Goal: Transaction & Acquisition: Book appointment/travel/reservation

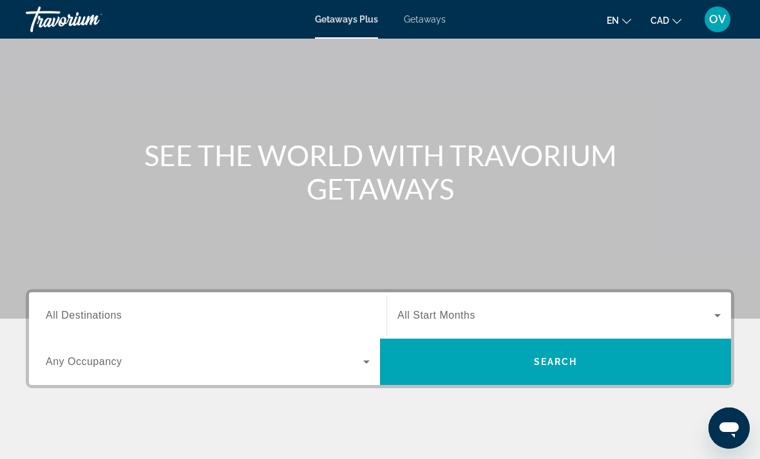
click at [121, 310] on span "All Destinations" at bounding box center [84, 315] width 76 height 11
click at [121, 310] on input "Destination All Destinations" at bounding box center [208, 315] width 324 height 15
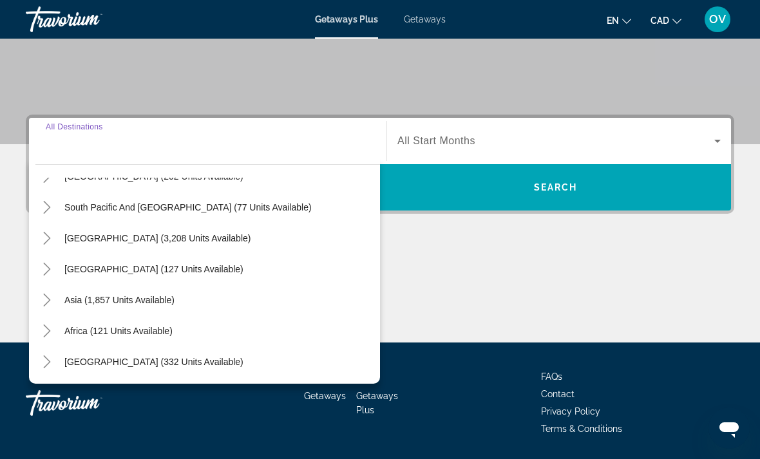
scroll to position [209, 0]
click at [122, 336] on span "Search widget" at bounding box center [118, 331] width 121 height 31
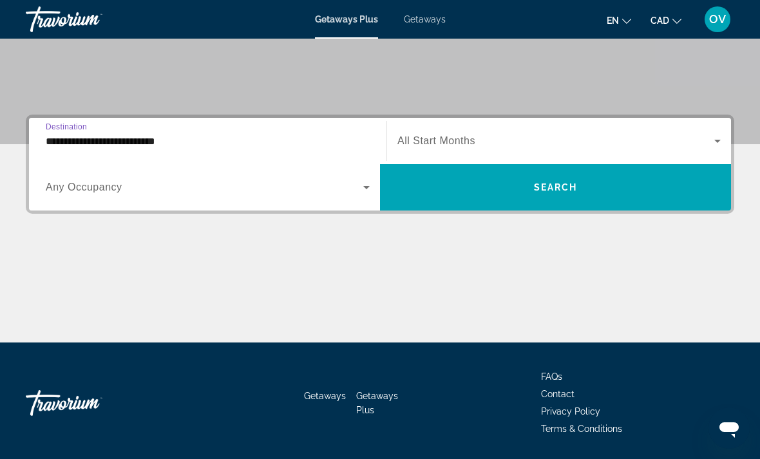
click at [225, 147] on input "**********" at bounding box center [208, 141] width 324 height 15
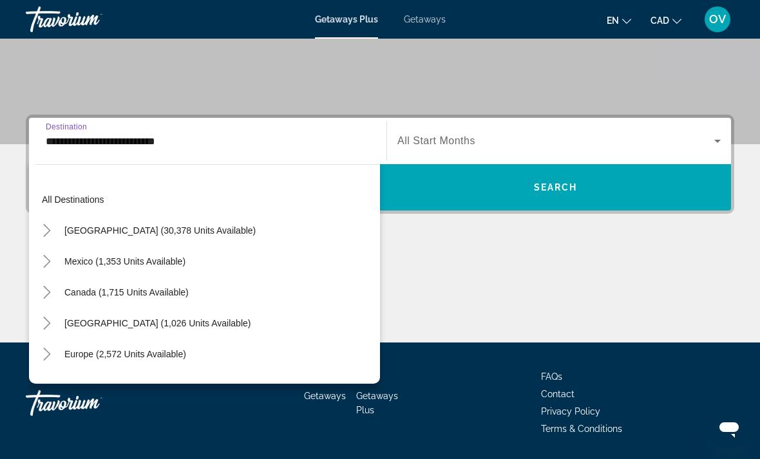
scroll to position [262, 0]
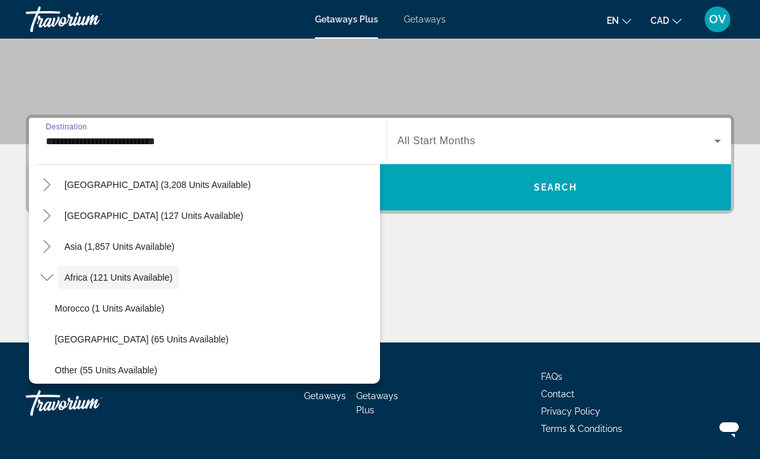
click at [129, 313] on span "Morocco (1 units available)" at bounding box center [109, 308] width 109 height 10
type input "**********"
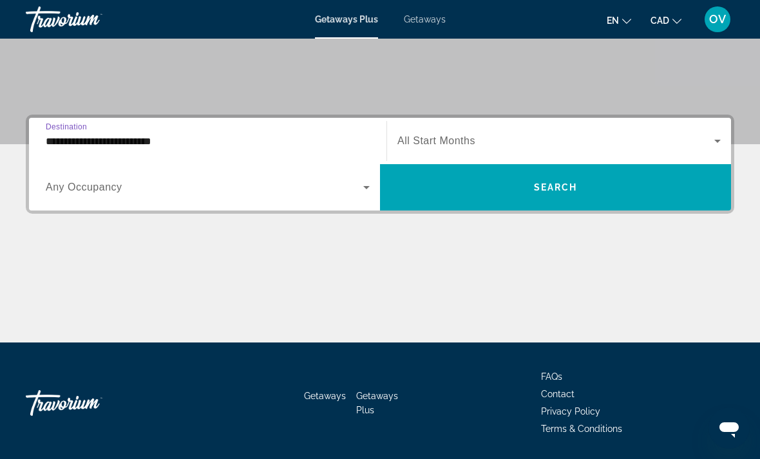
click at [523, 209] on span "Search widget" at bounding box center [555, 187] width 351 height 46
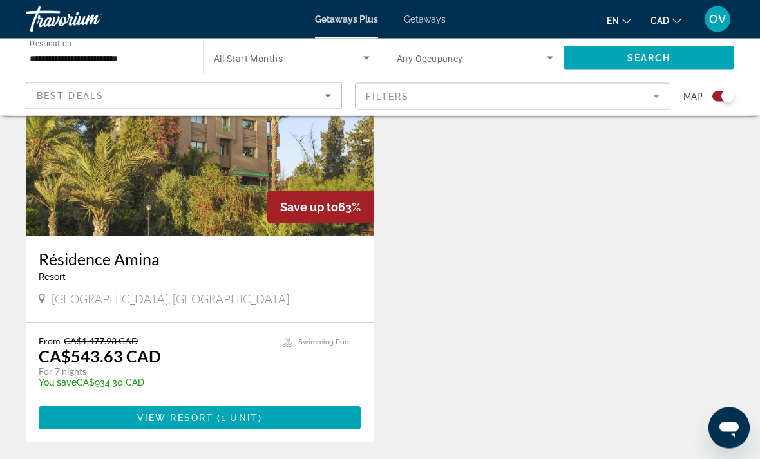
scroll to position [530, 0]
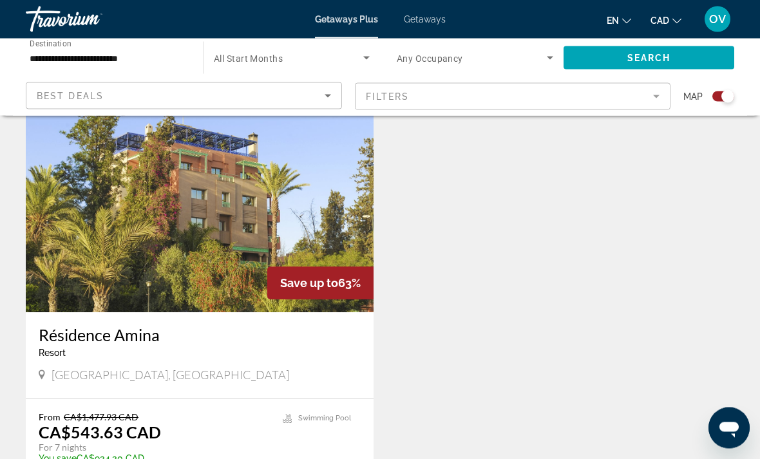
click at [223, 285] on img "Main content" at bounding box center [200, 210] width 348 height 206
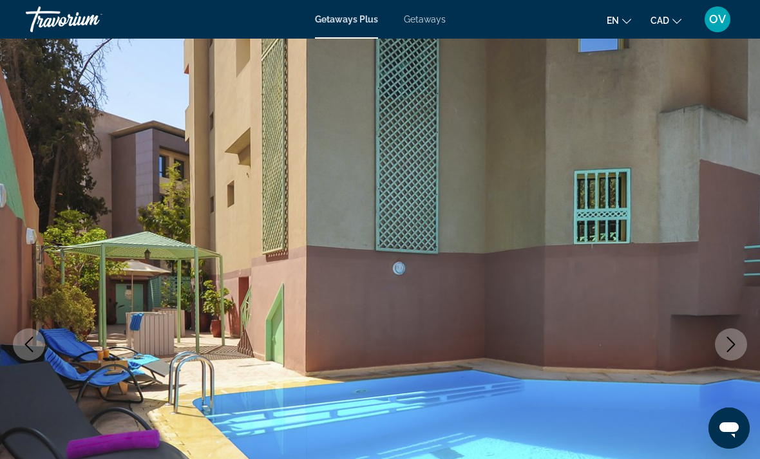
click at [725, 343] on icon "Next image" at bounding box center [730, 344] width 15 height 15
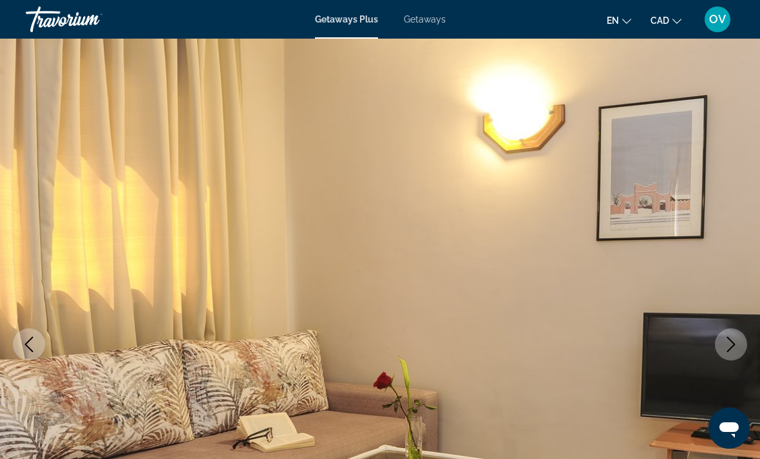
click at [732, 348] on icon "Next image" at bounding box center [730, 344] width 15 height 15
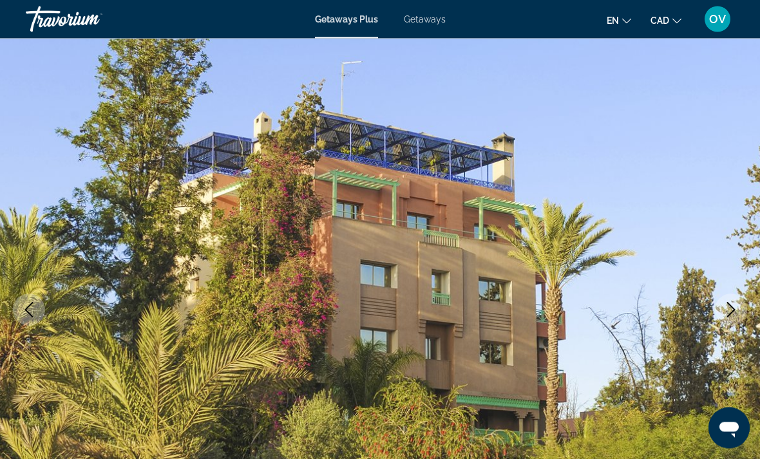
scroll to position [35, 0]
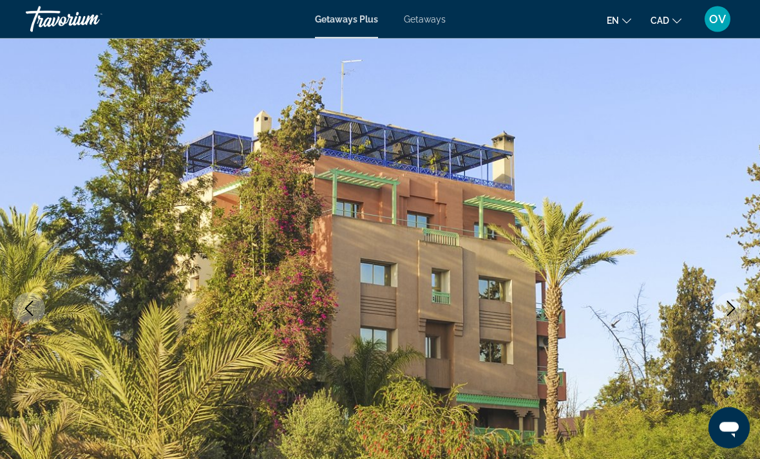
click at [728, 314] on icon "Next image" at bounding box center [731, 308] width 8 height 15
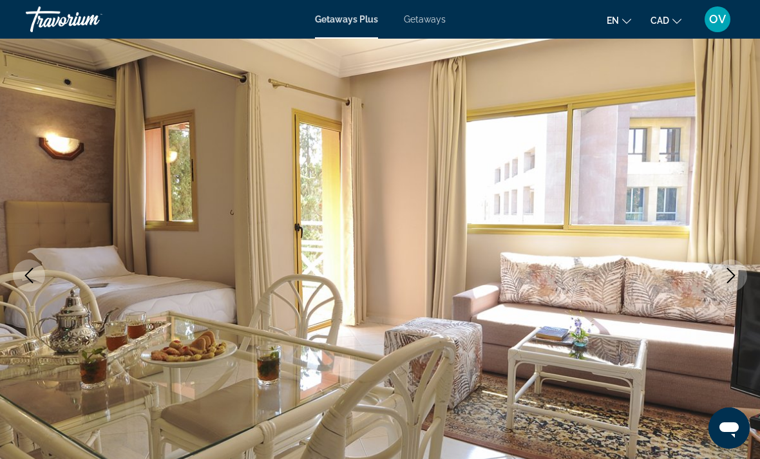
scroll to position [68, 0]
click at [735, 276] on icon "Next image" at bounding box center [730, 276] width 15 height 15
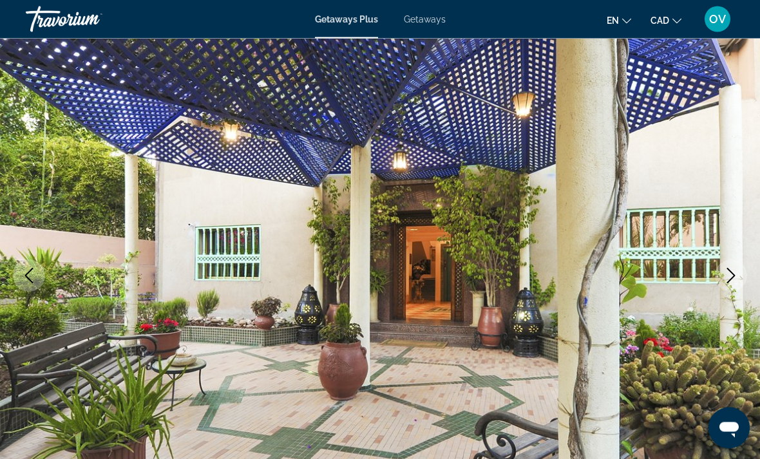
click at [730, 279] on icon "Next image" at bounding box center [730, 276] width 15 height 15
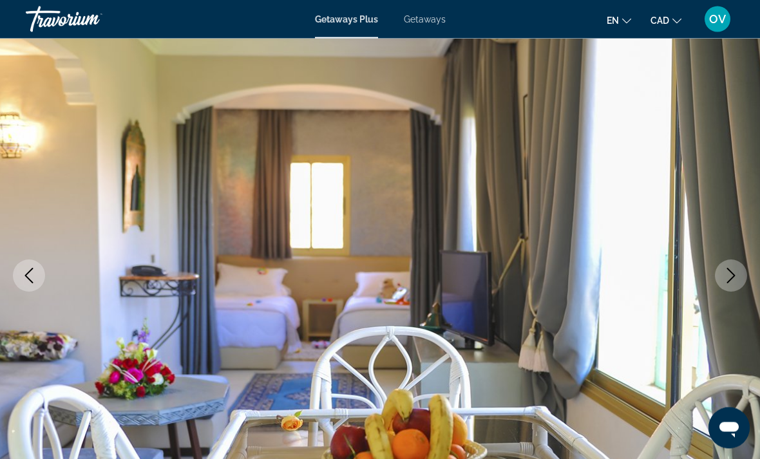
click at [710, 301] on img "Main content" at bounding box center [380, 276] width 760 height 612
click at [728, 280] on icon "Next image" at bounding box center [730, 276] width 15 height 15
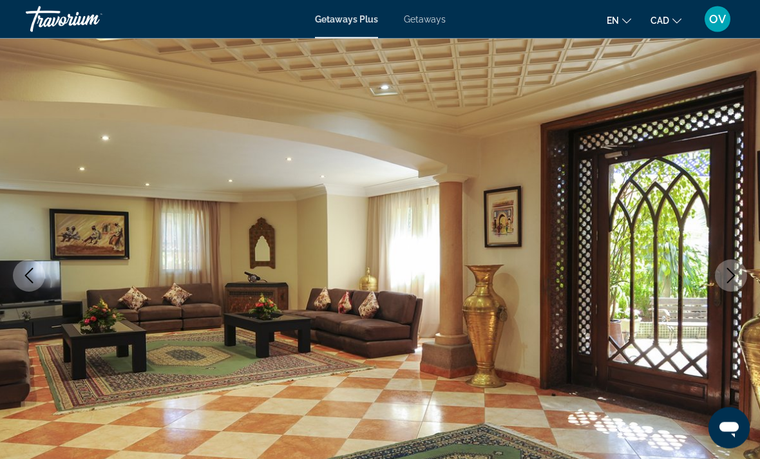
click at [730, 272] on icon "Next image" at bounding box center [730, 276] width 15 height 15
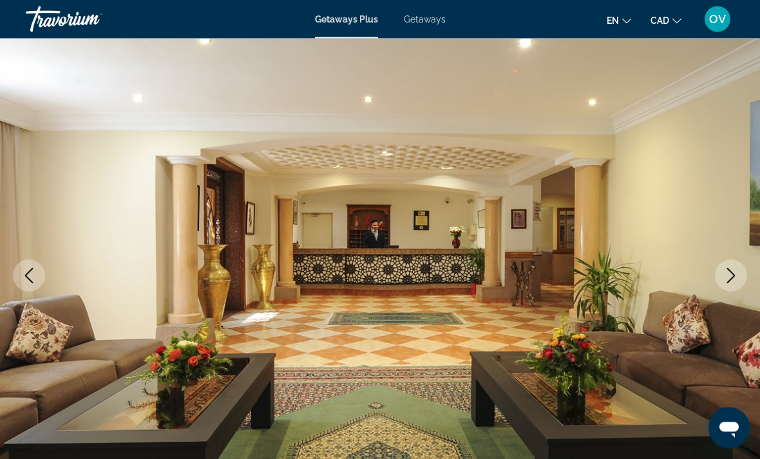
click at [731, 276] on icon "Next image" at bounding box center [730, 276] width 15 height 15
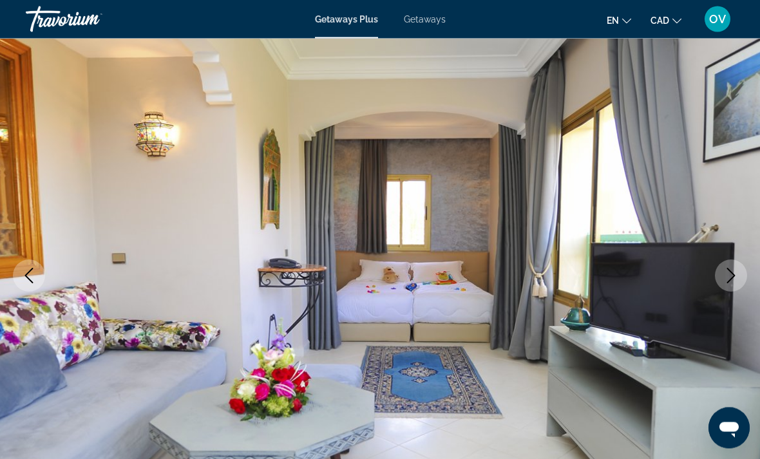
click at [737, 270] on icon "Next image" at bounding box center [730, 276] width 15 height 15
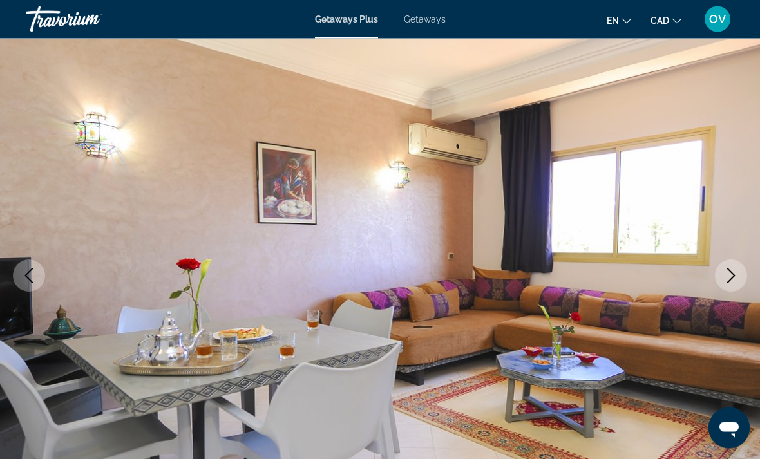
click at [732, 275] on icon "Next image" at bounding box center [730, 276] width 15 height 15
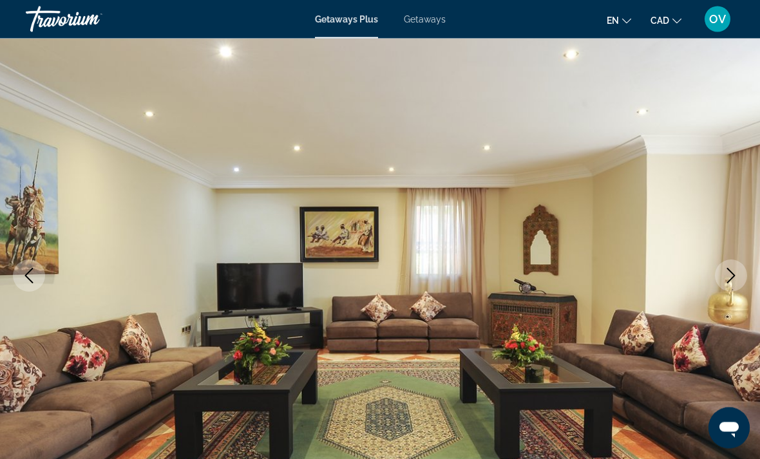
click at [728, 274] on icon "Next image" at bounding box center [730, 276] width 15 height 15
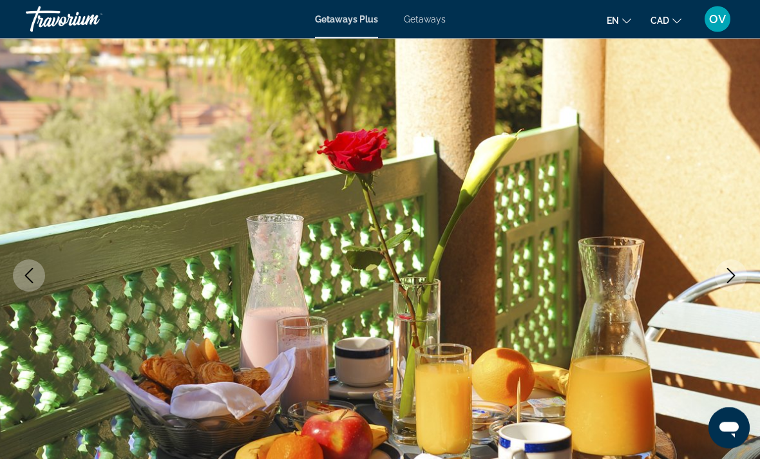
click at [730, 274] on icon "Next image" at bounding box center [730, 276] width 15 height 15
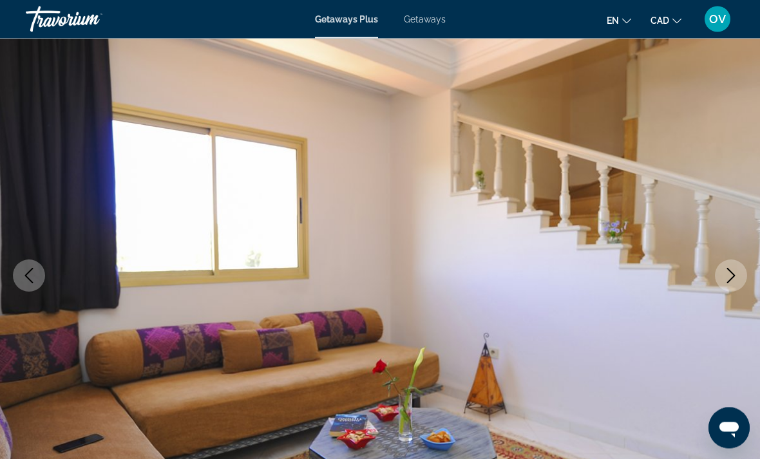
click at [734, 273] on icon "Next image" at bounding box center [730, 276] width 15 height 15
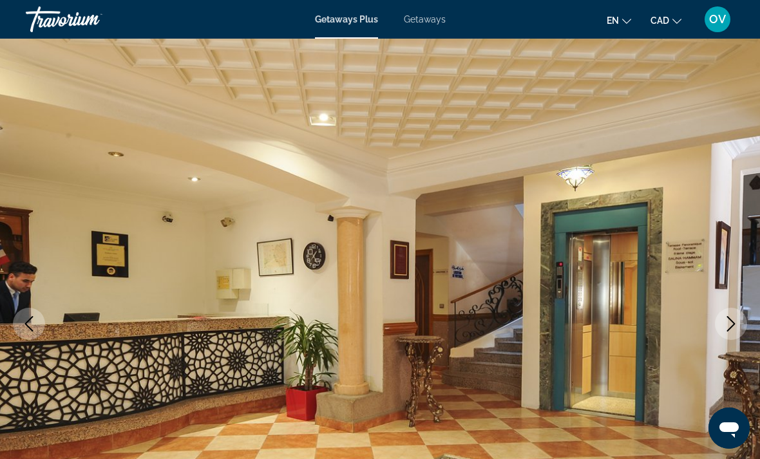
scroll to position [17, 0]
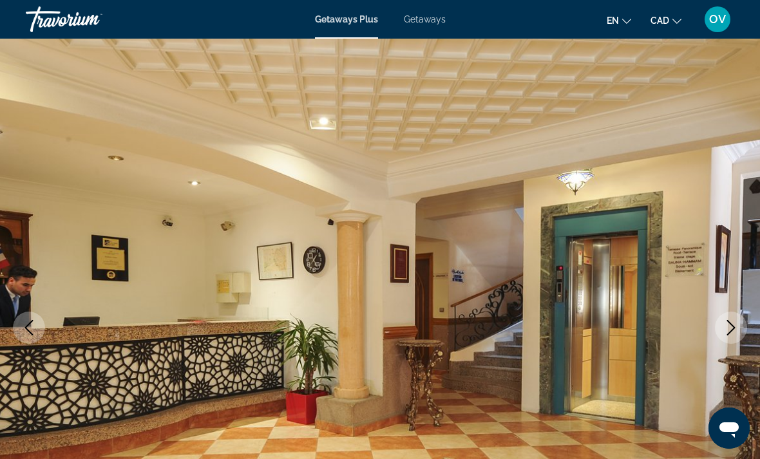
click at [726, 325] on icon "Next image" at bounding box center [730, 327] width 15 height 15
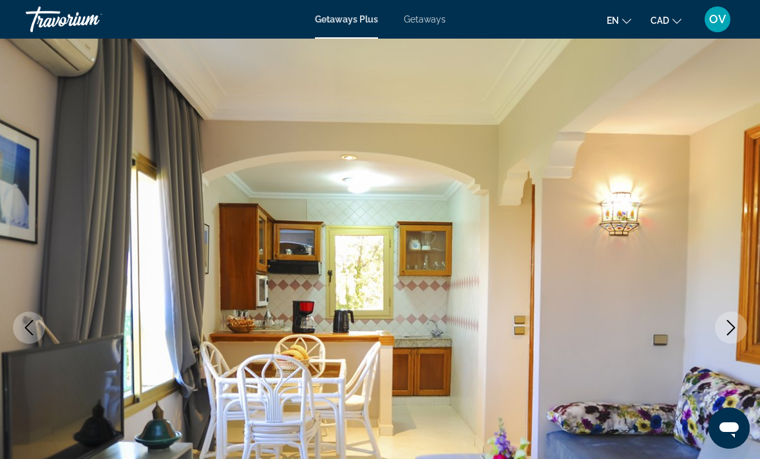
click at [723, 325] on icon "Next image" at bounding box center [730, 327] width 15 height 15
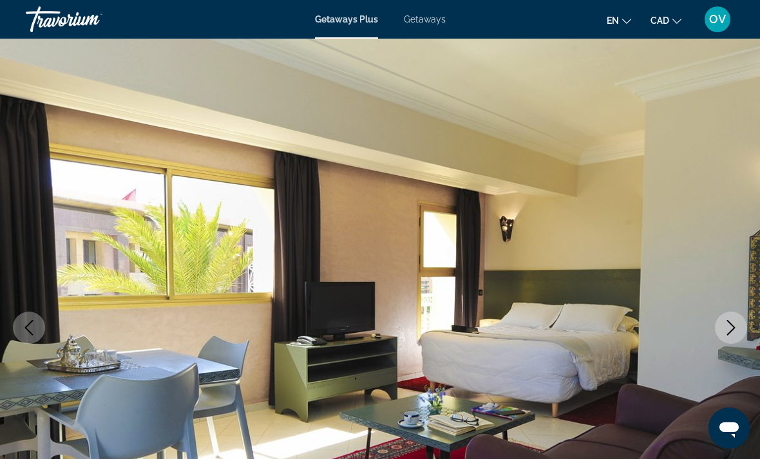
click at [721, 324] on button "Next image" at bounding box center [731, 328] width 32 height 32
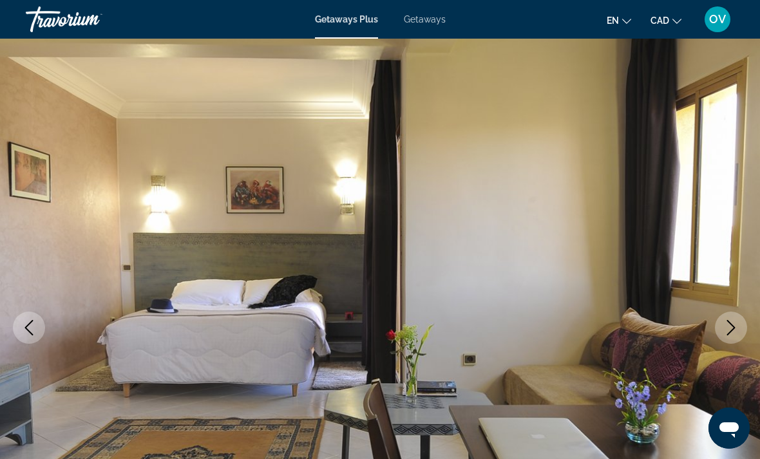
click at [722, 321] on button "Next image" at bounding box center [731, 328] width 32 height 32
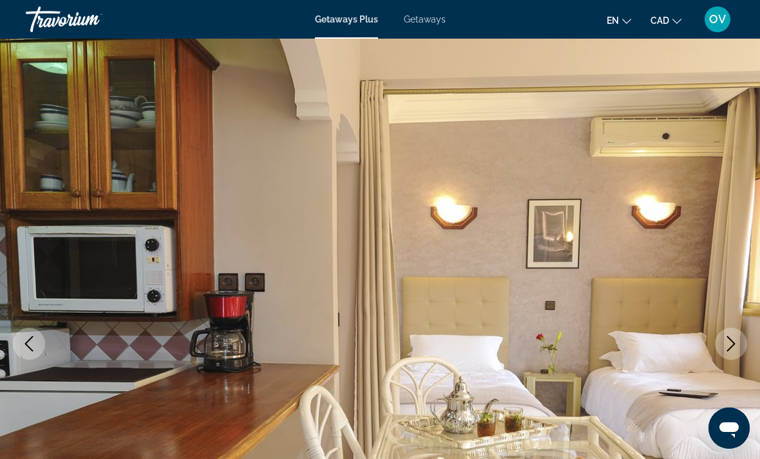
scroll to position [0, 0]
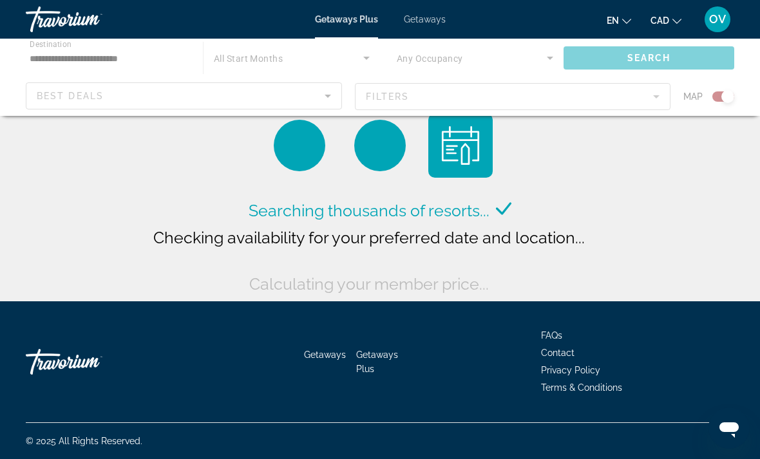
click at [346, 20] on span "Getaways Plus" at bounding box center [346, 19] width 63 height 10
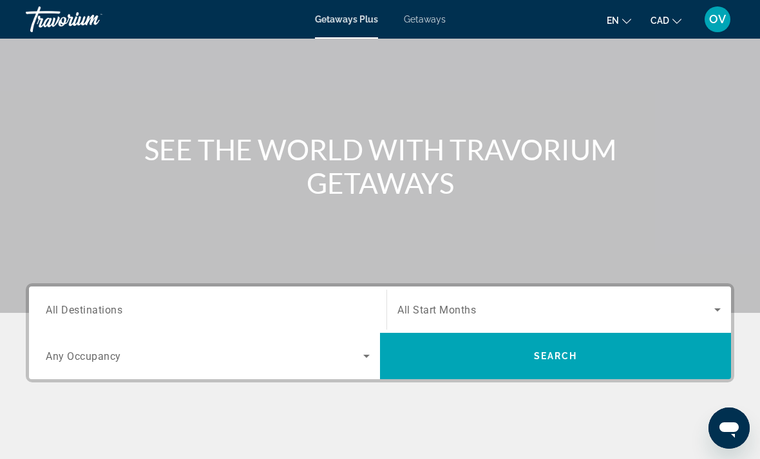
click at [157, 308] on input "Destination All Destinations" at bounding box center [208, 310] width 324 height 15
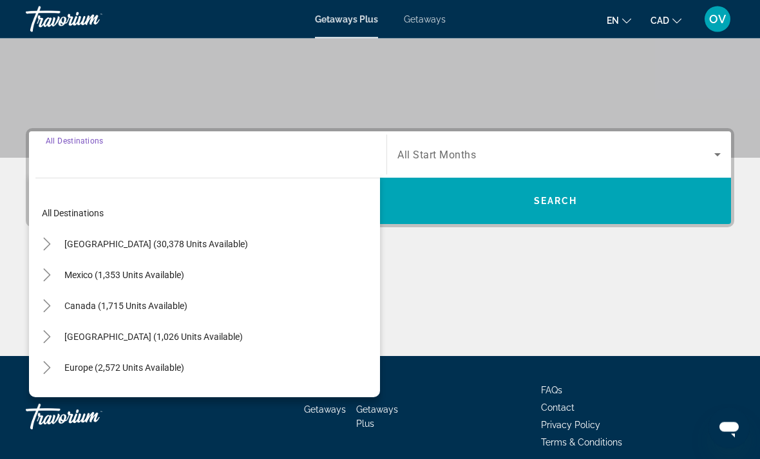
scroll to position [242, 0]
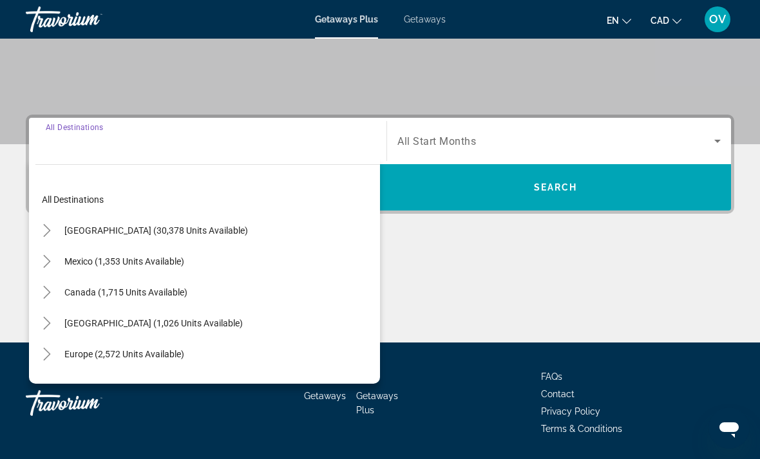
click at [155, 325] on span "[GEOGRAPHIC_DATA] (1,026 units available)" at bounding box center [153, 323] width 178 height 10
type input "**********"
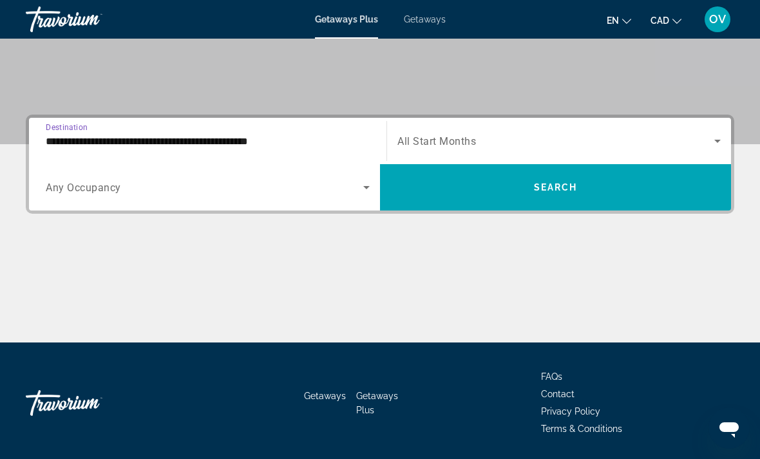
click at [531, 192] on span "Search widget" at bounding box center [555, 187] width 351 height 31
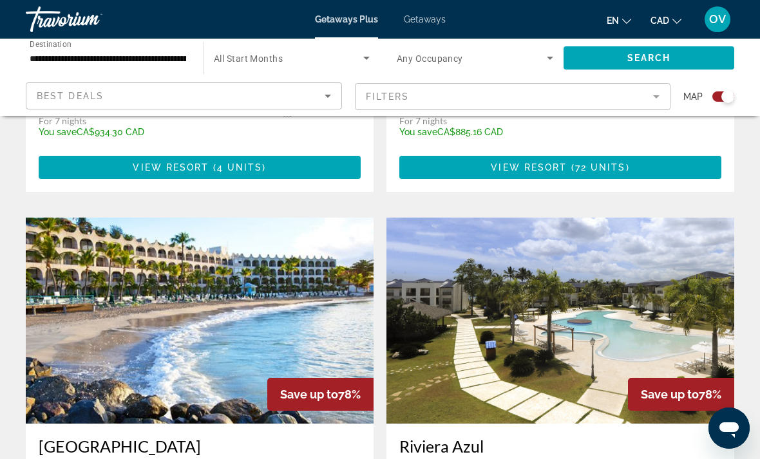
scroll to position [2579, 0]
click at [305, 273] on img "Main content" at bounding box center [200, 321] width 348 height 206
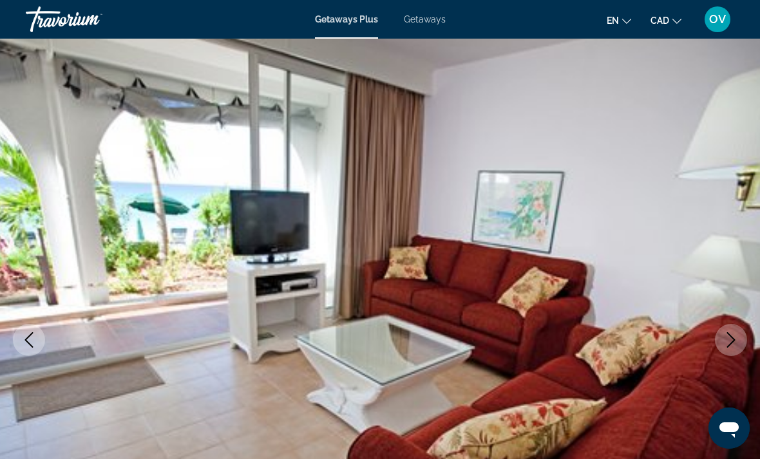
scroll to position [23, 0]
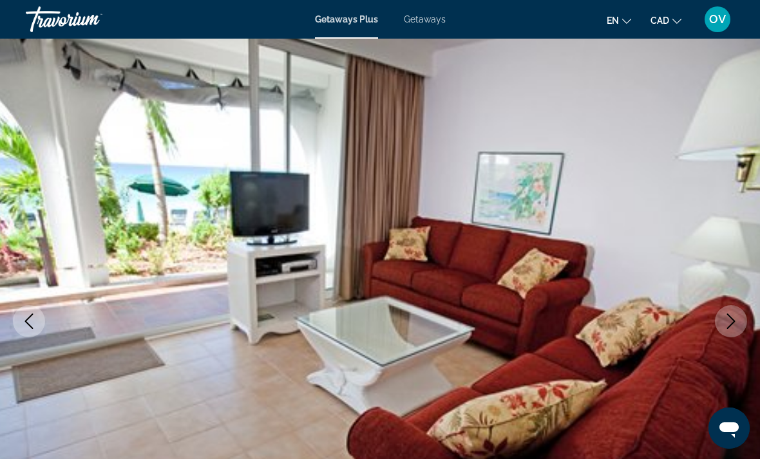
click at [730, 307] on button "Next image" at bounding box center [731, 321] width 32 height 32
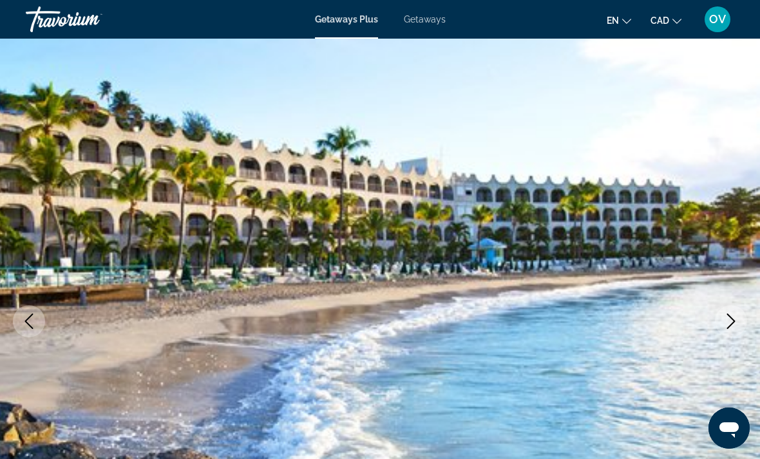
scroll to position [17, 0]
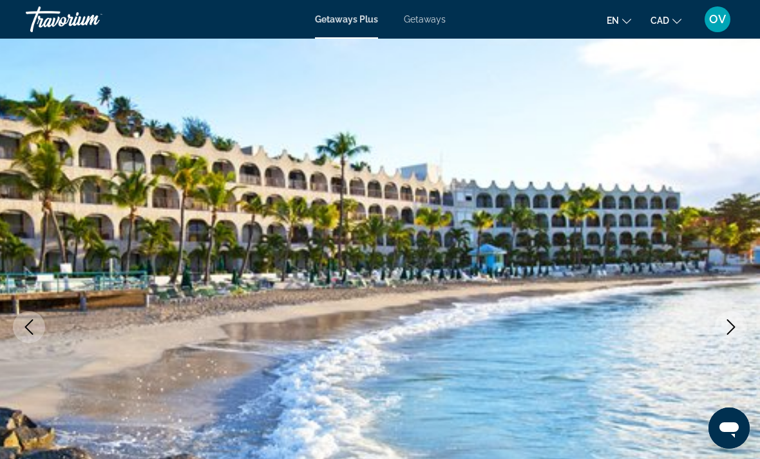
click at [729, 330] on icon "Next image" at bounding box center [730, 326] width 15 height 15
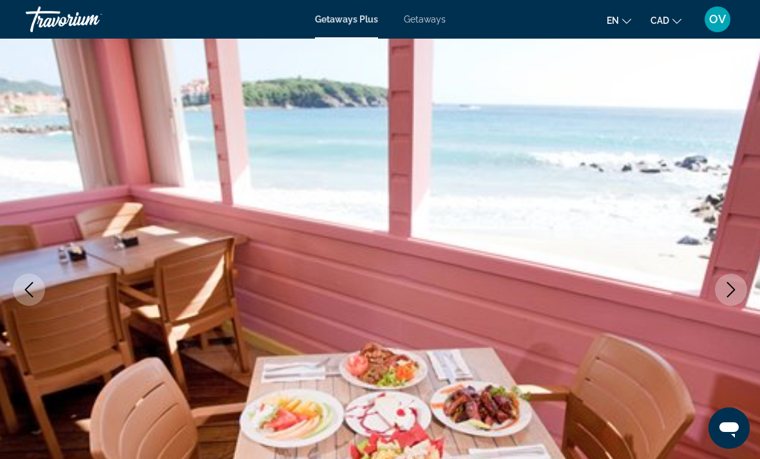
scroll to position [55, 0]
click at [730, 292] on icon "Next image" at bounding box center [730, 289] width 15 height 15
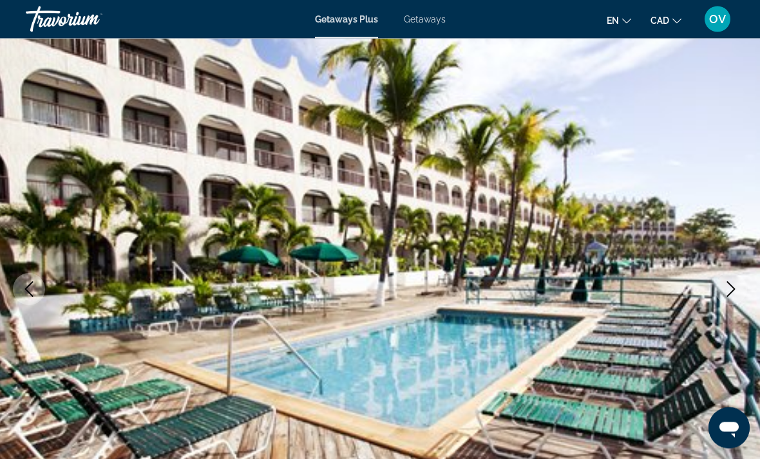
click at [730, 292] on icon "Next image" at bounding box center [730, 289] width 15 height 15
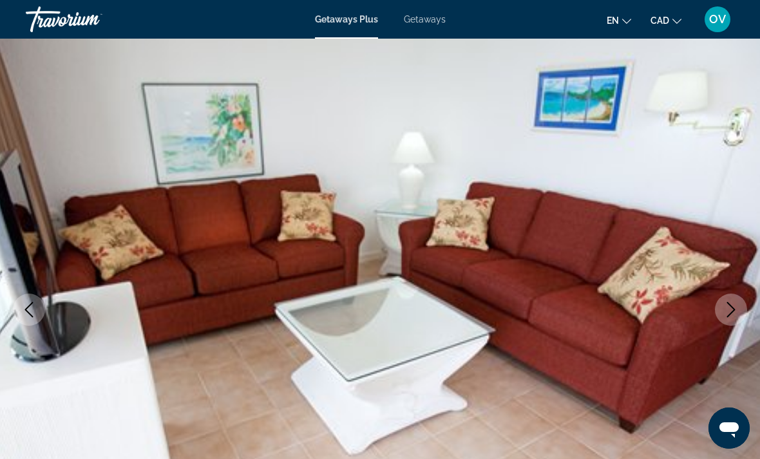
scroll to position [18, 0]
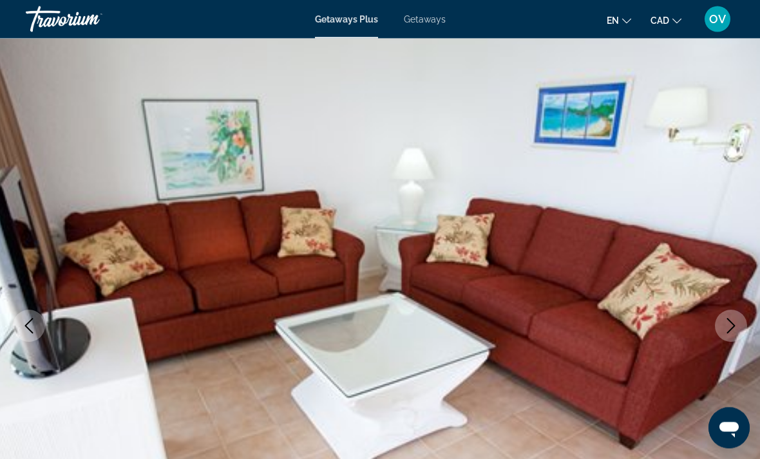
click at [732, 319] on icon "Next image" at bounding box center [730, 326] width 15 height 15
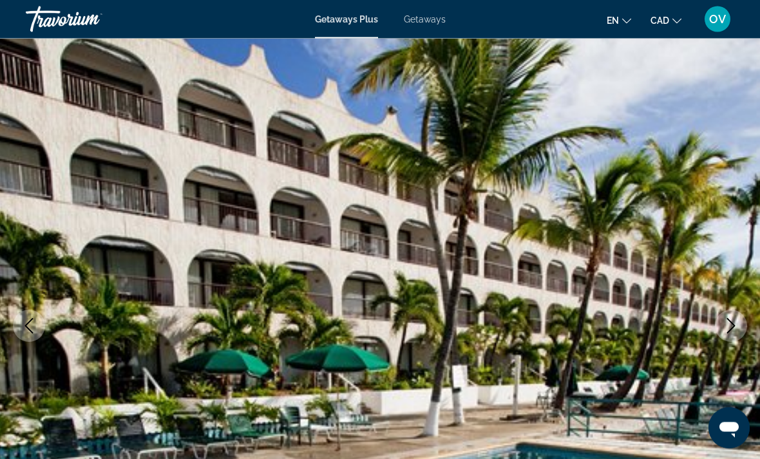
click at [734, 303] on img "Main content" at bounding box center [380, 327] width 760 height 612
click at [721, 344] on img "Main content" at bounding box center [380, 327] width 760 height 612
click at [720, 333] on button "Next image" at bounding box center [731, 326] width 32 height 32
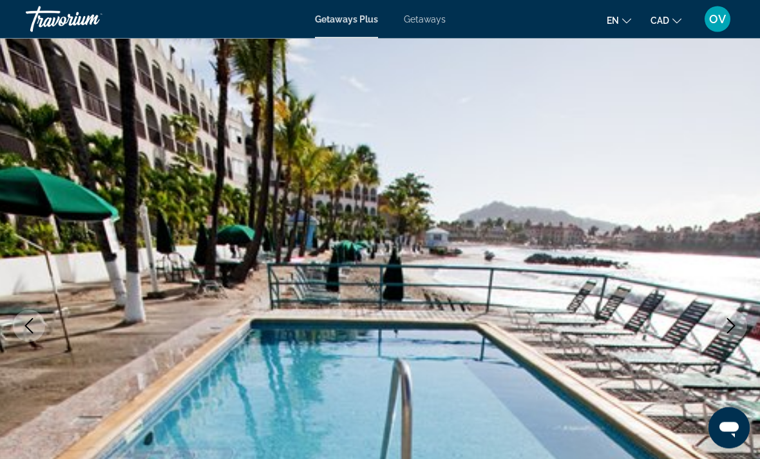
click at [734, 316] on button "Next image" at bounding box center [731, 326] width 32 height 32
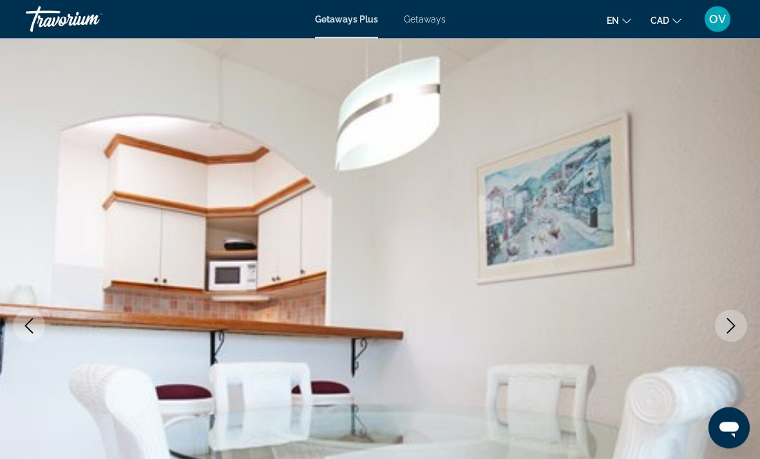
click at [725, 319] on icon "Next image" at bounding box center [730, 326] width 15 height 15
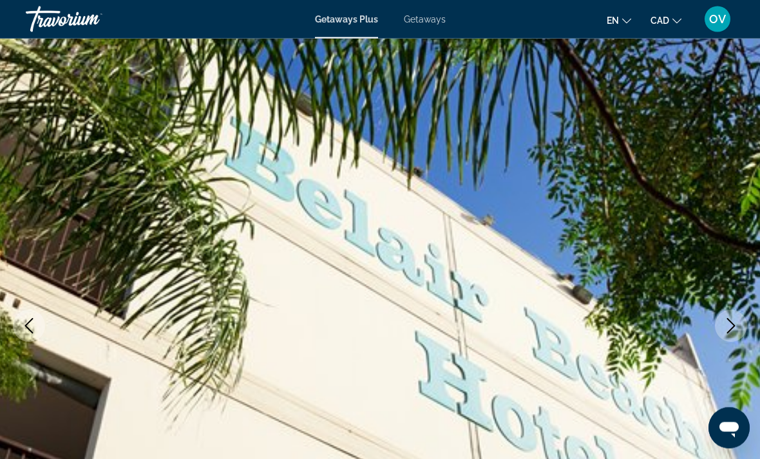
click at [719, 325] on button "Next image" at bounding box center [731, 326] width 32 height 32
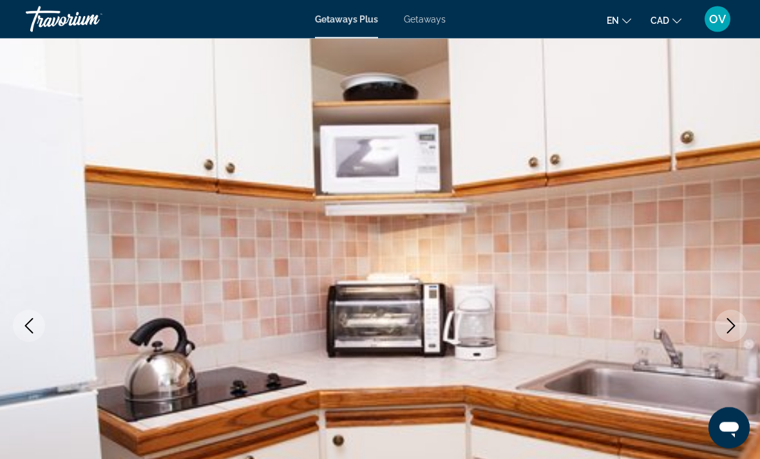
click at [719, 327] on button "Next image" at bounding box center [731, 326] width 32 height 32
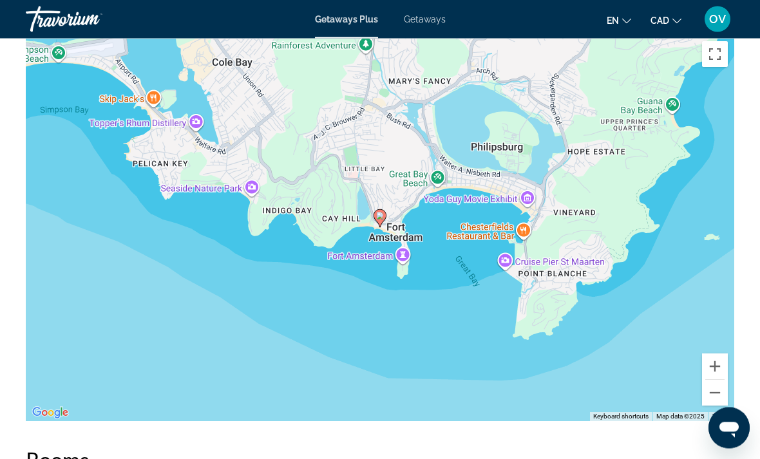
scroll to position [1975, 0]
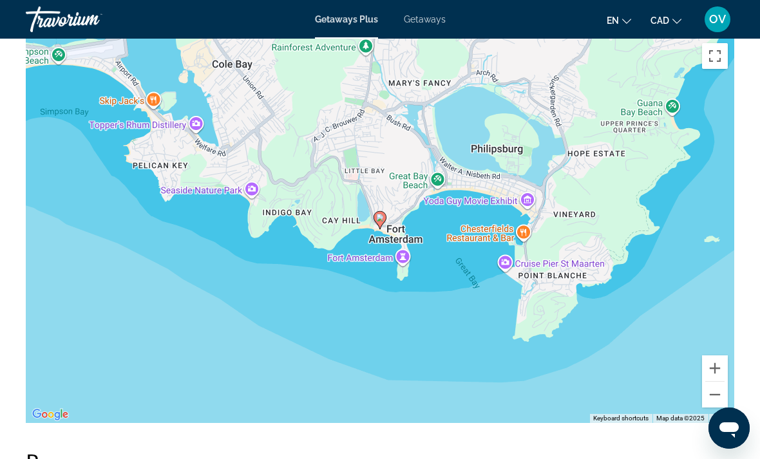
click at [706, 383] on button "Zoom out" at bounding box center [715, 395] width 26 height 26
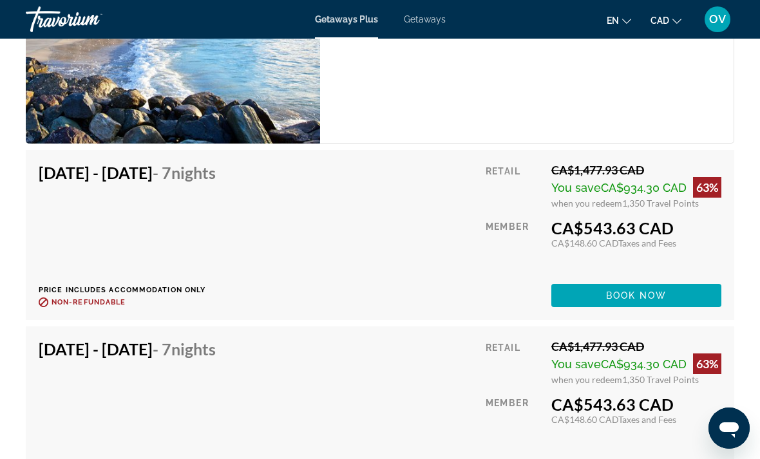
scroll to position [2554, 0]
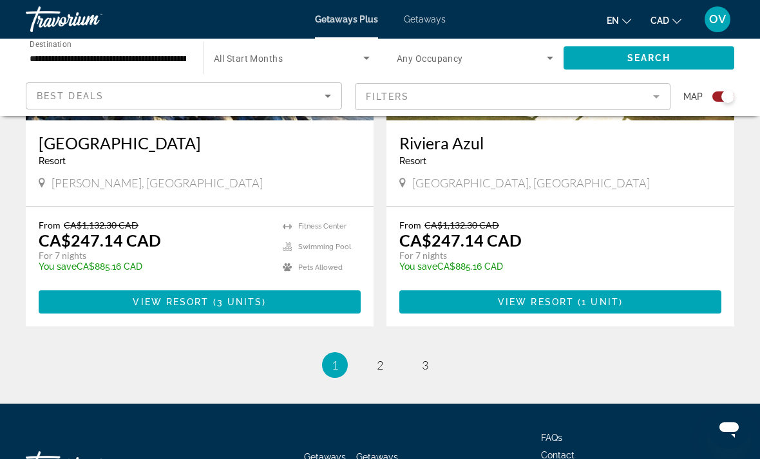
scroll to position [2884, 0]
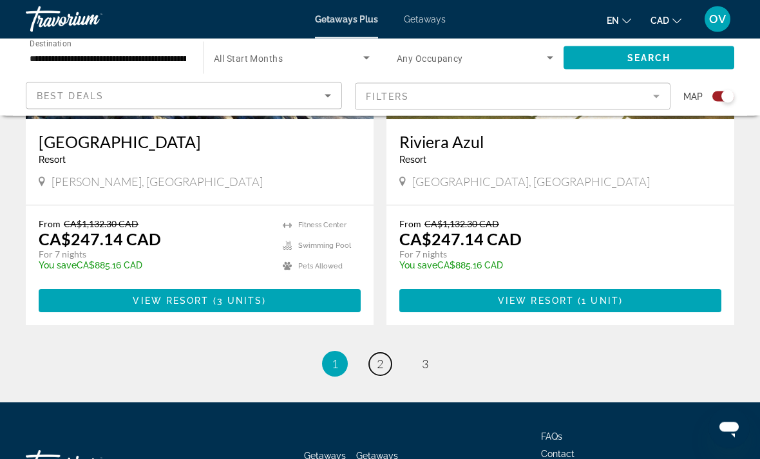
click at [381, 354] on link "page 2" at bounding box center [380, 365] width 23 height 23
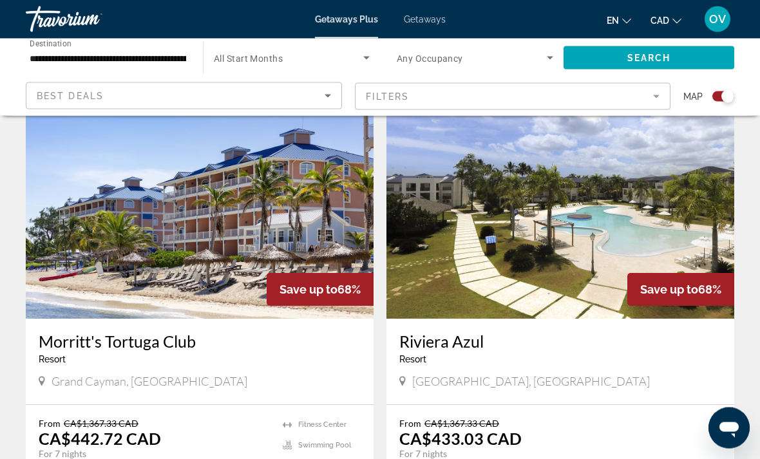
scroll to position [413, 0]
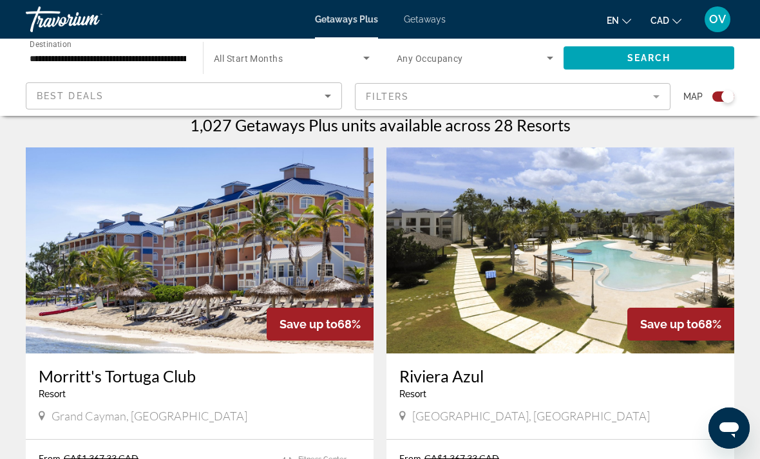
click at [343, 289] on img "Main content" at bounding box center [200, 250] width 348 height 206
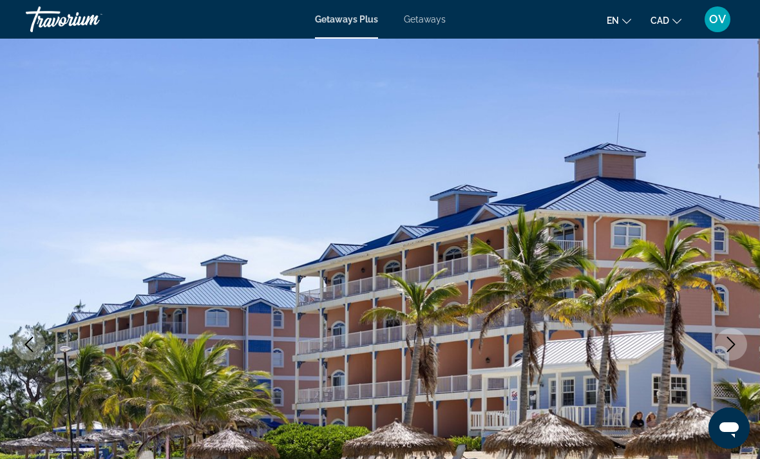
click at [725, 343] on icon "Next image" at bounding box center [730, 344] width 15 height 15
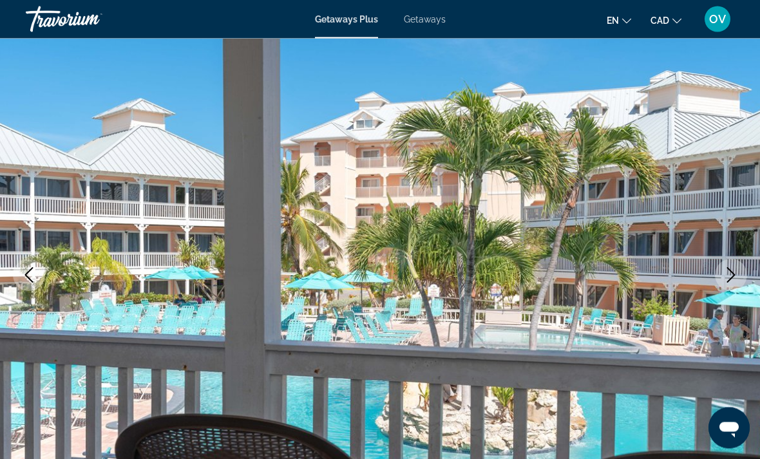
scroll to position [70, 0]
click at [732, 269] on icon "Next image" at bounding box center [730, 274] width 15 height 15
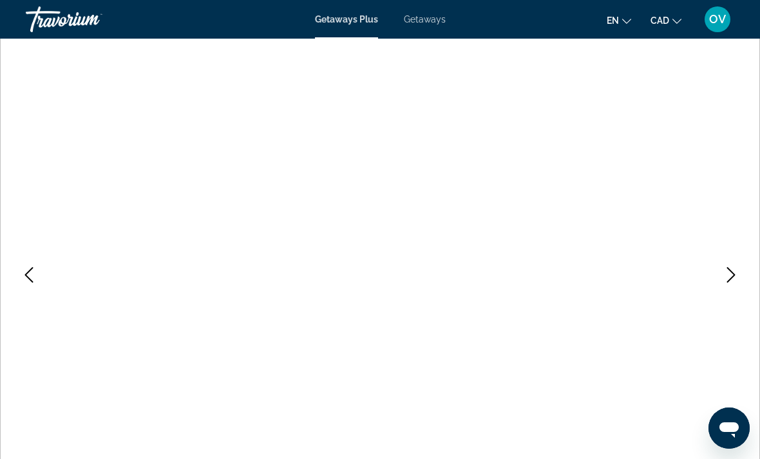
click at [726, 278] on icon "Next image" at bounding box center [730, 274] width 15 height 15
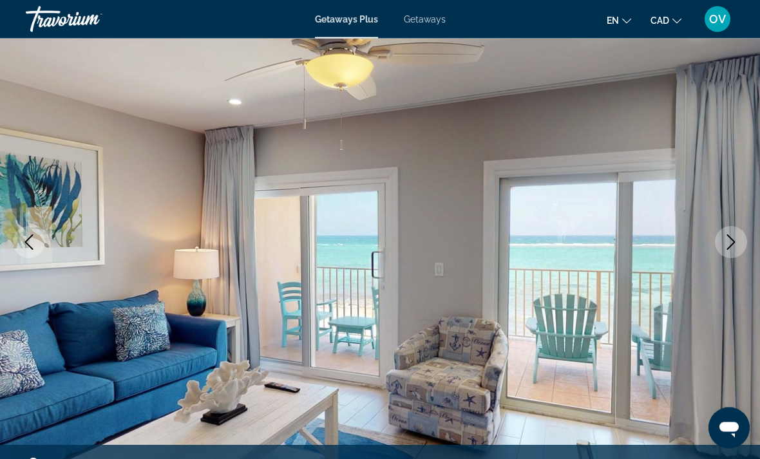
scroll to position [87, 0]
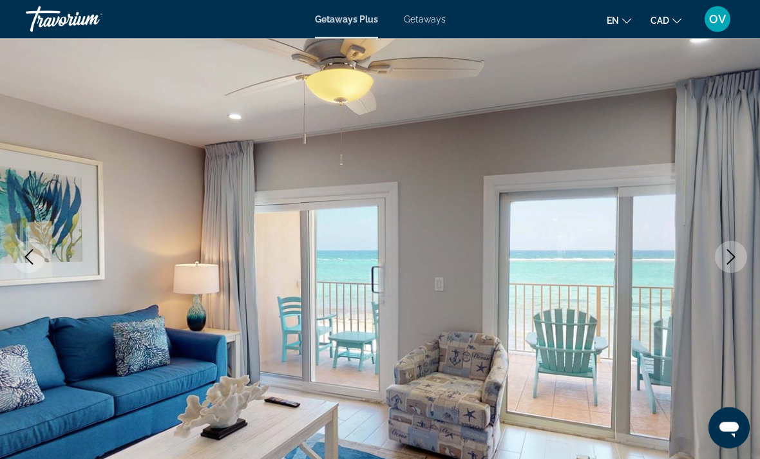
click at [733, 252] on icon "Next image" at bounding box center [730, 257] width 15 height 15
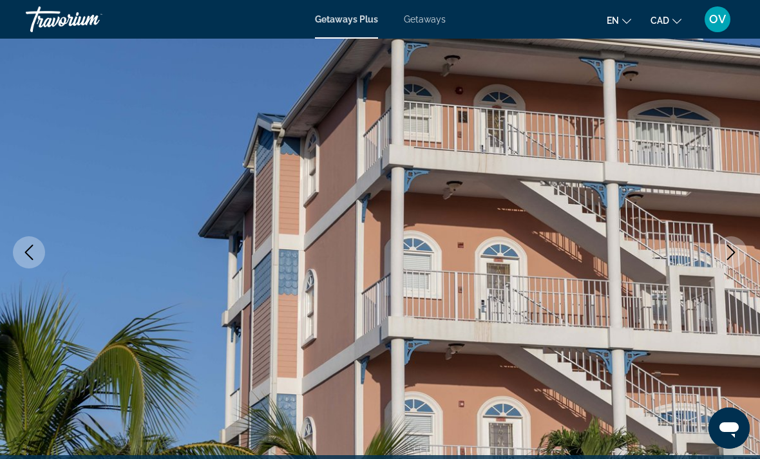
scroll to position [88, 0]
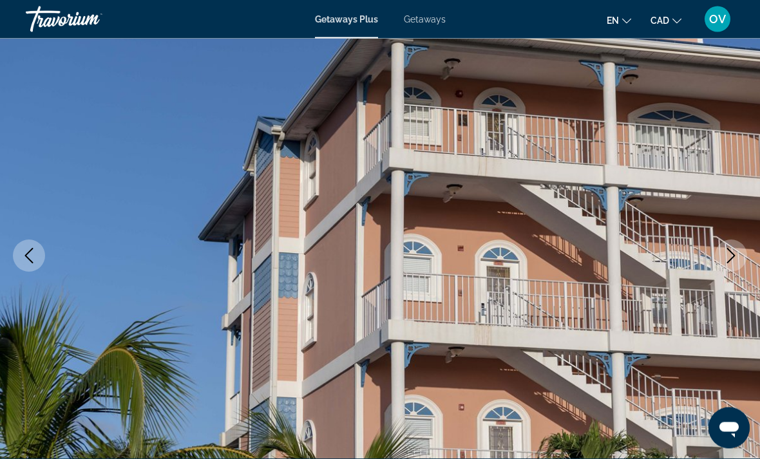
click at [723, 260] on icon "Next image" at bounding box center [730, 256] width 15 height 15
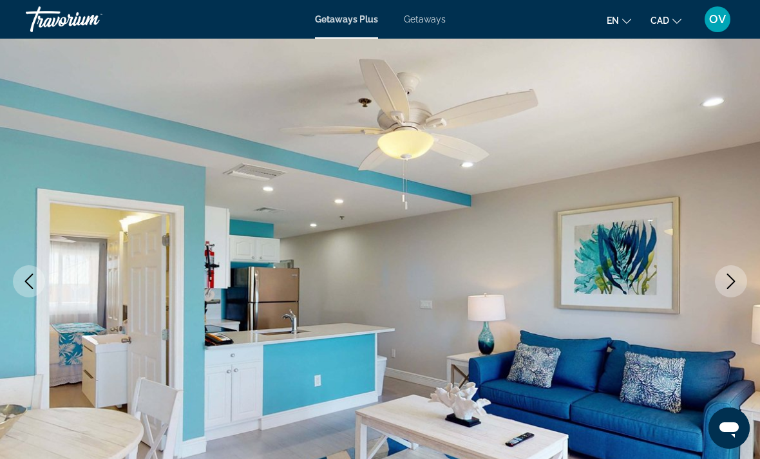
scroll to position [62, 0]
click at [727, 284] on icon "Next image" at bounding box center [730, 281] width 15 height 15
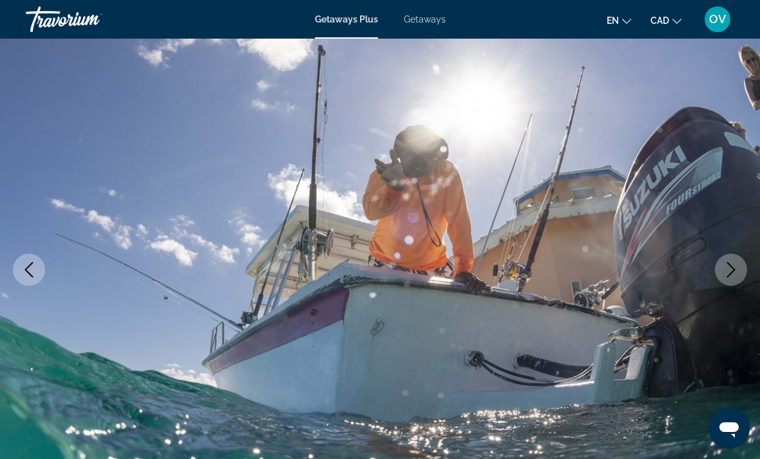
scroll to position [75, 0]
click at [732, 272] on icon "Next image" at bounding box center [730, 268] width 15 height 15
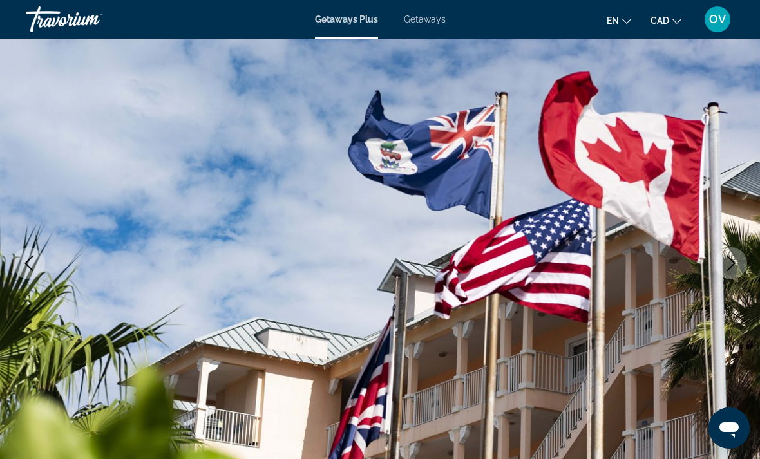
scroll to position [82, 0]
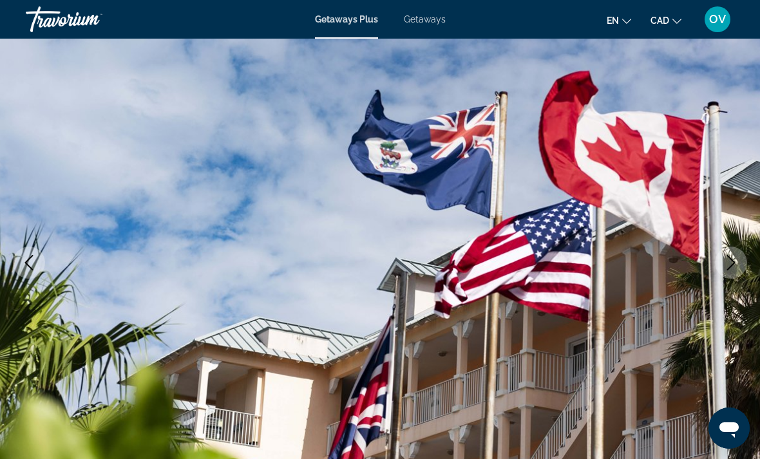
click at [732, 269] on icon "Next image" at bounding box center [730, 262] width 15 height 15
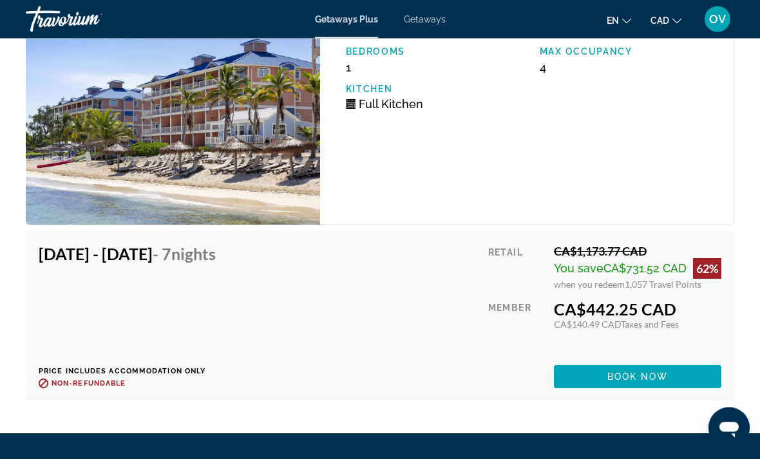
scroll to position [2487, 0]
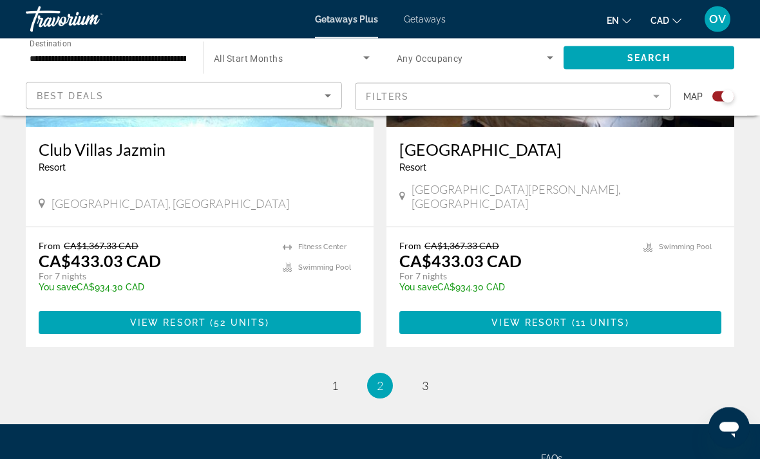
scroll to position [2871, 0]
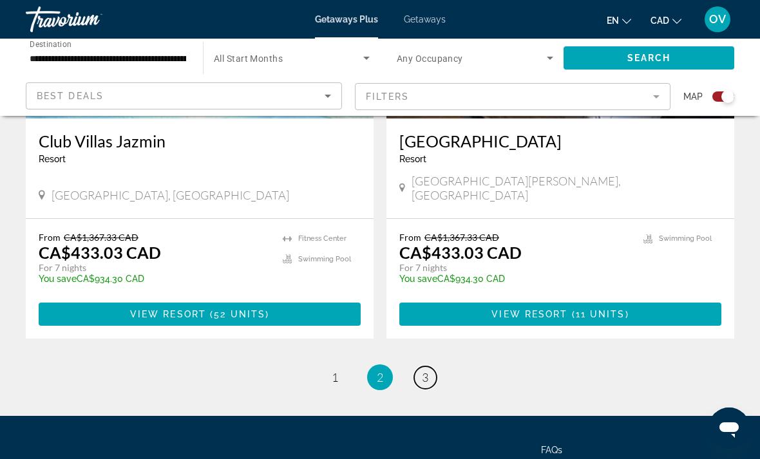
click at [426, 370] on span "3" at bounding box center [425, 377] width 6 height 14
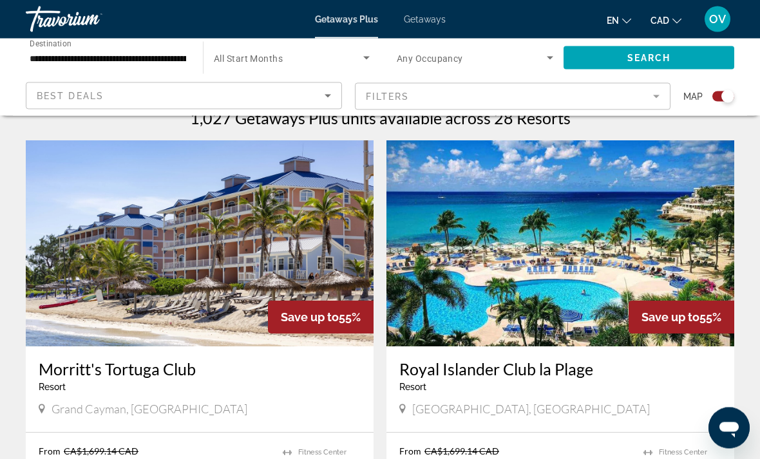
scroll to position [420, 0]
click at [320, 270] on img "Main content" at bounding box center [200, 243] width 348 height 206
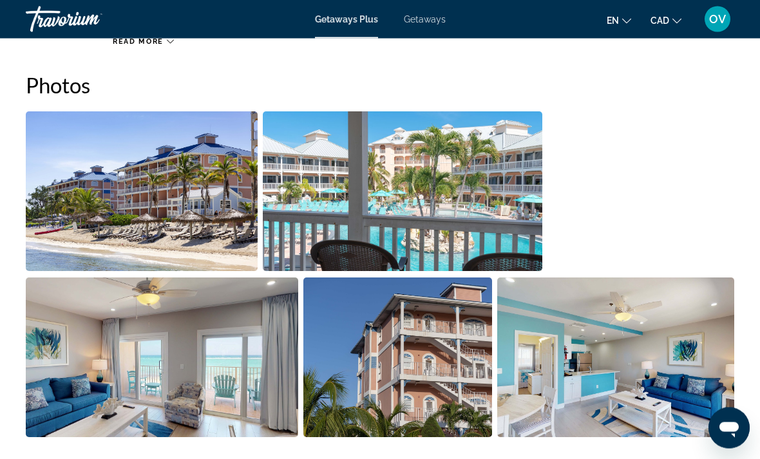
scroll to position [800, 0]
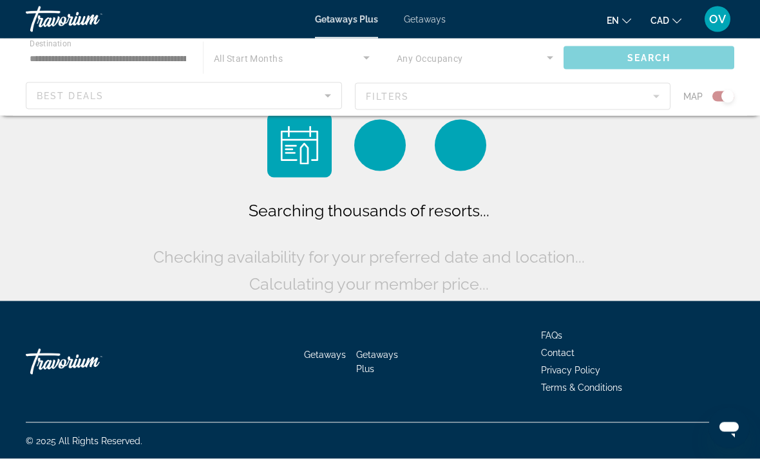
scroll to position [41, 0]
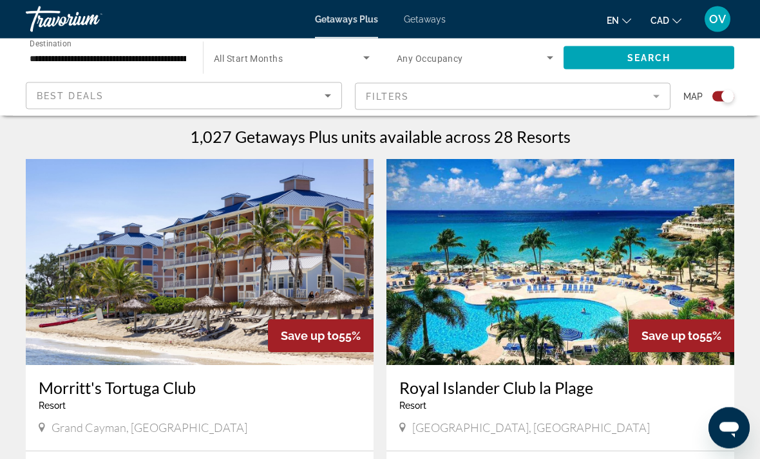
click at [565, 330] on img "Main content" at bounding box center [560, 263] width 348 height 206
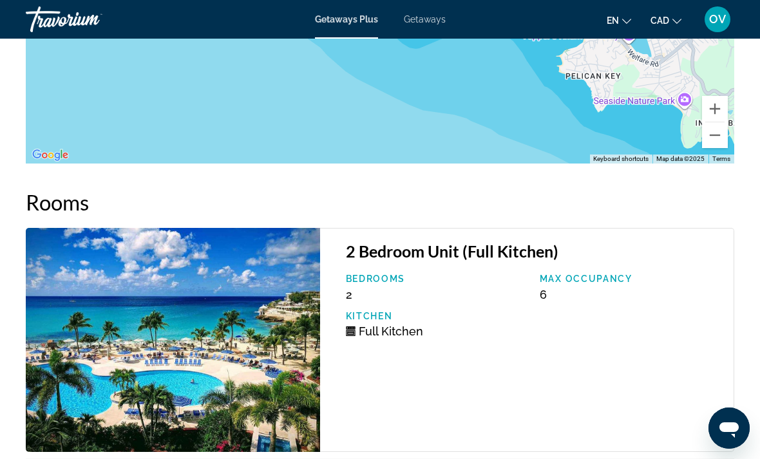
scroll to position [2405, 0]
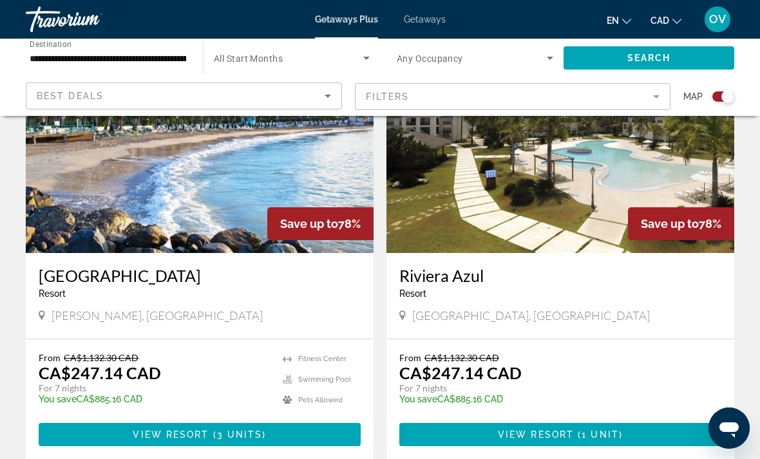
scroll to position [2785, 0]
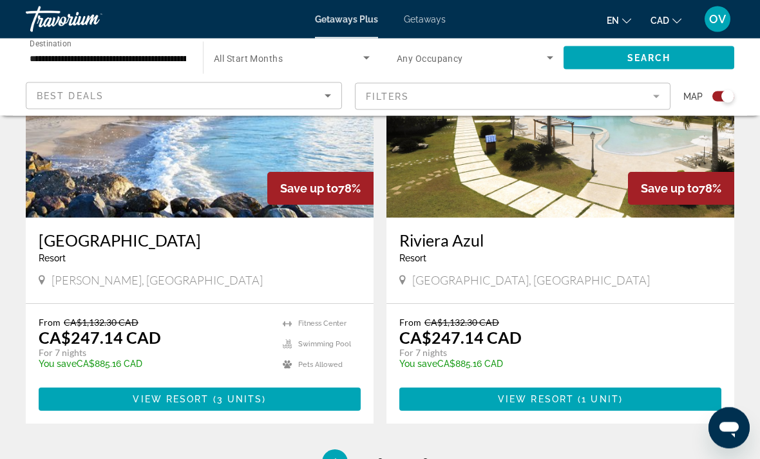
click at [427, 33] on div "Getaways Plus Getaways en English Español Français Italiano Português русский C…" at bounding box center [380, 19] width 760 height 33
click at [434, 23] on span "Getaways" at bounding box center [425, 19] width 42 height 10
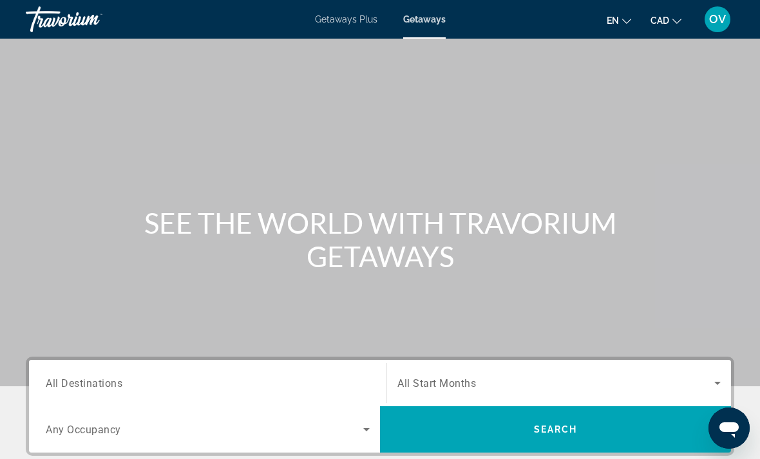
click at [274, 382] on input "Destination All Destinations" at bounding box center [208, 383] width 324 height 15
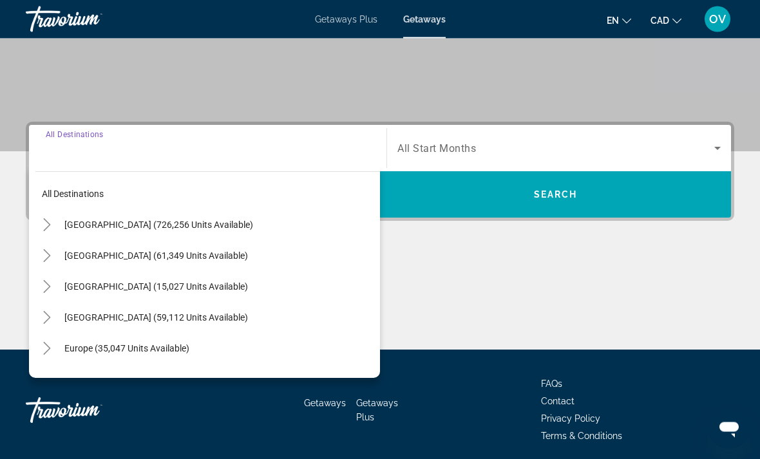
scroll to position [242, 0]
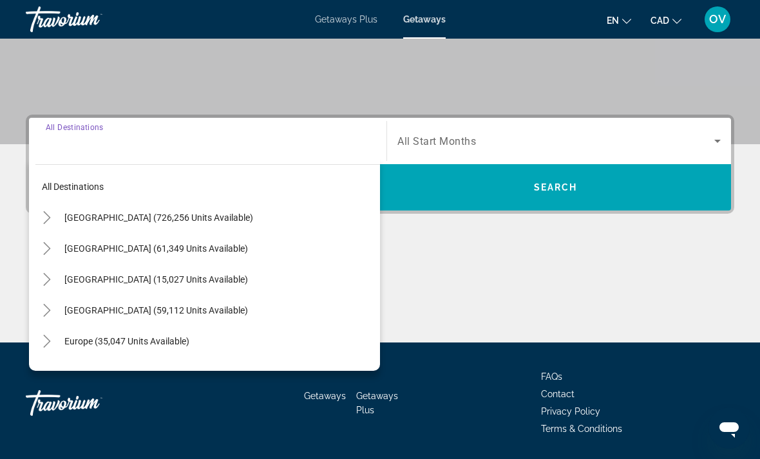
click at [171, 313] on span "[GEOGRAPHIC_DATA] (59,112 units available)" at bounding box center [156, 310] width 184 height 10
type input "**********"
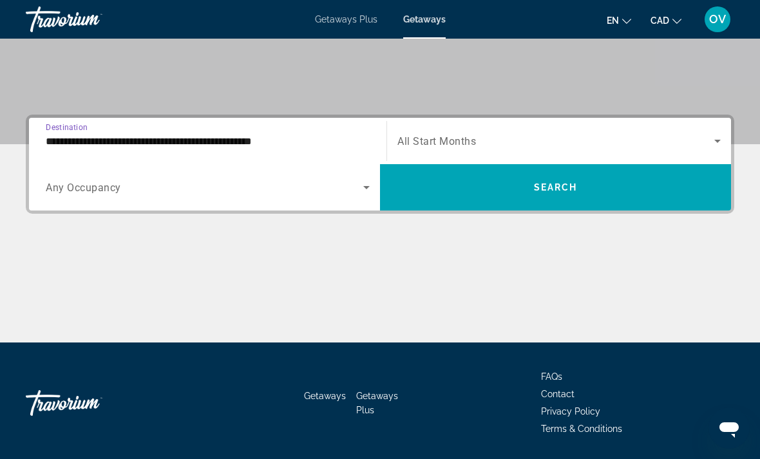
click at [565, 208] on span "Search widget" at bounding box center [555, 187] width 351 height 46
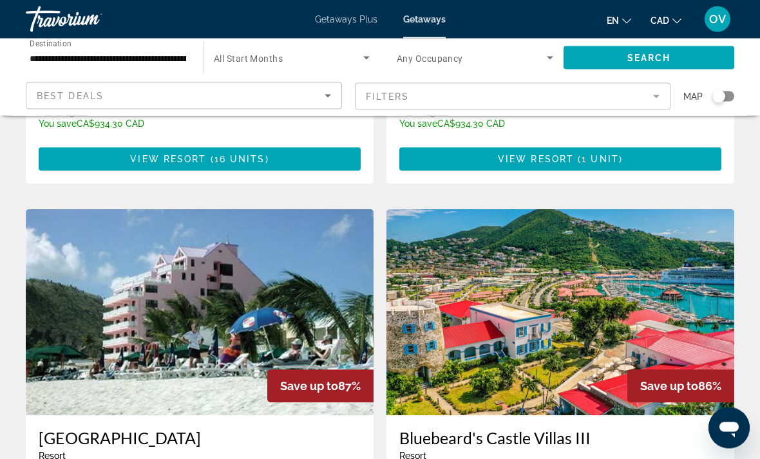
scroll to position [1802, 0]
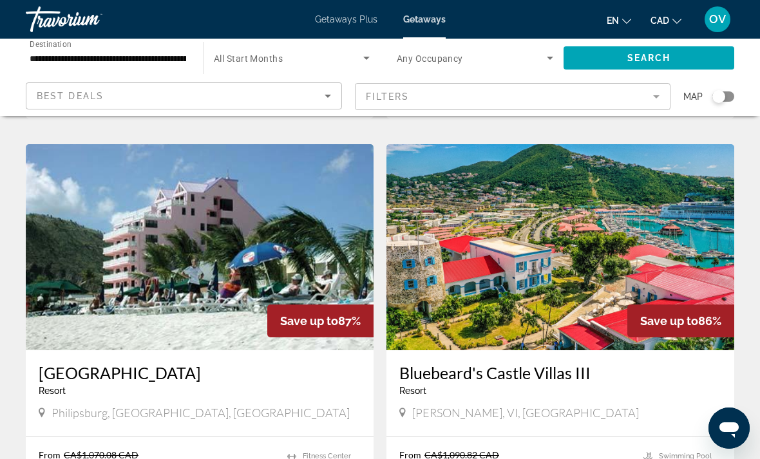
click at [539, 265] on img "Main content" at bounding box center [560, 247] width 348 height 206
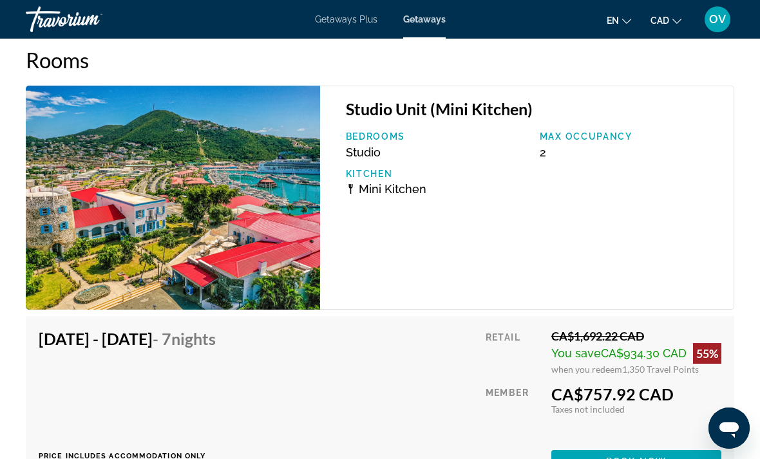
scroll to position [2266, 0]
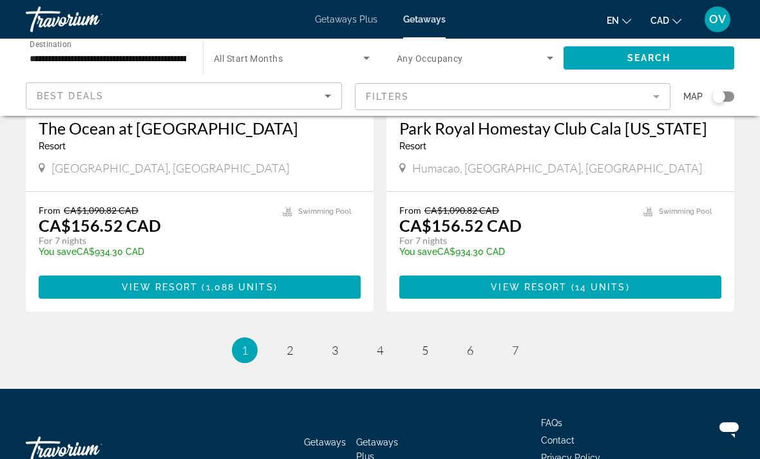
scroll to position [2484, 0]
click at [284, 340] on link "page 2" at bounding box center [290, 351] width 23 height 23
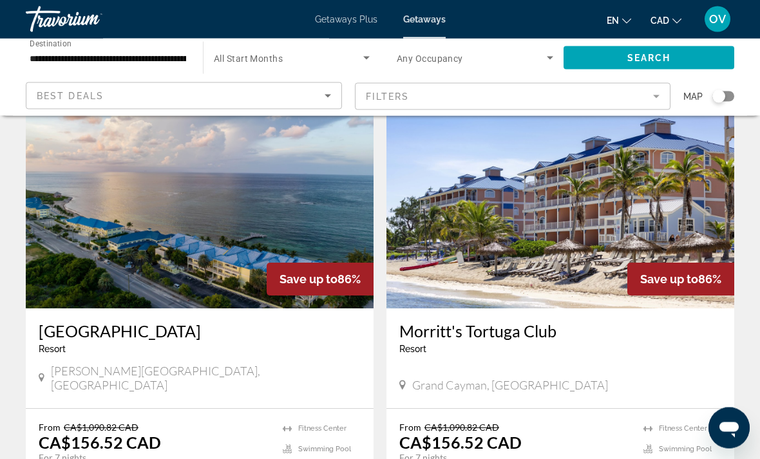
scroll to position [497, 0]
click at [226, 238] on img "Main content" at bounding box center [200, 205] width 348 height 206
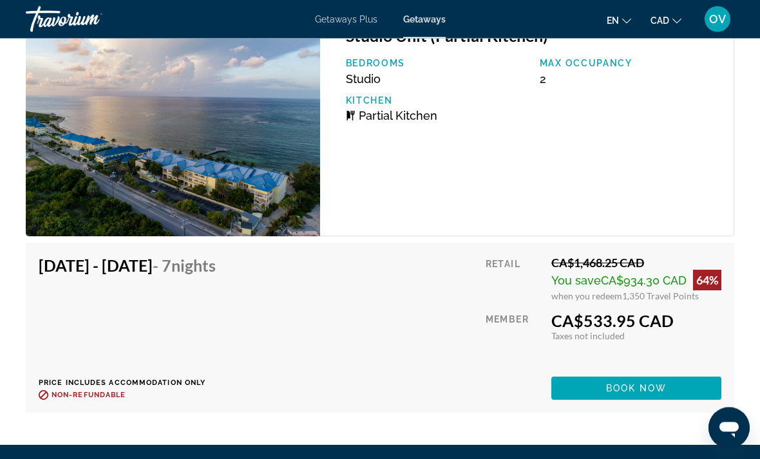
scroll to position [3044, 0]
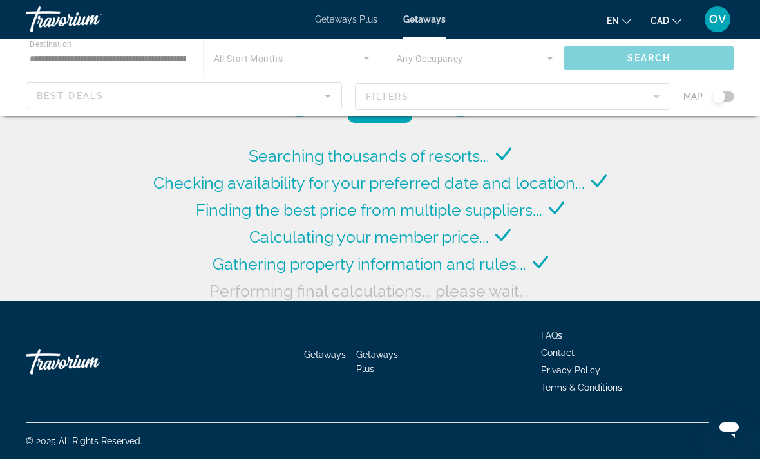
scroll to position [48, 0]
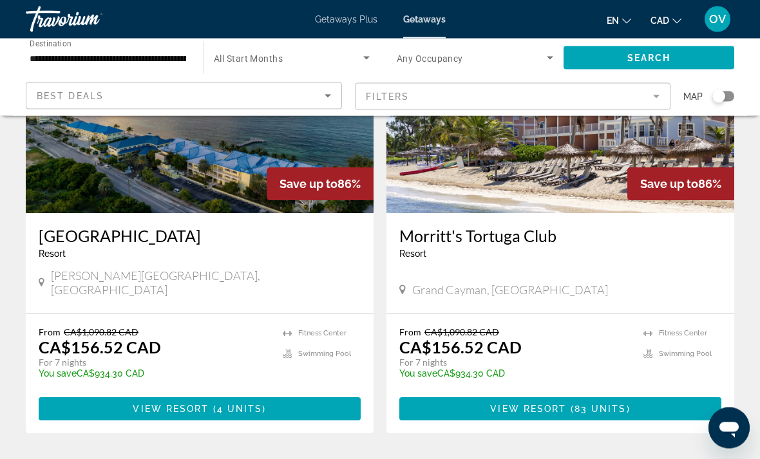
click at [526, 187] on img "Main content" at bounding box center [560, 111] width 348 height 206
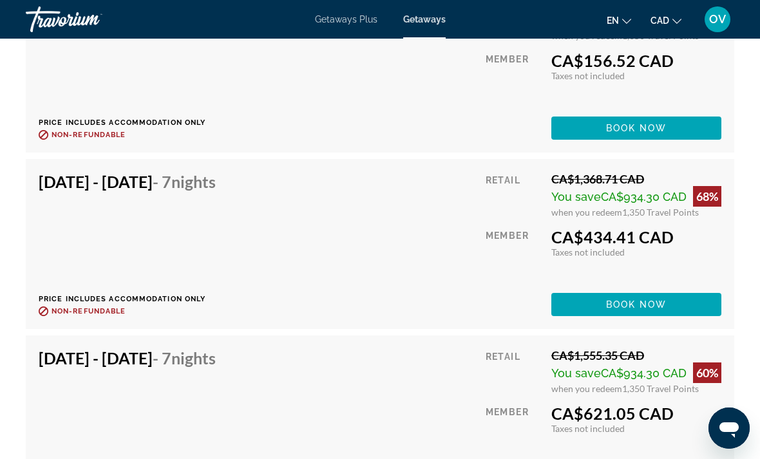
scroll to position [2907, 0]
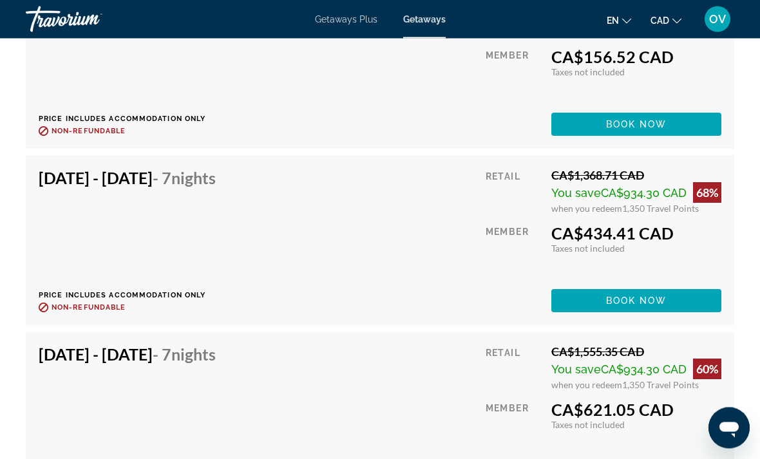
click at [625, 296] on span "Book now" at bounding box center [636, 301] width 61 height 10
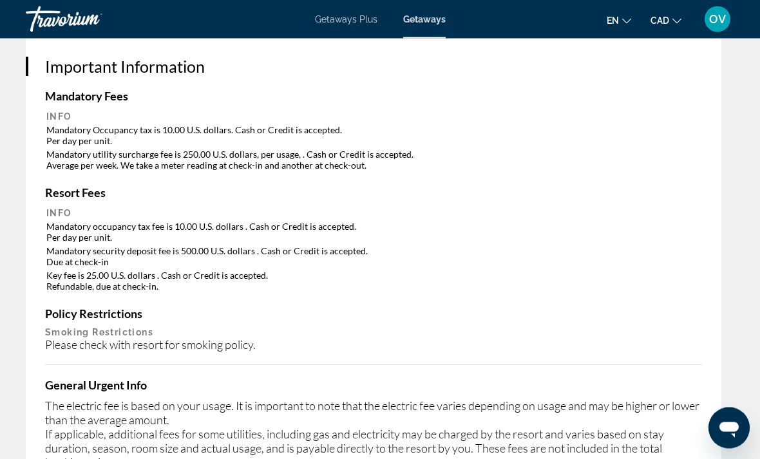
scroll to position [2232, 0]
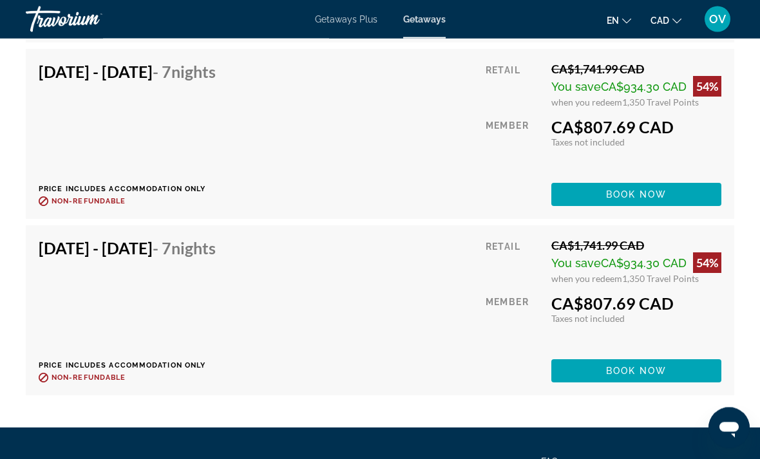
scroll to position [7853, 0]
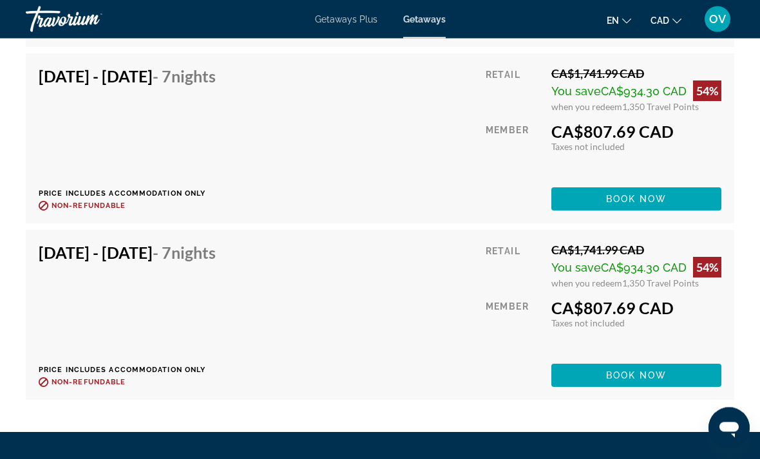
click at [640, 459] on li "FAQs" at bounding box center [637, 466] width 193 height 14
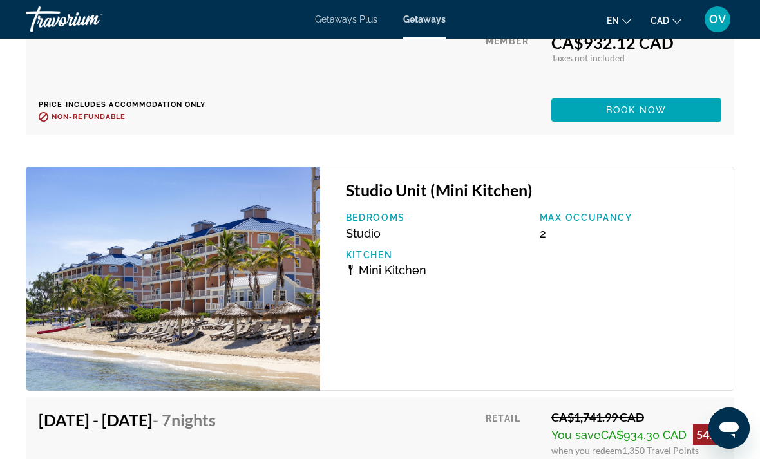
scroll to position [5779, 0]
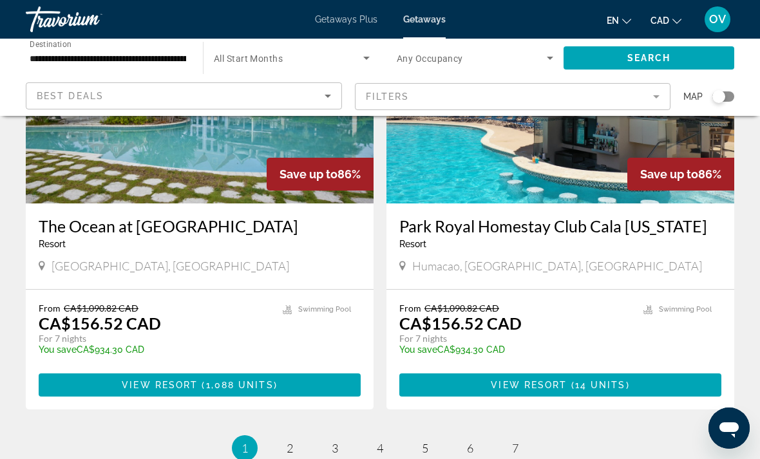
scroll to position [2398, 0]
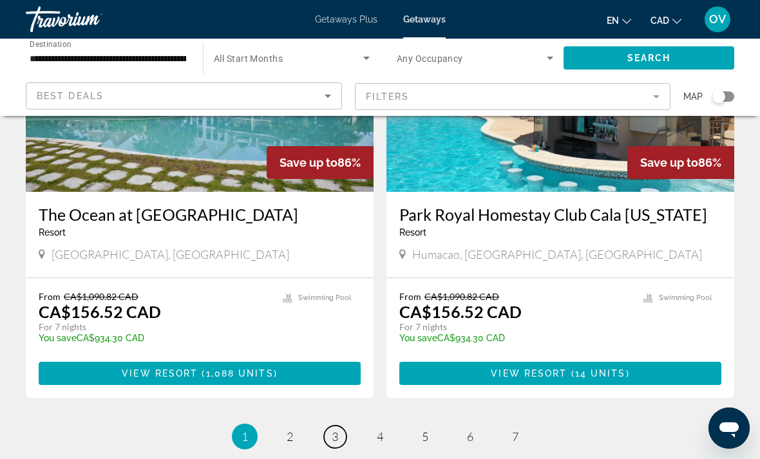
click at [328, 426] on link "page 3" at bounding box center [335, 437] width 23 height 23
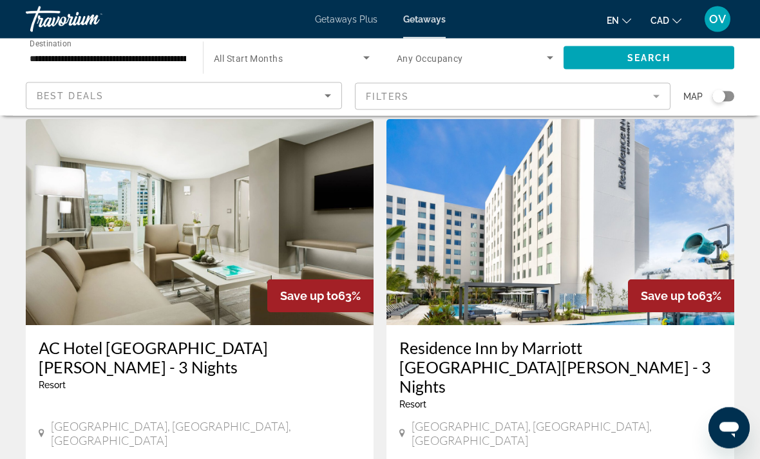
scroll to position [2259, 0]
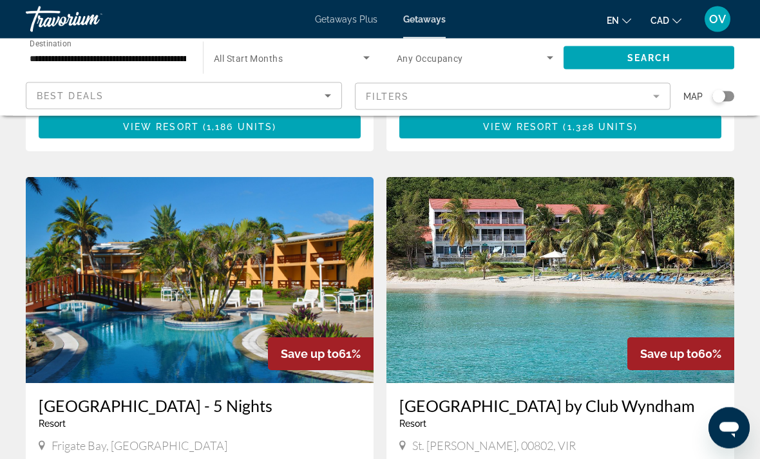
scroll to position [452, 0]
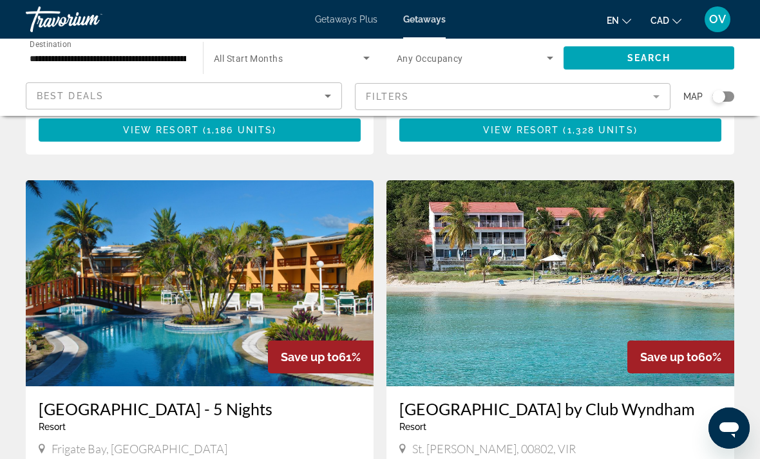
click at [484, 329] on img "Main content" at bounding box center [560, 283] width 348 height 206
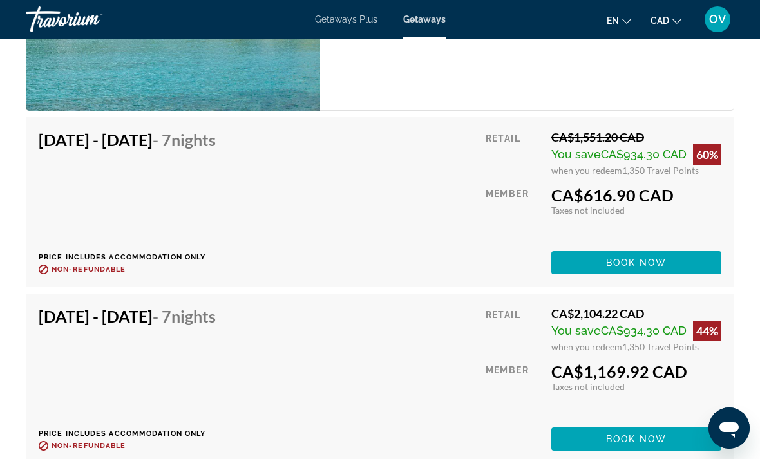
scroll to position [2471, 0]
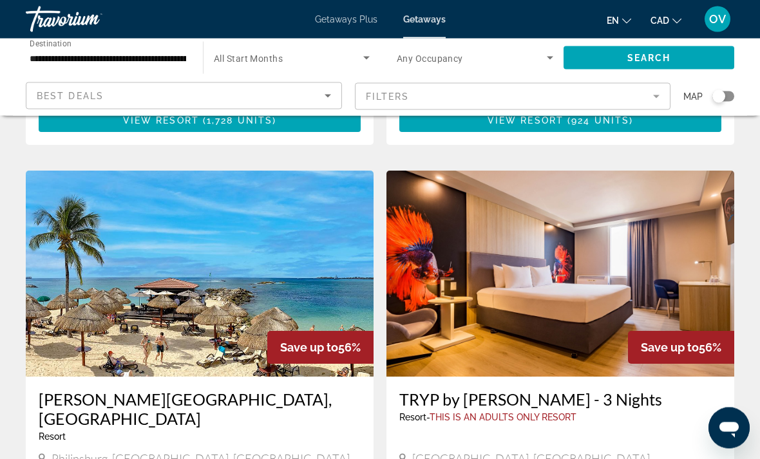
scroll to position [2248, 0]
click at [90, 241] on img "Main content" at bounding box center [200, 274] width 348 height 206
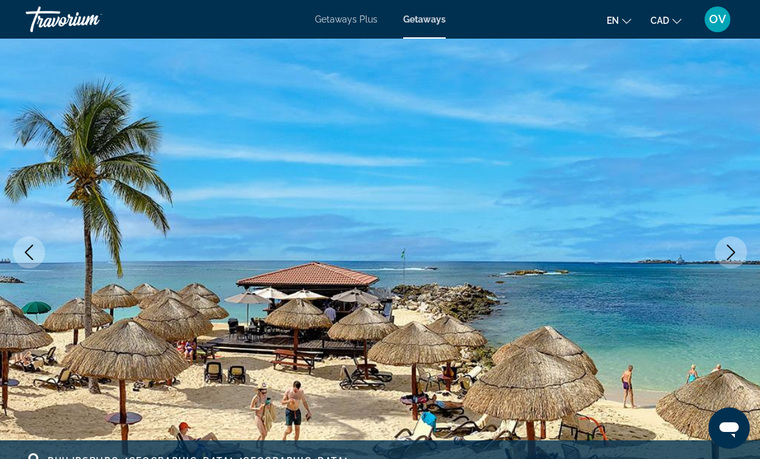
scroll to position [137, 0]
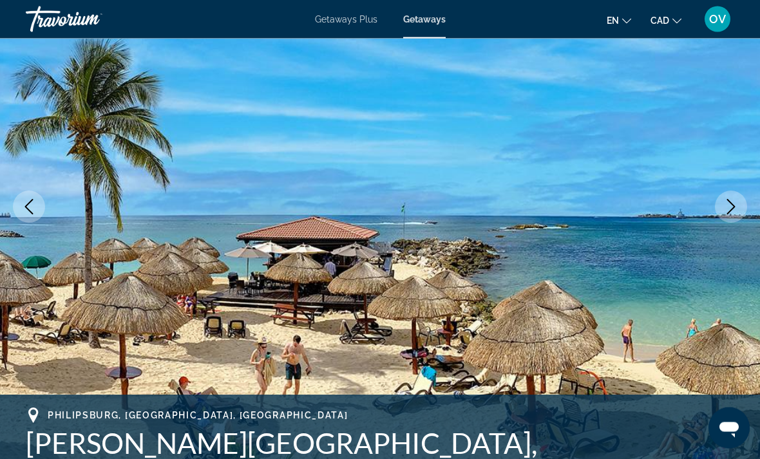
click at [728, 213] on icon "Next image" at bounding box center [731, 207] width 8 height 15
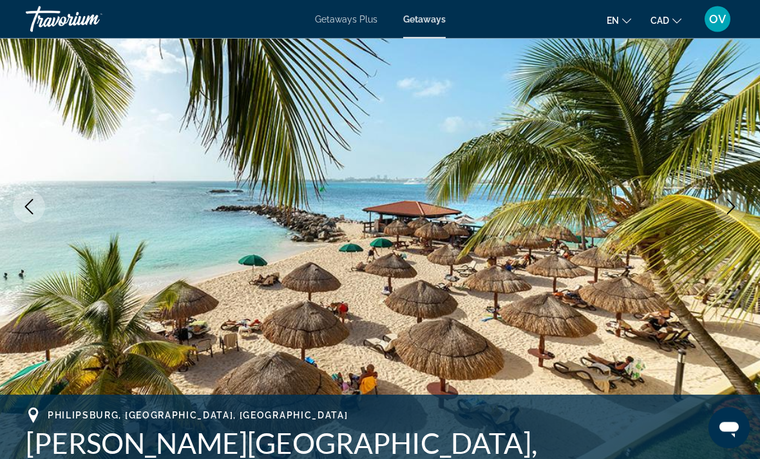
click at [728, 209] on icon "Next image" at bounding box center [730, 207] width 15 height 15
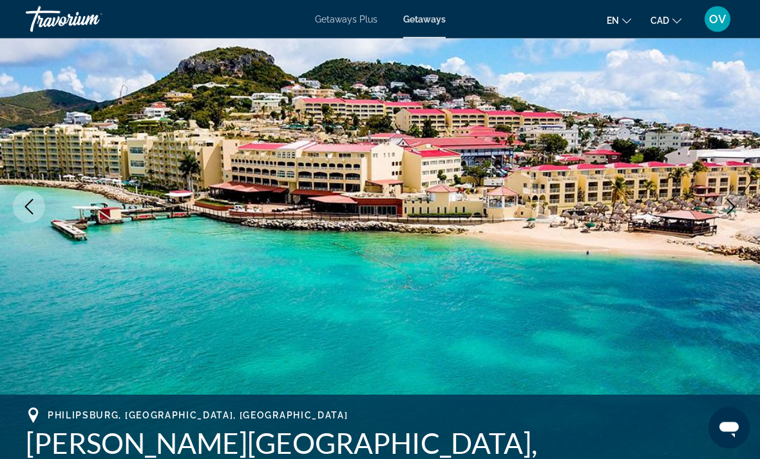
click at [722, 213] on button "Next image" at bounding box center [731, 207] width 32 height 32
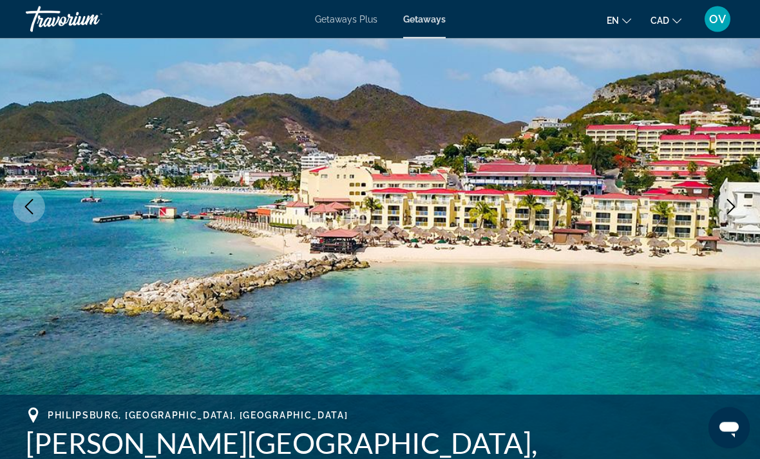
click at [729, 213] on icon "Next image" at bounding box center [731, 207] width 8 height 15
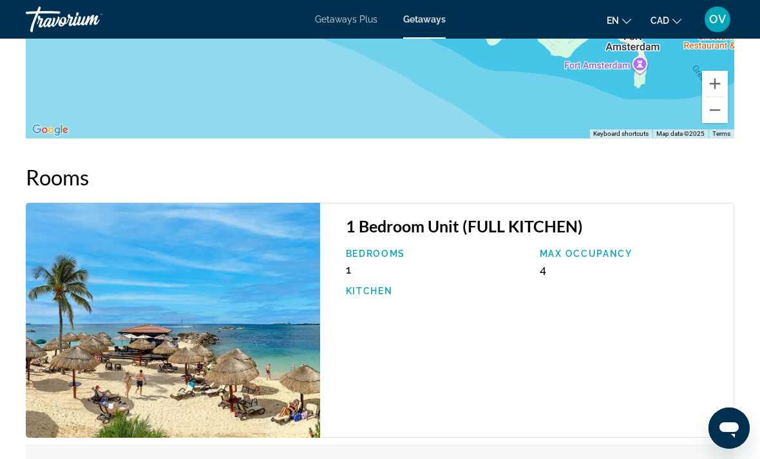
scroll to position [2345, 0]
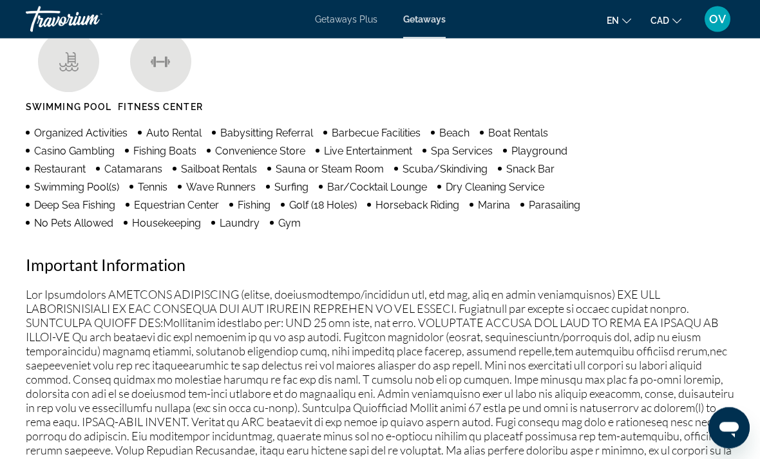
scroll to position [67, 0]
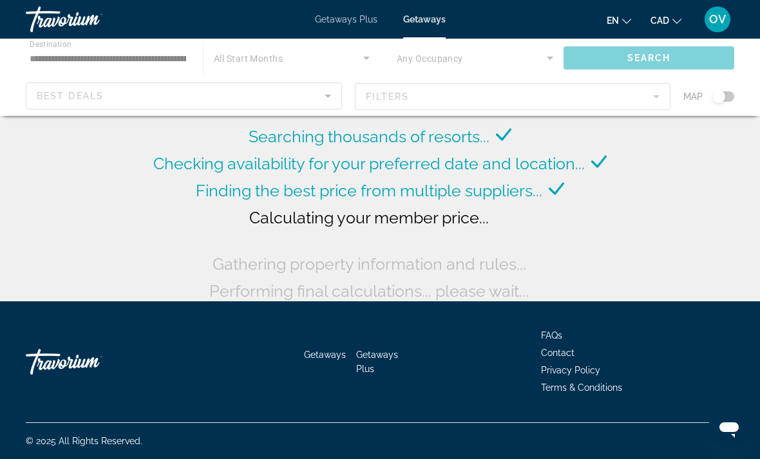
click at [333, 20] on span "Getaways Plus" at bounding box center [346, 19] width 62 height 10
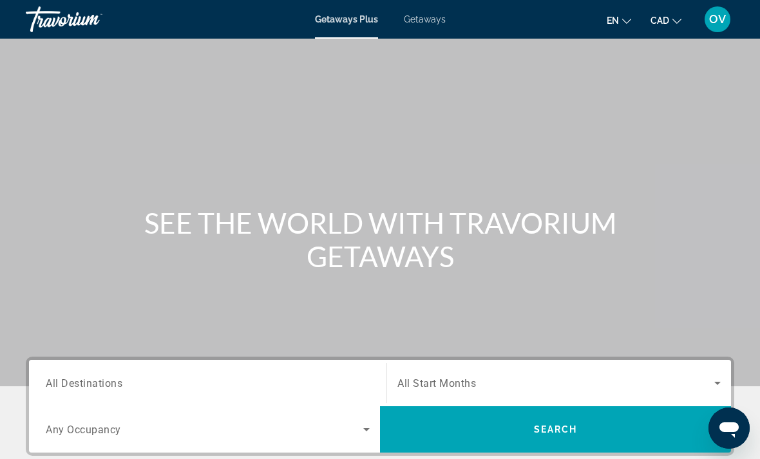
click at [308, 387] on input "Destination All Destinations" at bounding box center [208, 383] width 324 height 15
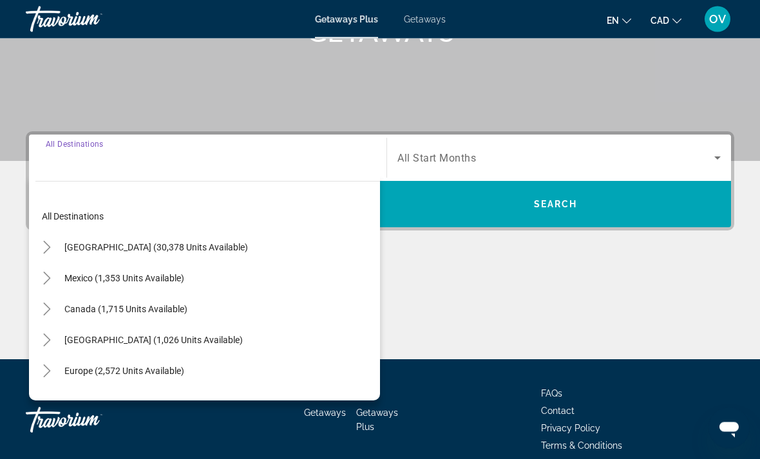
scroll to position [283, 0]
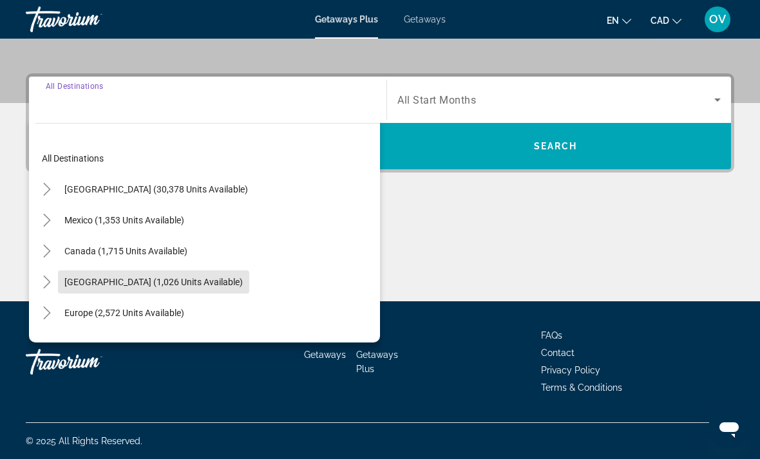
click at [249, 291] on span "Search widget" at bounding box center [153, 282] width 191 height 31
type input "**********"
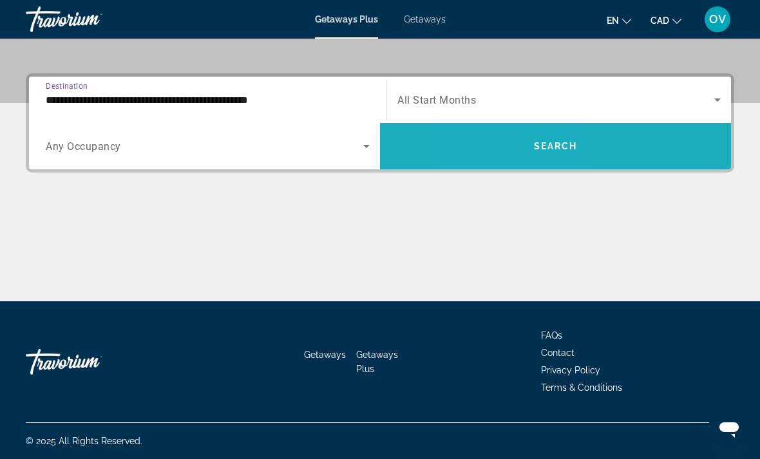
click at [500, 155] on span "Search widget" at bounding box center [555, 146] width 351 height 31
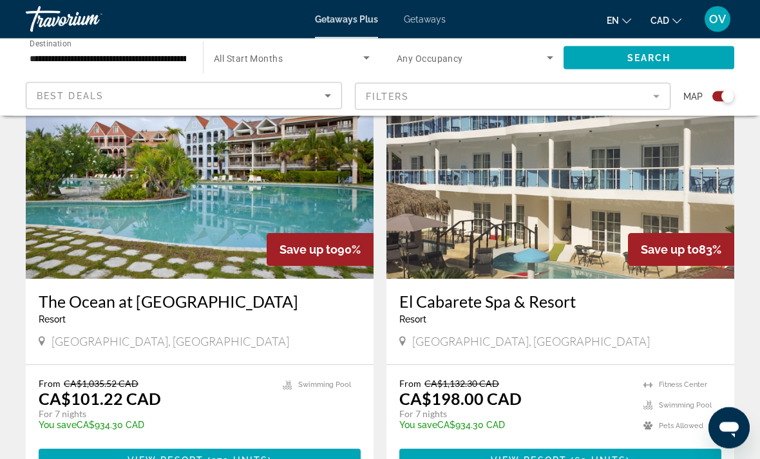
scroll to position [511, 0]
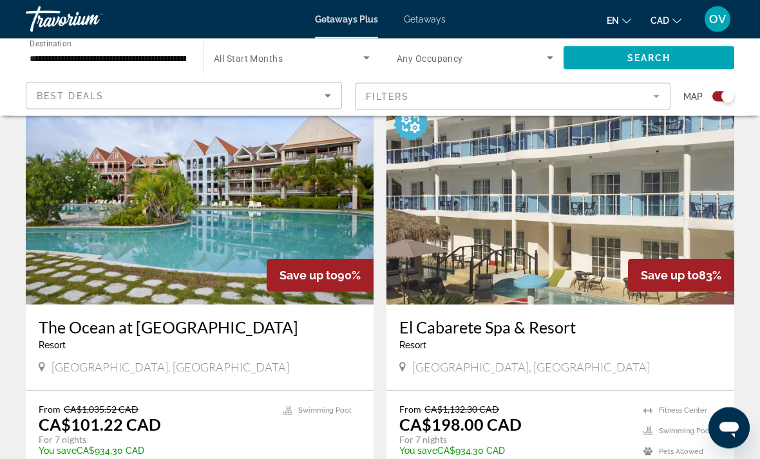
click at [327, 234] on img "Main content" at bounding box center [200, 202] width 348 height 206
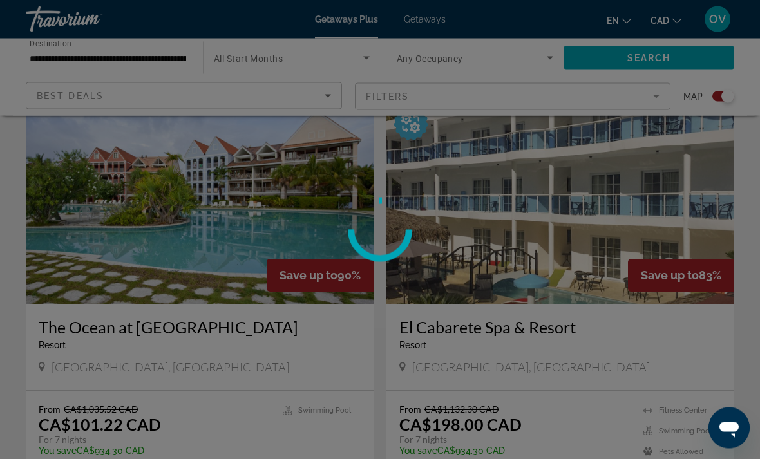
scroll to position [462, 0]
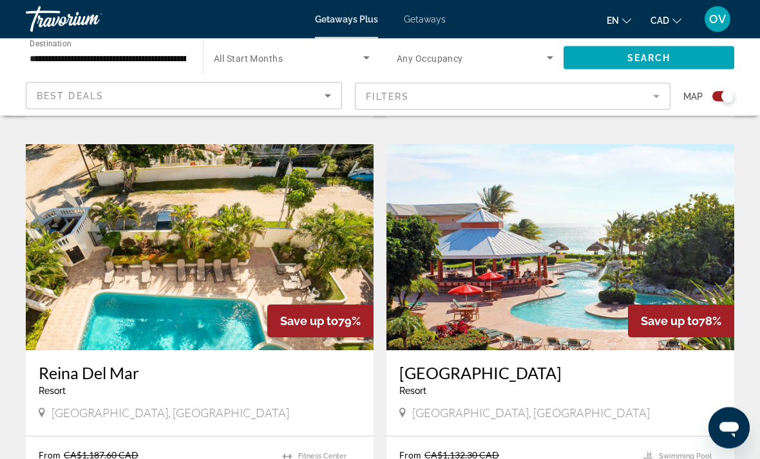
scroll to position [2213, 0]
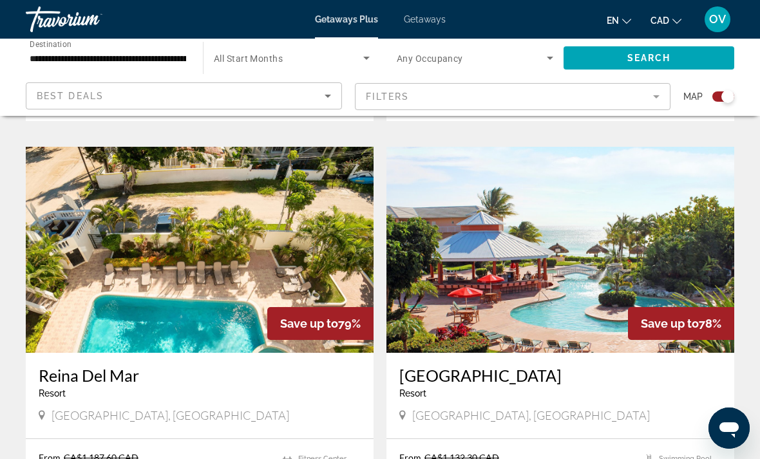
click at [636, 244] on img "Main content" at bounding box center [560, 250] width 348 height 206
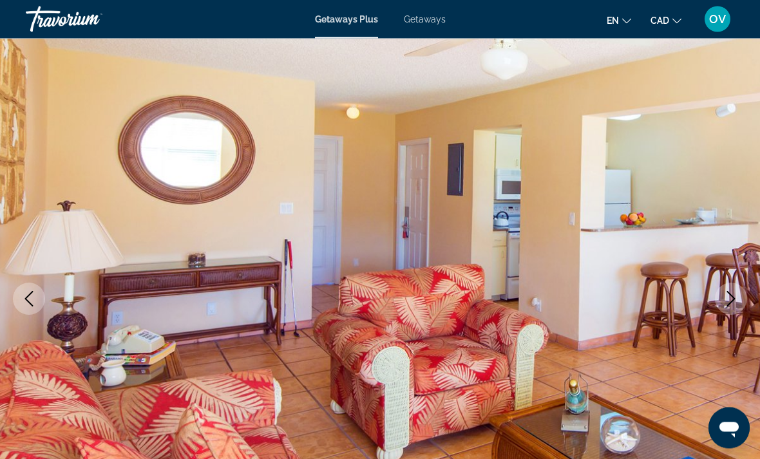
scroll to position [87, 0]
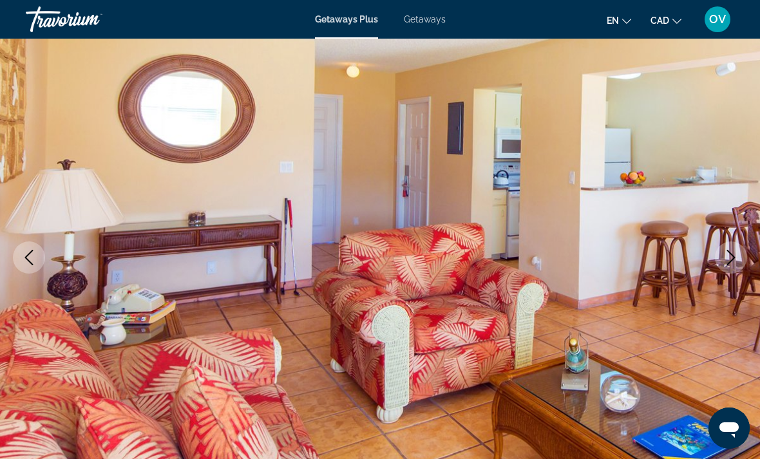
click at [726, 264] on icon "Next image" at bounding box center [730, 257] width 15 height 15
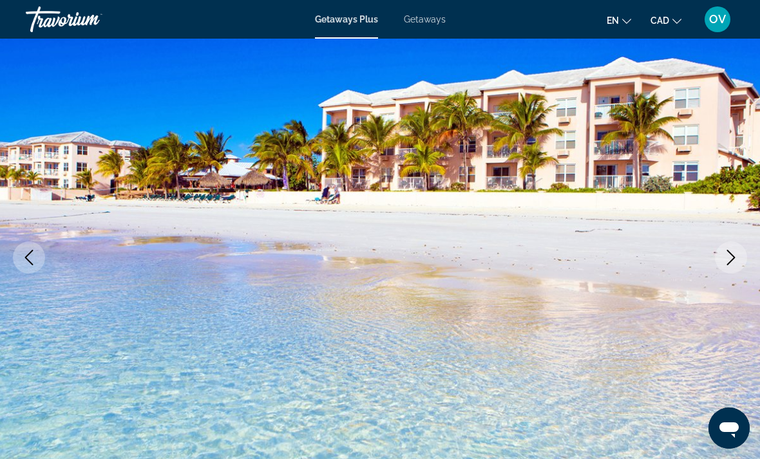
click at [725, 263] on icon "Next image" at bounding box center [730, 257] width 15 height 15
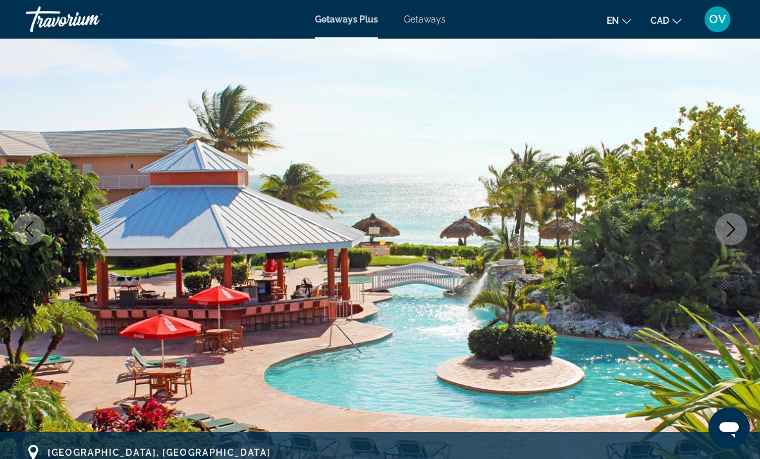
scroll to position [117, 0]
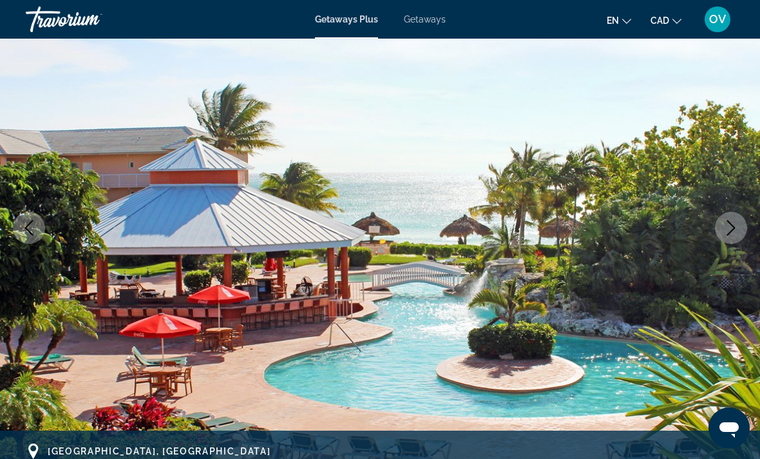
click at [721, 239] on button "Next image" at bounding box center [731, 228] width 32 height 32
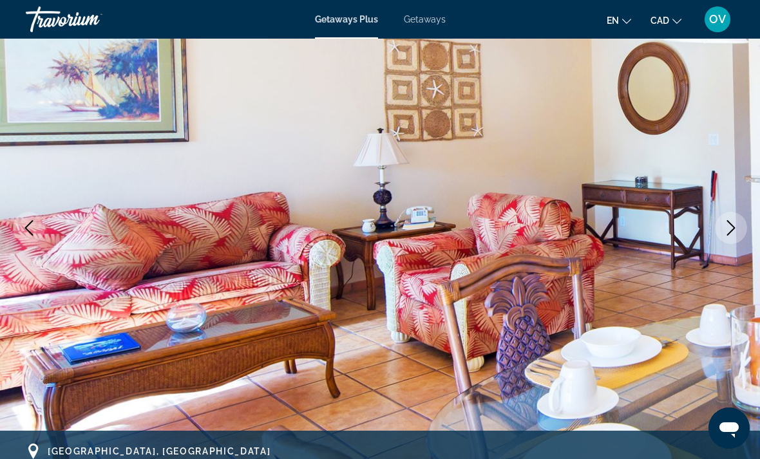
click at [729, 227] on icon "Next image" at bounding box center [730, 227] width 15 height 15
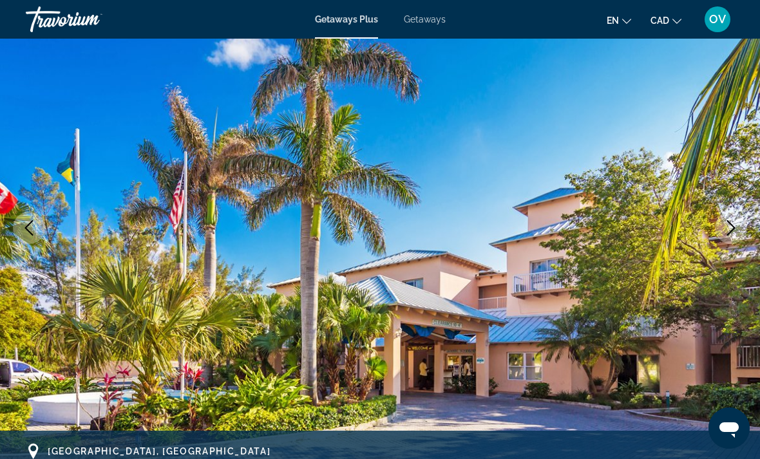
click at [732, 232] on icon "Next image" at bounding box center [730, 227] width 15 height 15
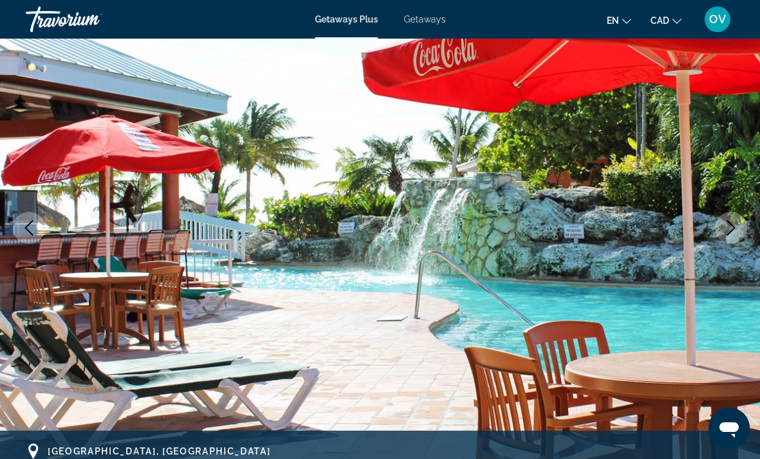
click at [724, 236] on button "Next image" at bounding box center [731, 228] width 32 height 32
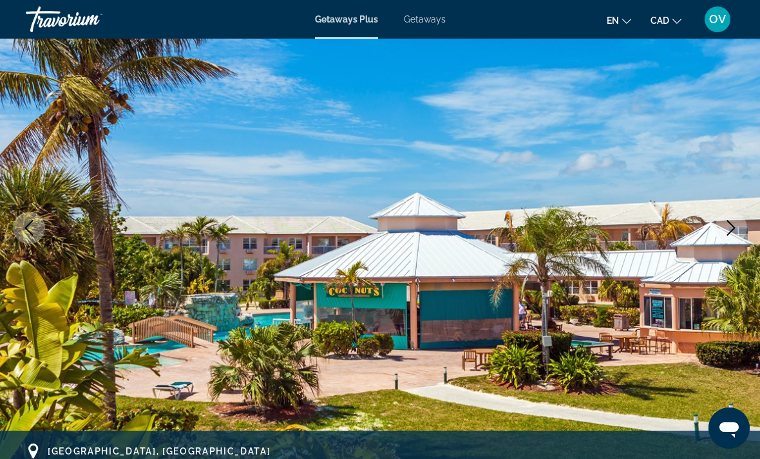
click at [723, 238] on button "Next image" at bounding box center [731, 228] width 32 height 32
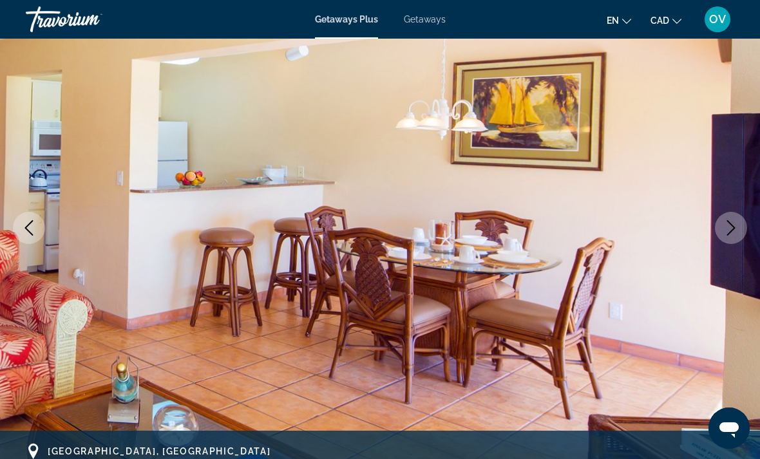
click at [717, 252] on img "Main content" at bounding box center [380, 228] width 760 height 612
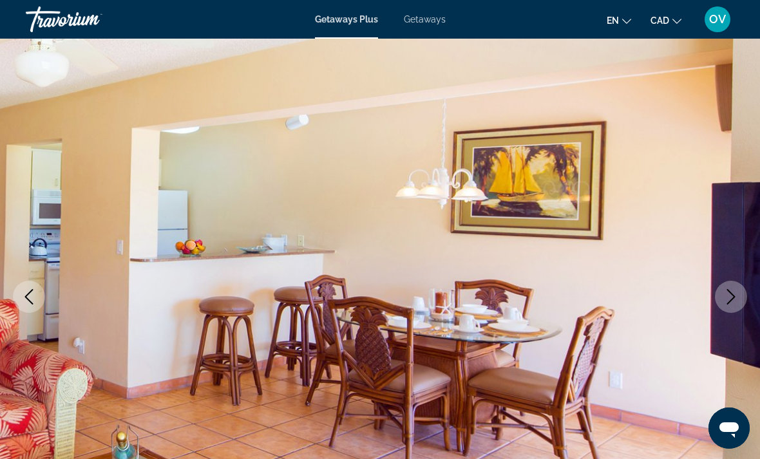
scroll to position [0, 0]
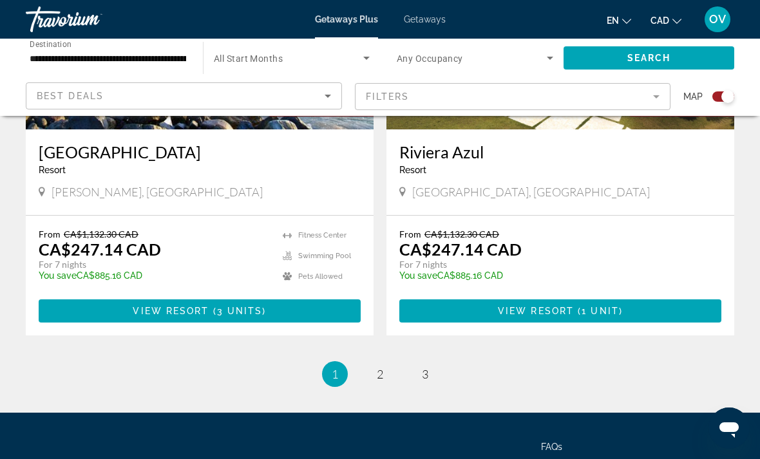
scroll to position [2892, 0]
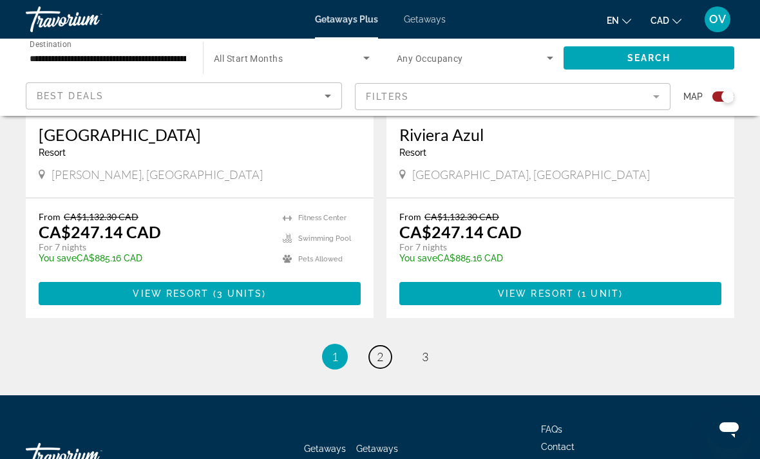
click at [390, 346] on link "page 2" at bounding box center [380, 357] width 23 height 23
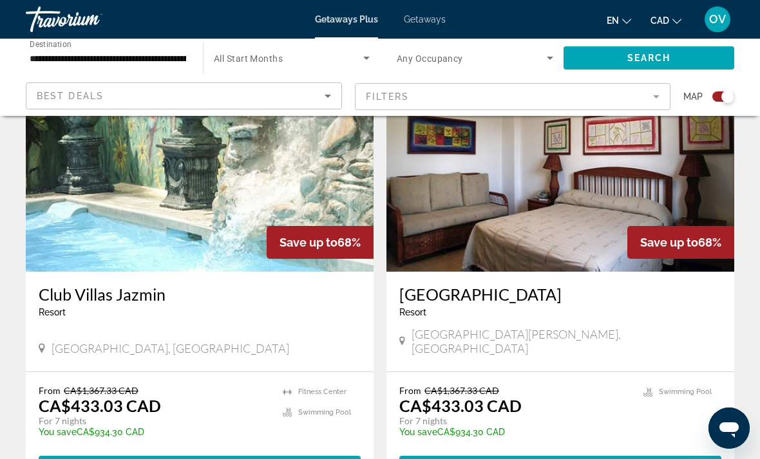
scroll to position [2778, 0]
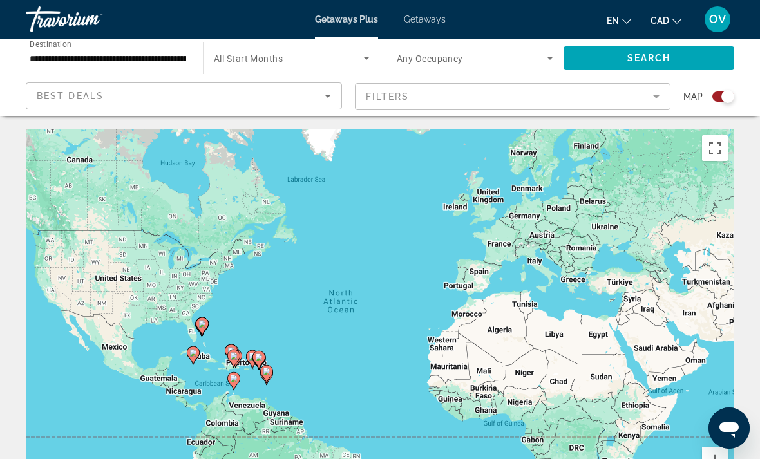
click at [118, 61] on input "**********" at bounding box center [108, 58] width 156 height 15
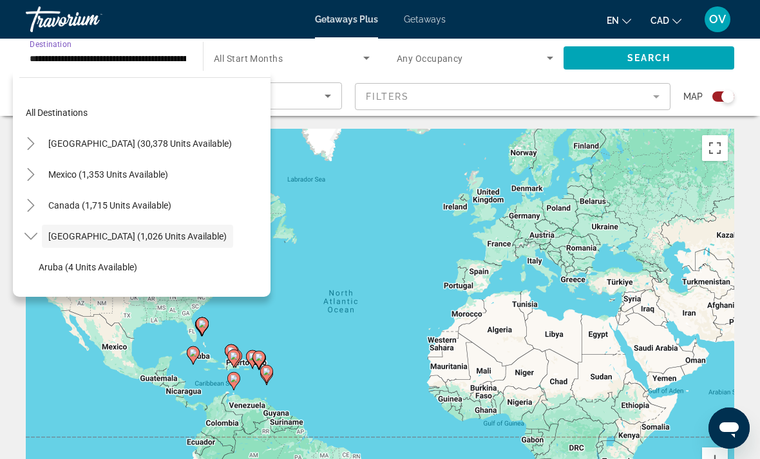
scroll to position [46, 0]
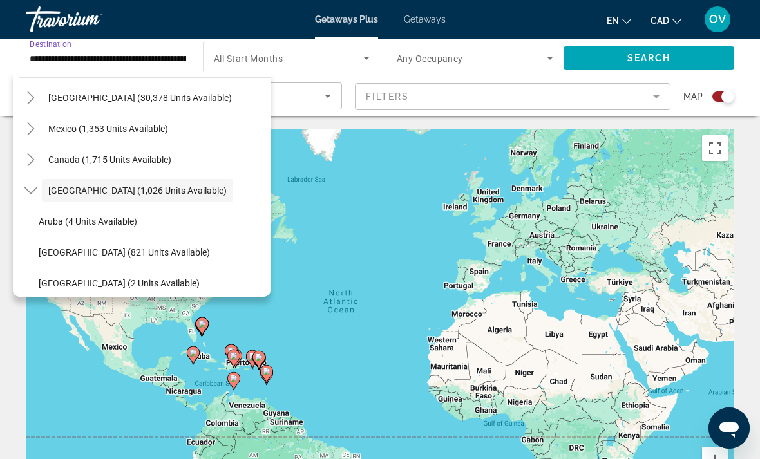
click at [135, 223] on span "Aruba (4 units available)" at bounding box center [88, 221] width 99 height 10
type input "**********"
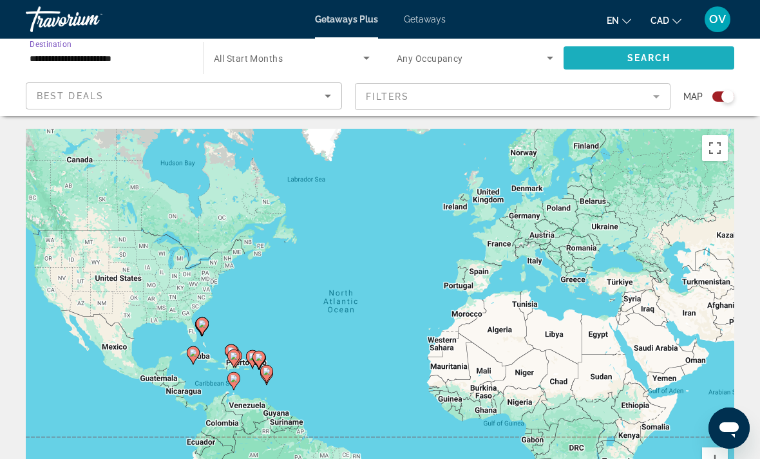
click at [612, 70] on span "Search widget" at bounding box center [649, 58] width 171 height 31
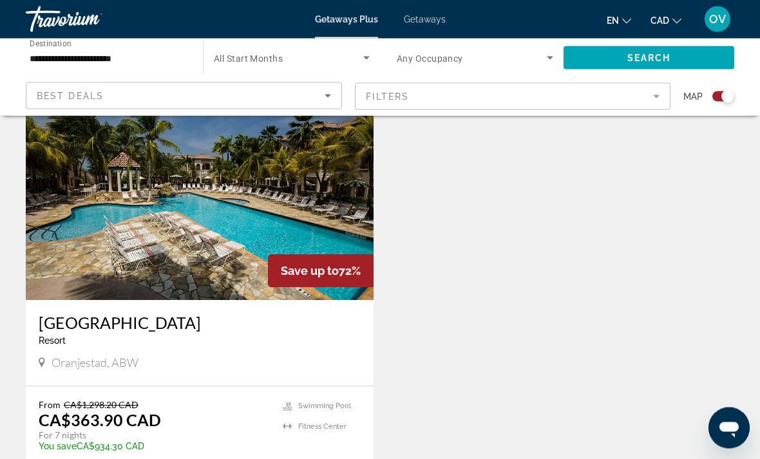
scroll to position [469, 0]
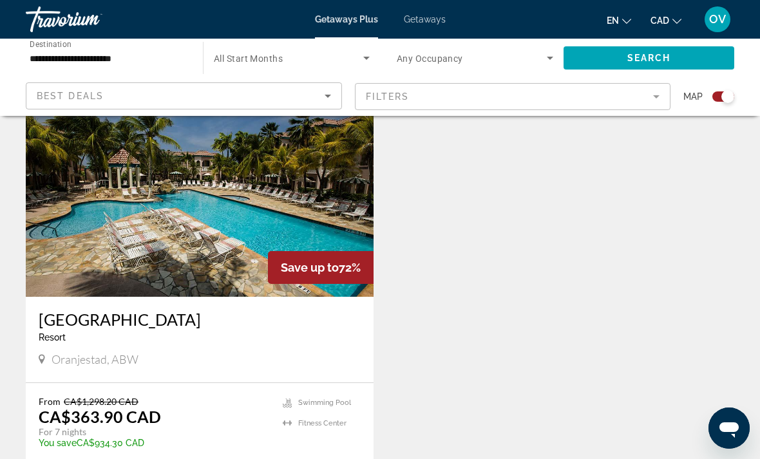
click at [757, 441] on div "To navigate the map with touch gestures double-tap and hold your finger on the …" at bounding box center [380, 106] width 760 height 895
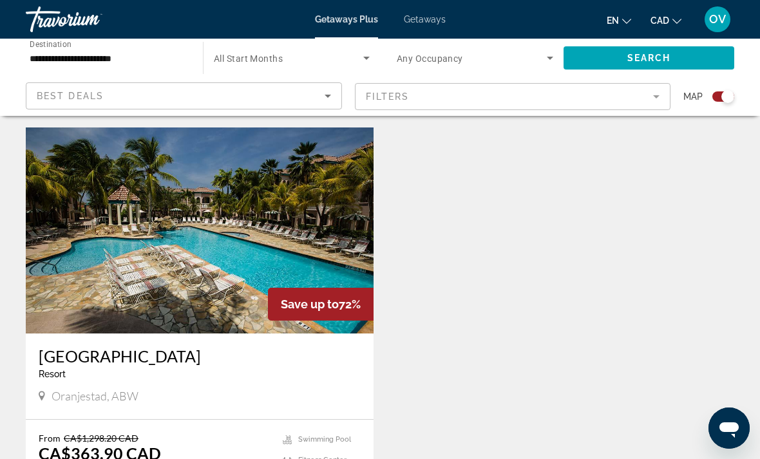
scroll to position [412, 0]
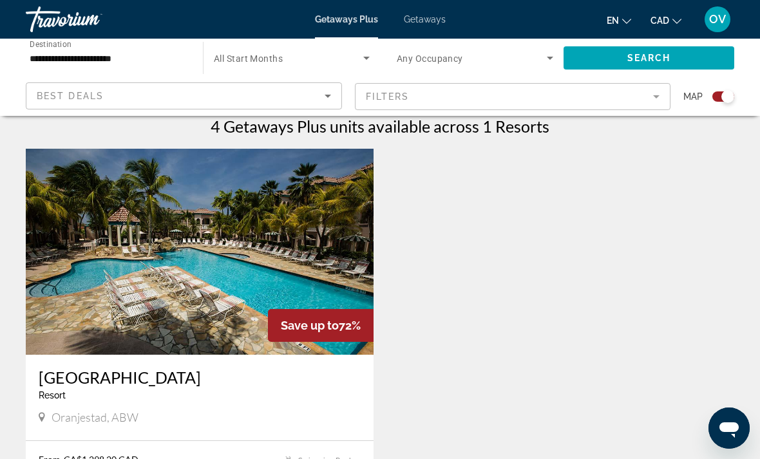
click at [339, 281] on img "Main content" at bounding box center [200, 252] width 348 height 206
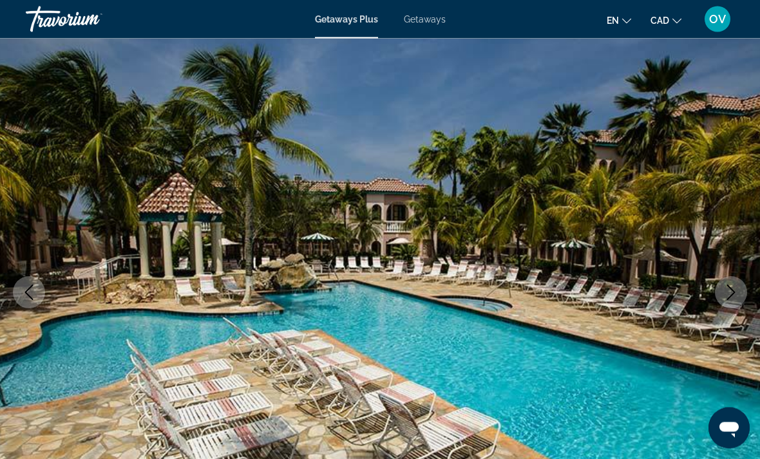
scroll to position [52, 0]
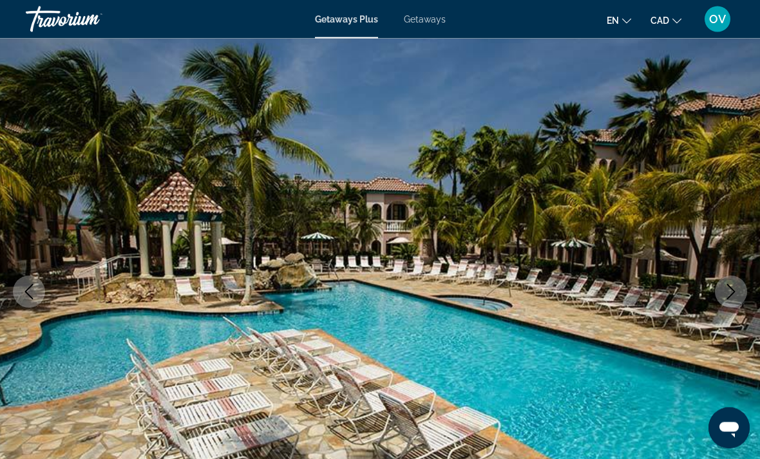
click at [732, 293] on icon "Next image" at bounding box center [730, 292] width 15 height 15
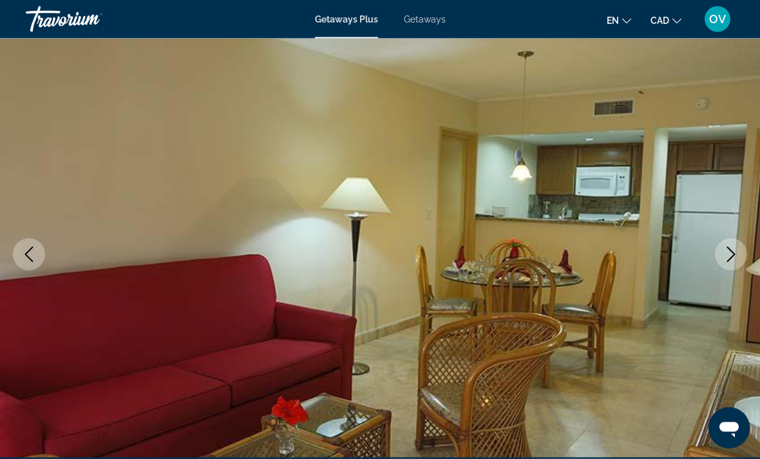
scroll to position [90, 0]
click at [725, 257] on icon "Next image" at bounding box center [730, 254] width 15 height 15
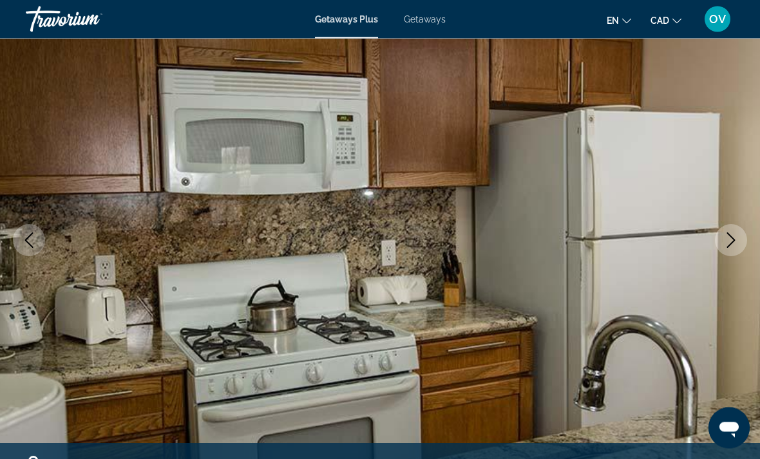
scroll to position [104, 0]
click at [732, 245] on icon "Next image" at bounding box center [730, 239] width 15 height 15
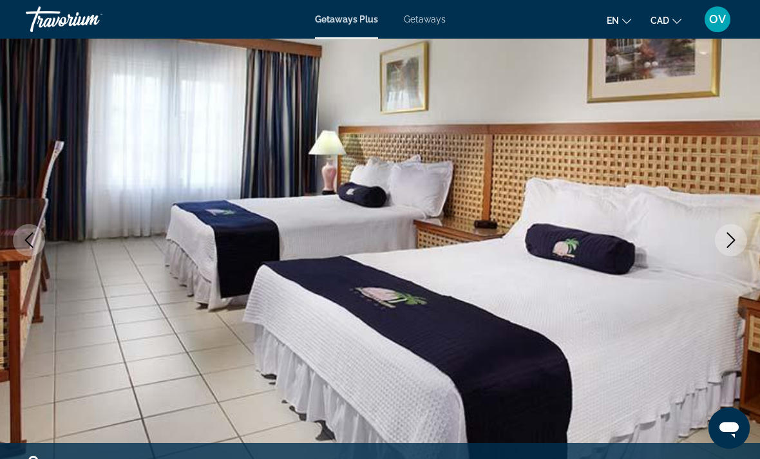
click at [729, 239] on icon "Next image" at bounding box center [730, 239] width 15 height 15
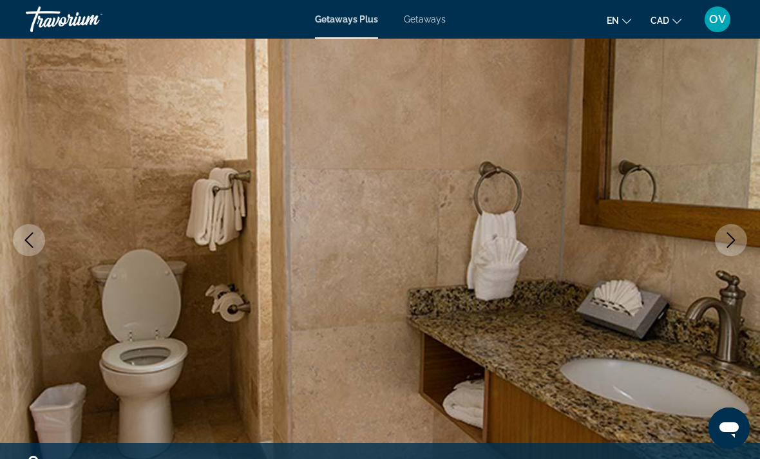
click at [723, 246] on icon "Next image" at bounding box center [730, 239] width 15 height 15
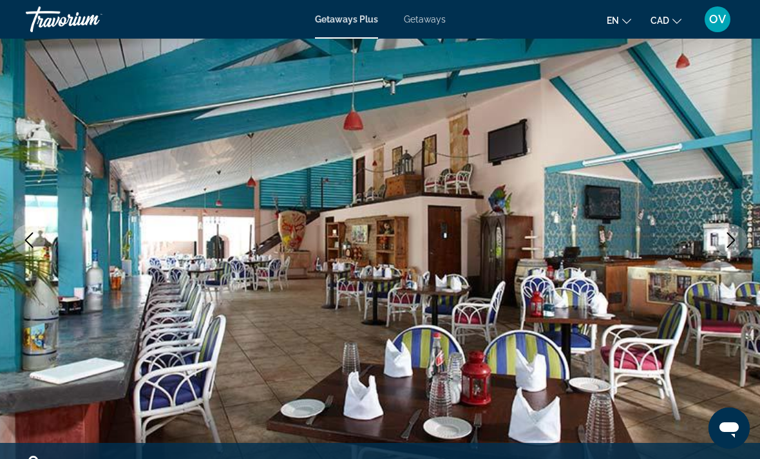
click at [737, 235] on icon "Next image" at bounding box center [730, 239] width 15 height 15
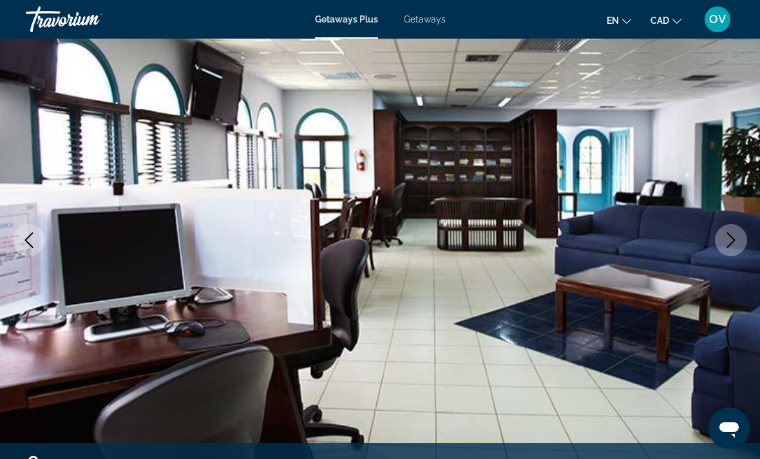
click at [734, 240] on icon "Next image" at bounding box center [731, 239] width 8 height 15
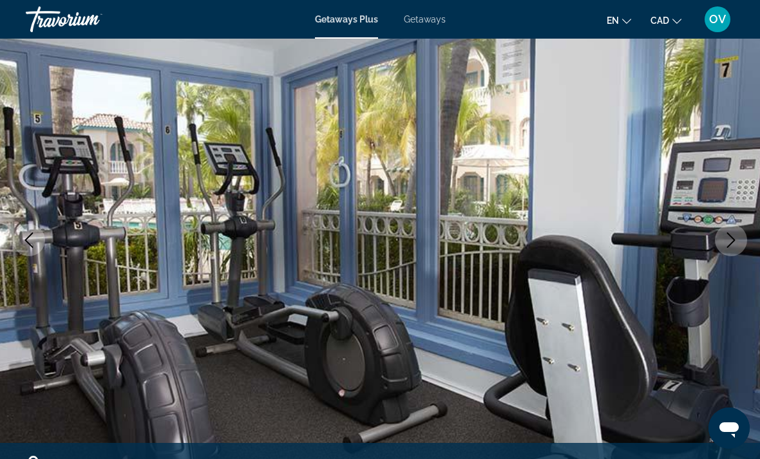
click at [726, 246] on icon "Next image" at bounding box center [730, 239] width 15 height 15
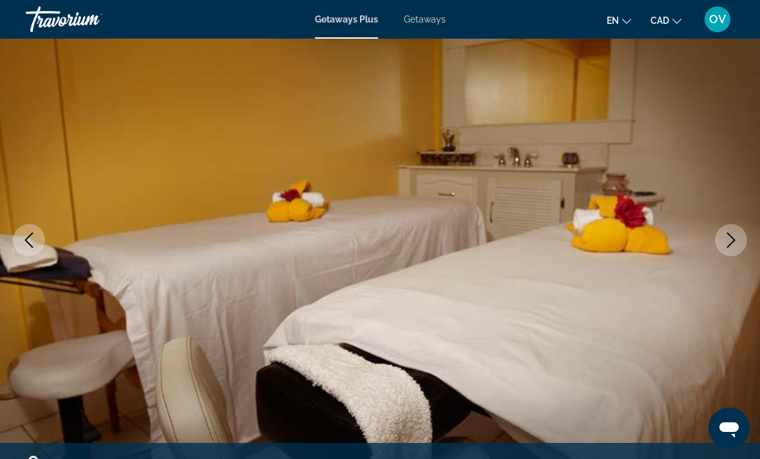
click at [731, 237] on icon "Next image" at bounding box center [731, 239] width 8 height 15
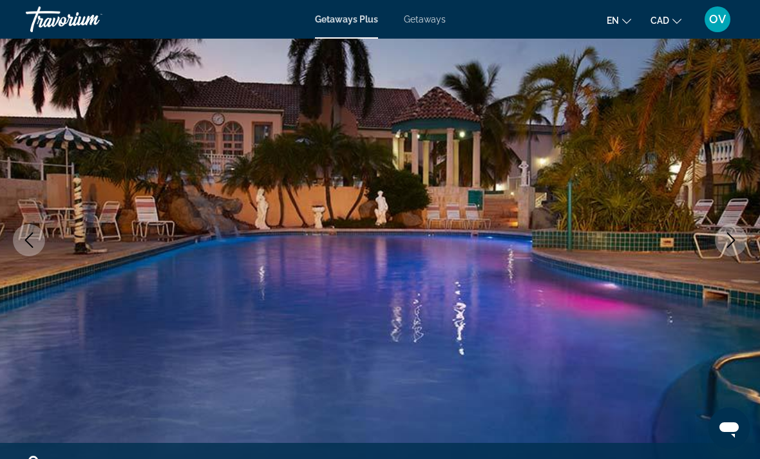
click at [725, 247] on icon "Next image" at bounding box center [730, 239] width 15 height 15
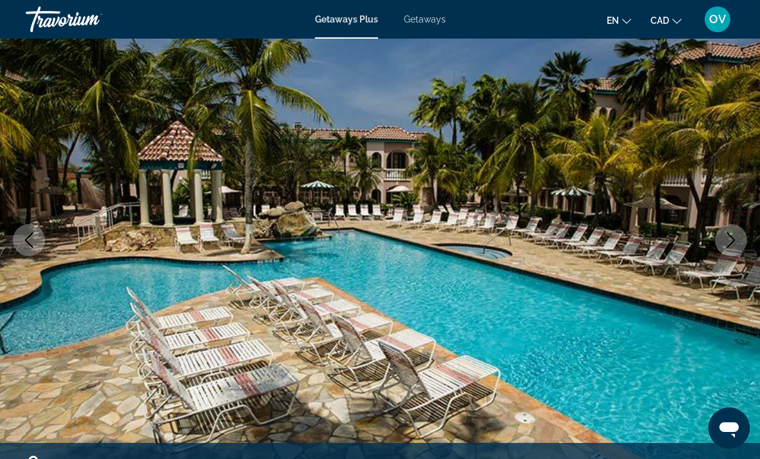
click at [729, 236] on icon "Next image" at bounding box center [730, 239] width 15 height 15
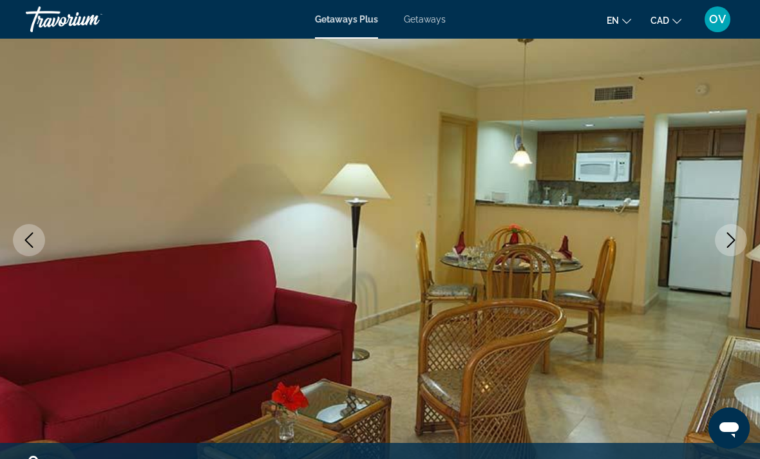
click at [725, 239] on icon "Next image" at bounding box center [730, 239] width 15 height 15
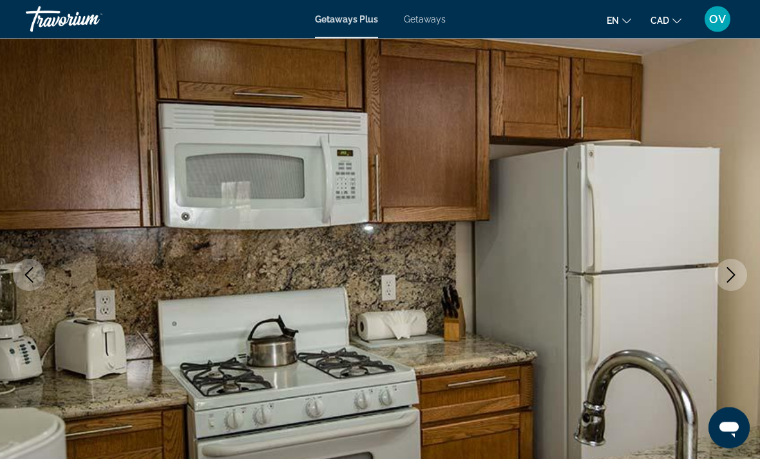
scroll to position [0, 0]
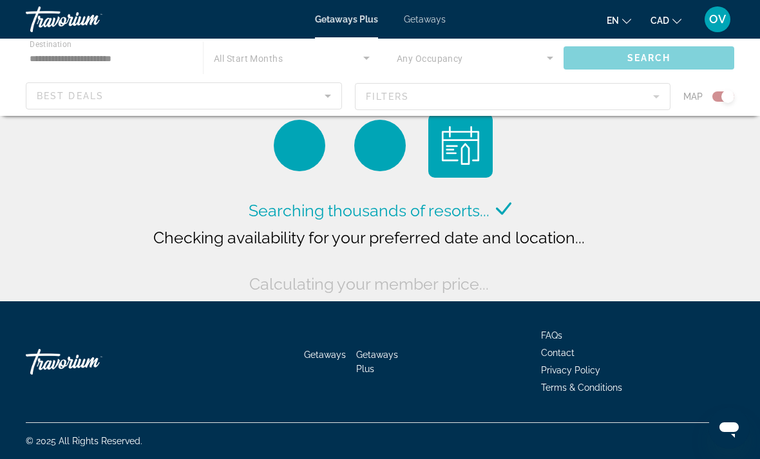
click at [143, 66] on div "Main content" at bounding box center [380, 77] width 760 height 77
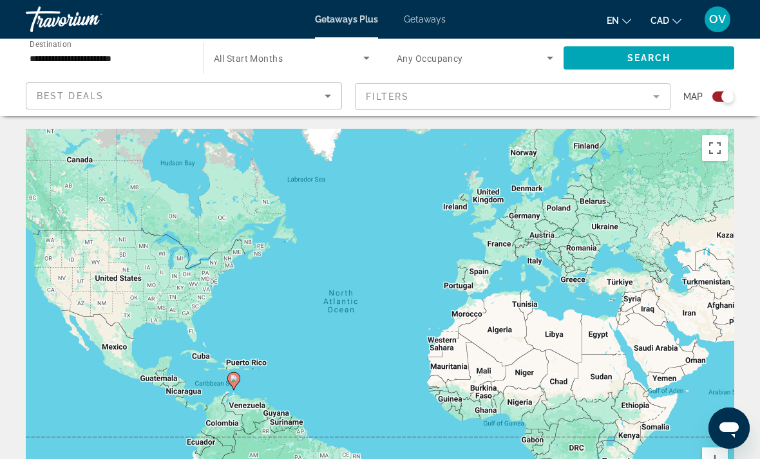
click at [167, 61] on input "**********" at bounding box center [108, 58] width 156 height 15
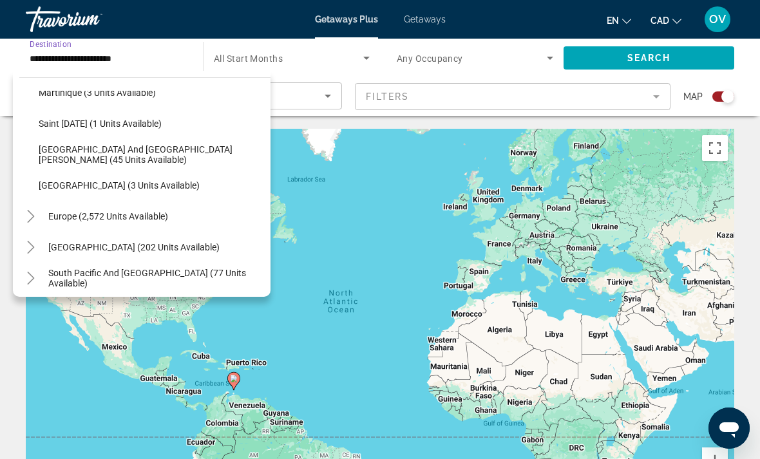
scroll to position [283, 0]
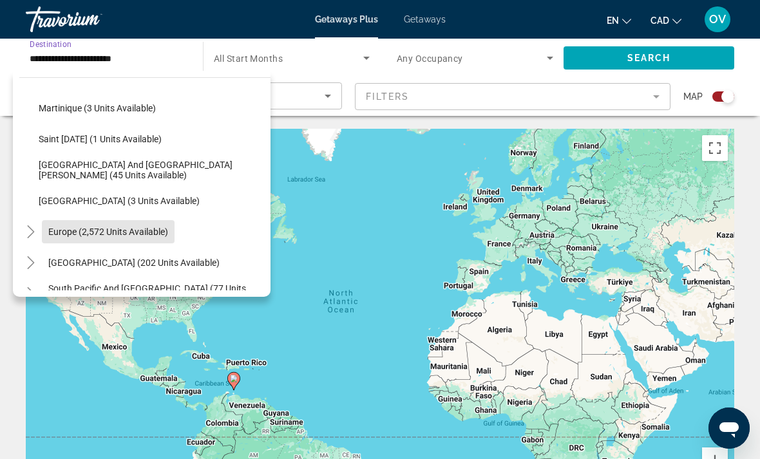
click at [155, 239] on span "Search widget" at bounding box center [108, 231] width 133 height 31
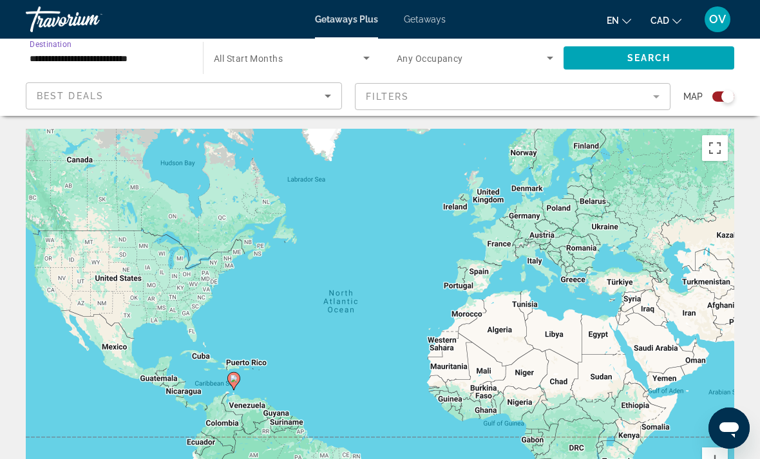
click at [118, 64] on input "**********" at bounding box center [108, 58] width 156 height 15
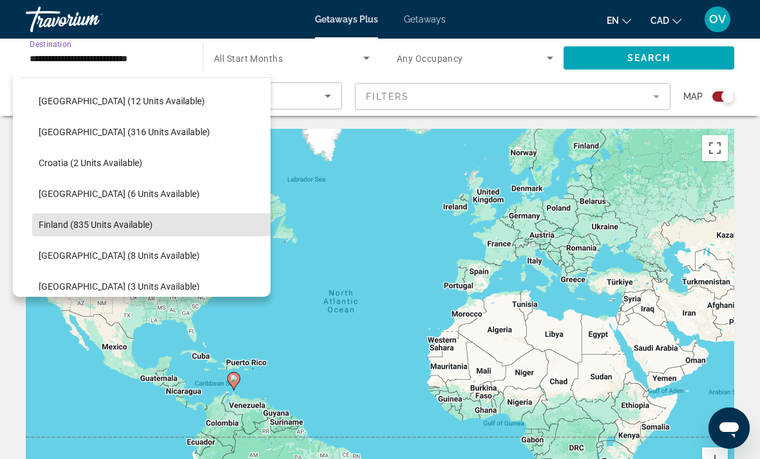
scroll to position [451, 0]
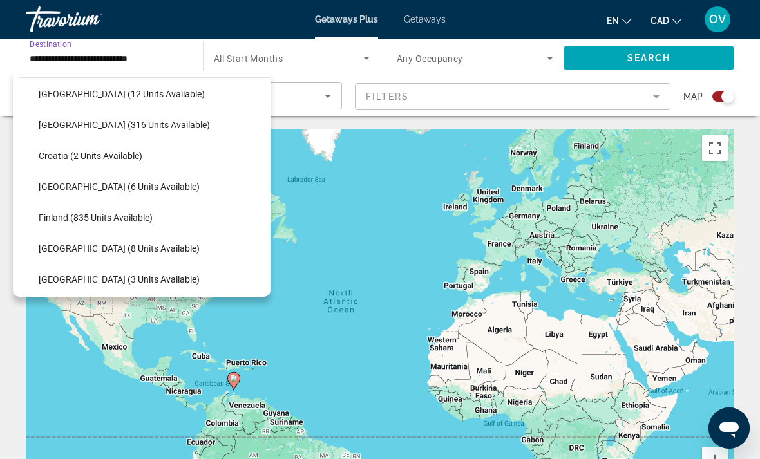
click at [126, 162] on span "Search widget" at bounding box center [151, 155] width 238 height 31
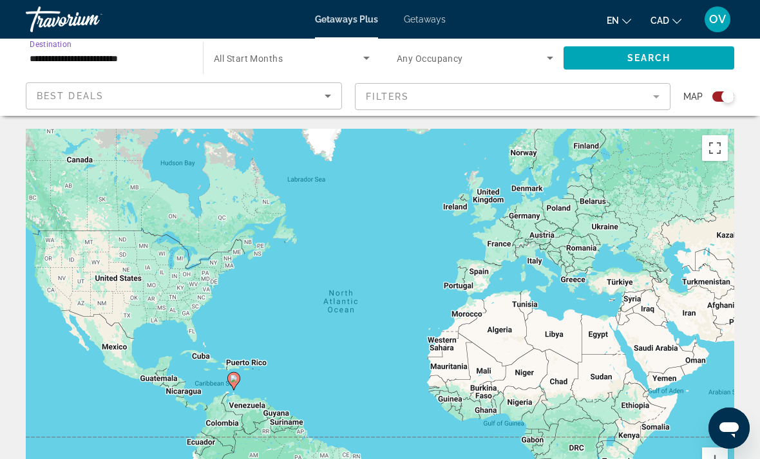
click at [645, 57] on span "Search" at bounding box center [649, 58] width 44 height 10
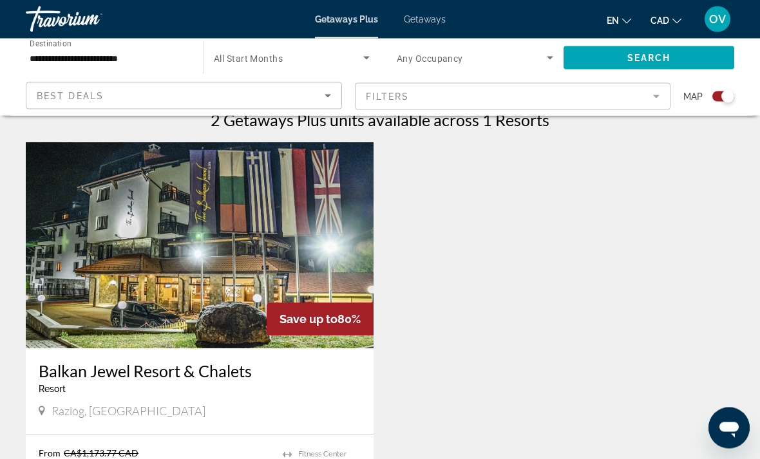
scroll to position [386, 0]
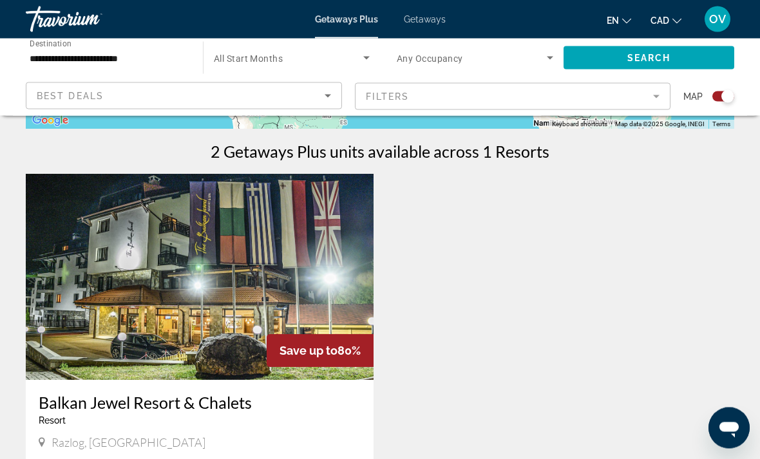
click at [82, 59] on input "**********" at bounding box center [108, 58] width 156 height 15
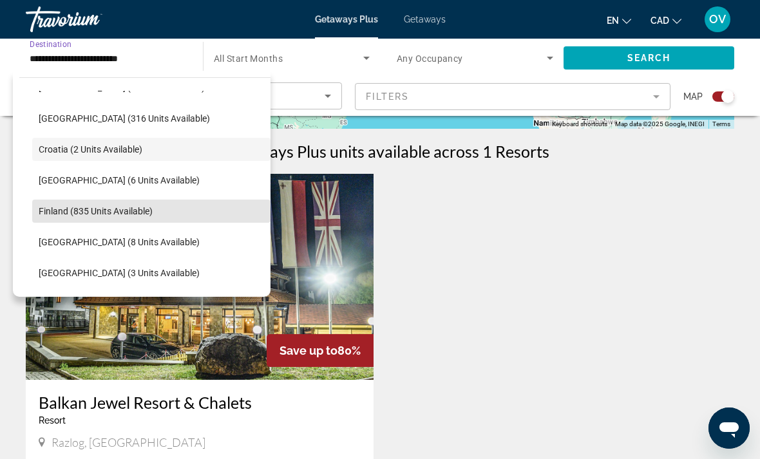
scroll to position [211, 0]
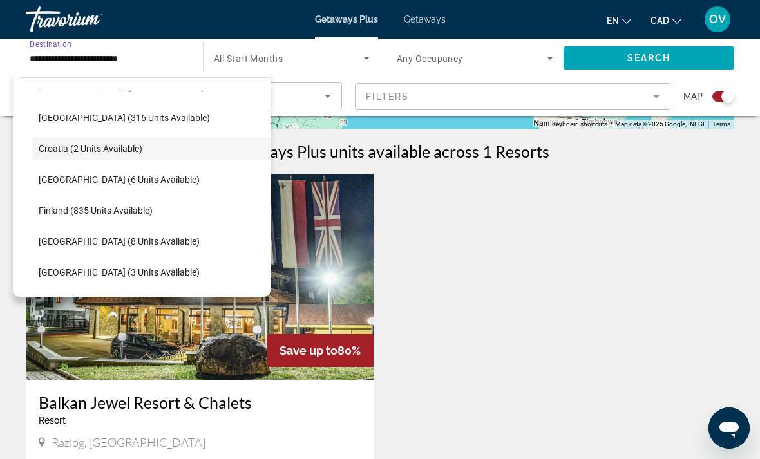
click at [126, 247] on span "Search widget" at bounding box center [151, 241] width 238 height 31
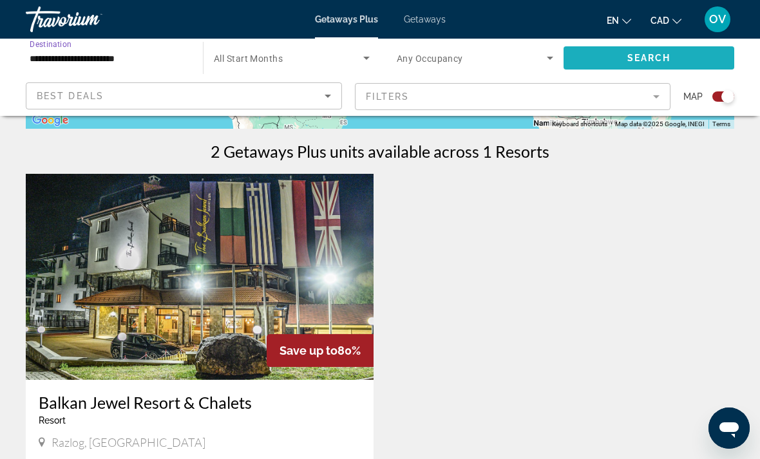
click at [636, 57] on span "Search" at bounding box center [649, 58] width 44 height 10
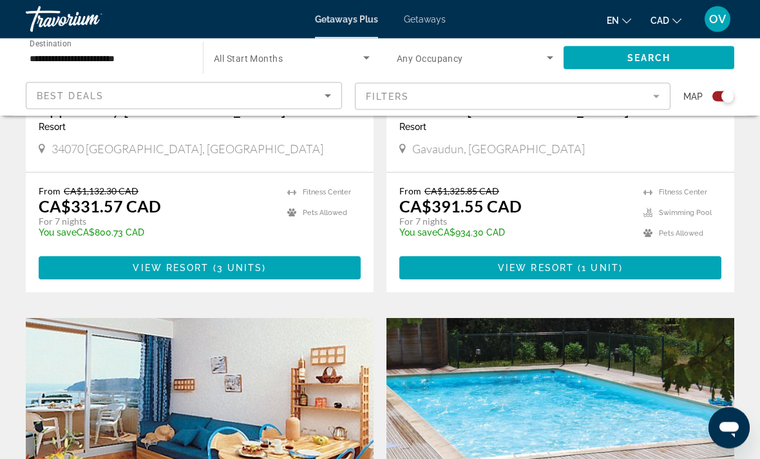
scroll to position [591, 0]
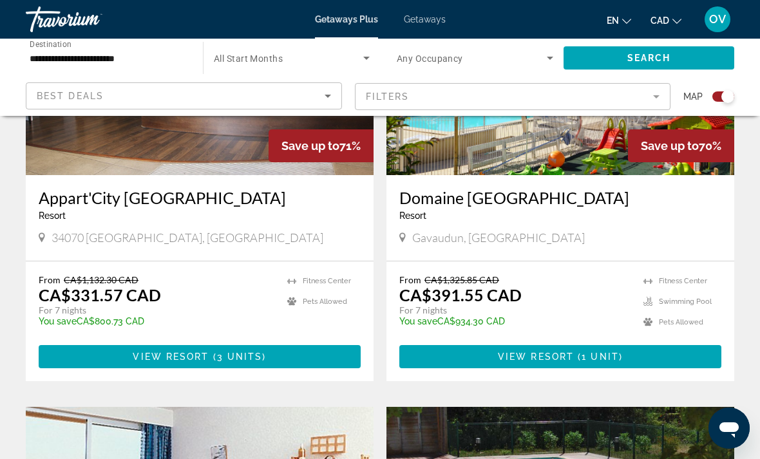
click at [130, 57] on input "**********" at bounding box center [108, 58] width 156 height 15
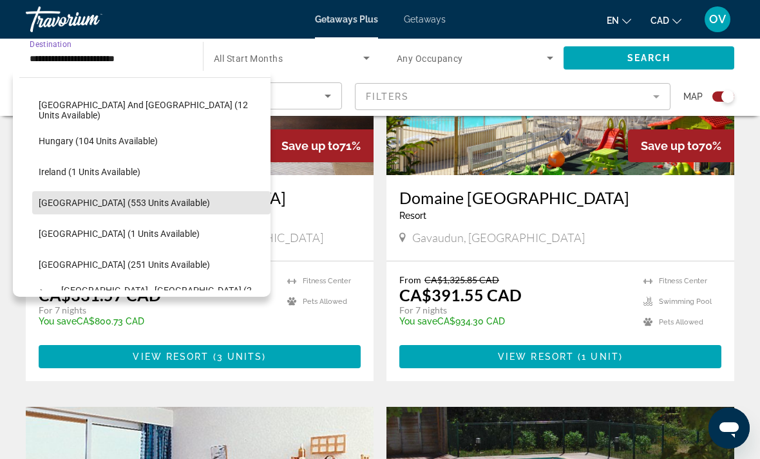
scroll to position [413, 0]
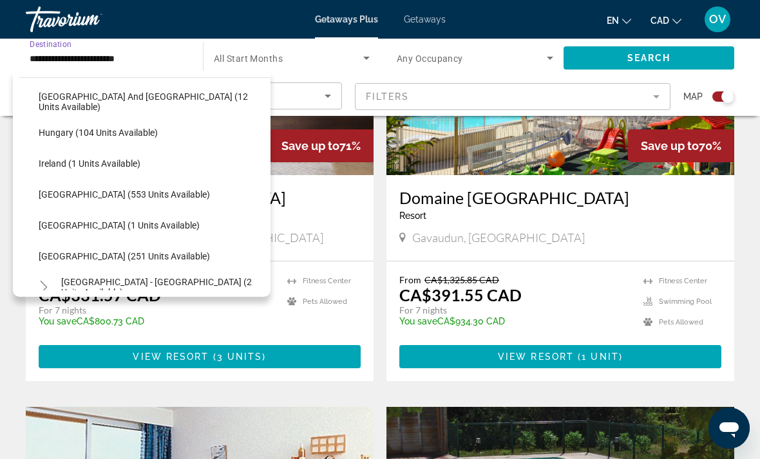
click at [129, 263] on span "Search widget" at bounding box center [151, 256] width 238 height 31
type input "**********"
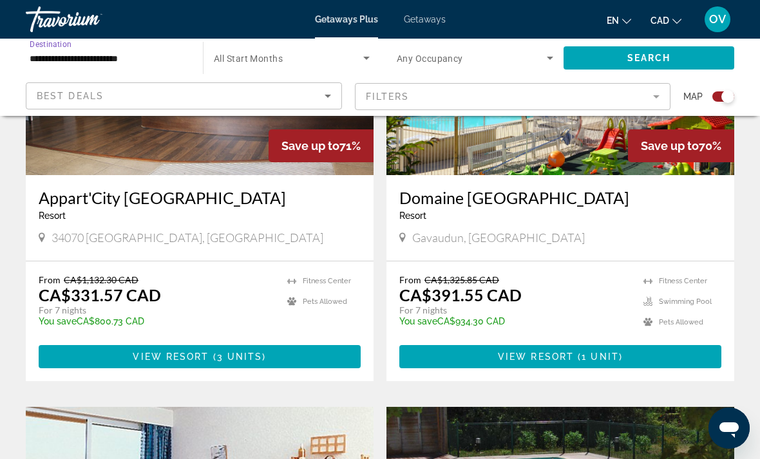
click at [683, 65] on span "Search widget" at bounding box center [649, 58] width 171 height 31
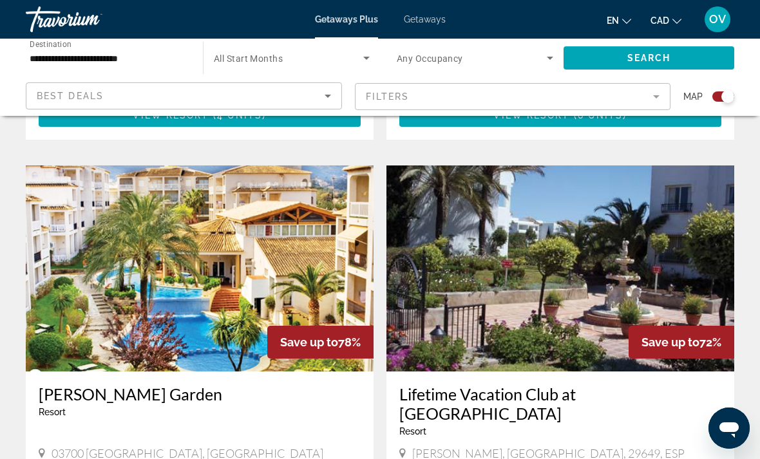
scroll to position [1722, 0]
click at [232, 282] on img "Main content" at bounding box center [200, 269] width 348 height 206
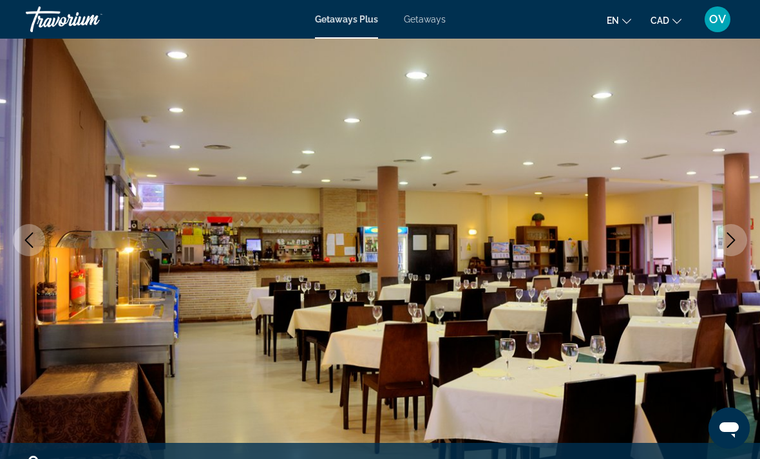
scroll to position [81, 0]
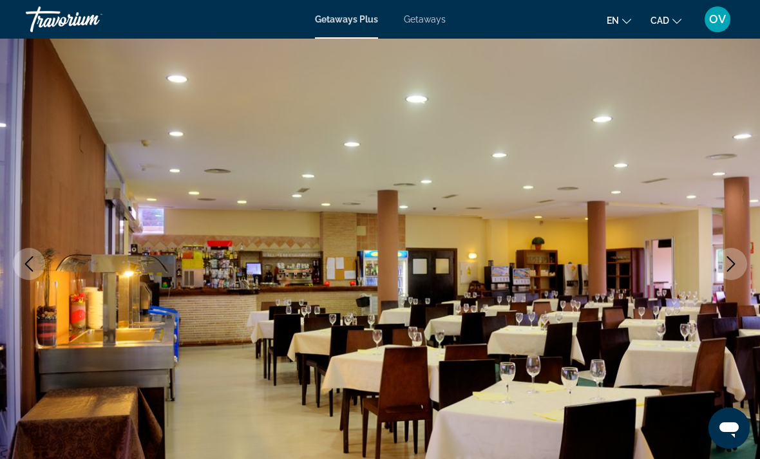
click at [732, 265] on icon "Next image" at bounding box center [730, 263] width 15 height 15
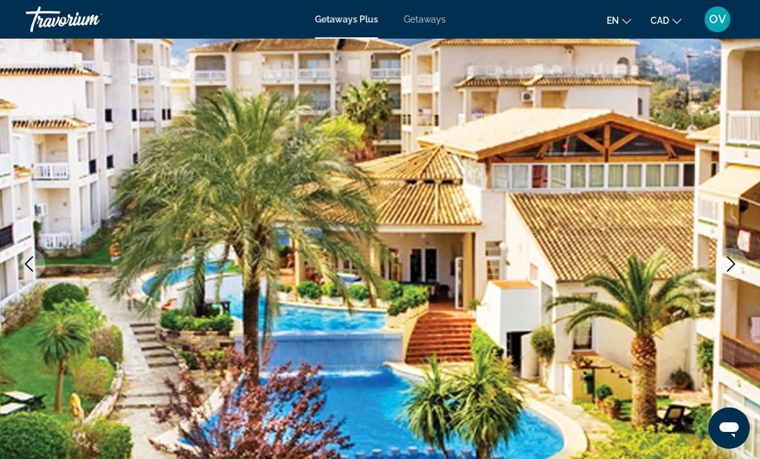
click at [721, 266] on button "Next image" at bounding box center [731, 264] width 32 height 32
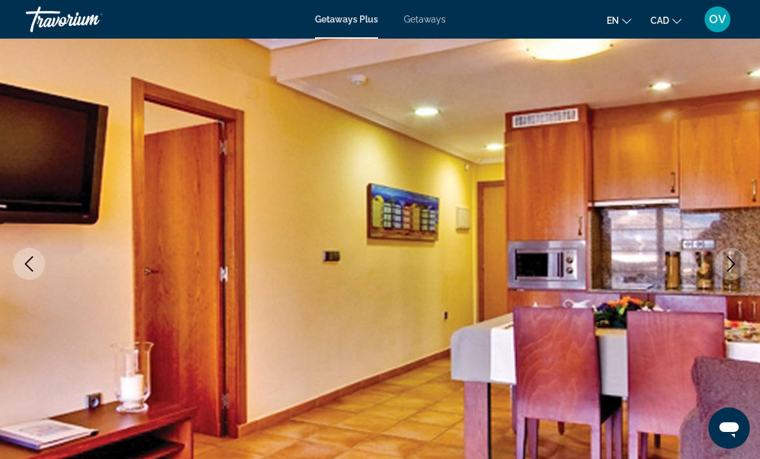
click at [740, 265] on button "Next image" at bounding box center [731, 264] width 32 height 32
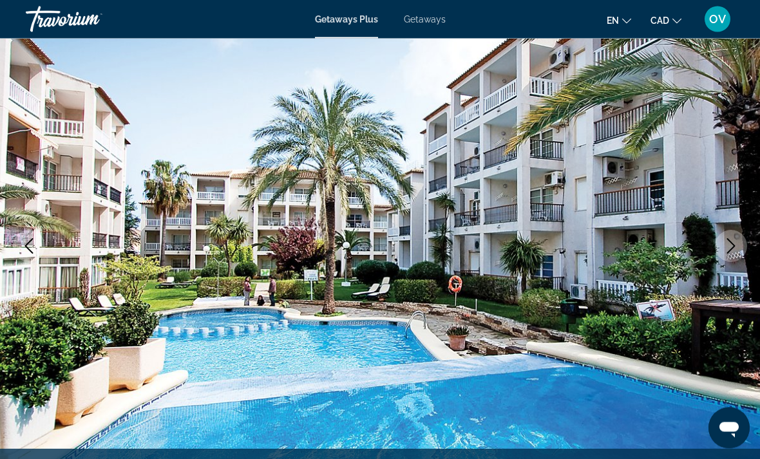
scroll to position [99, 0]
click at [743, 252] on button "Next image" at bounding box center [731, 246] width 32 height 32
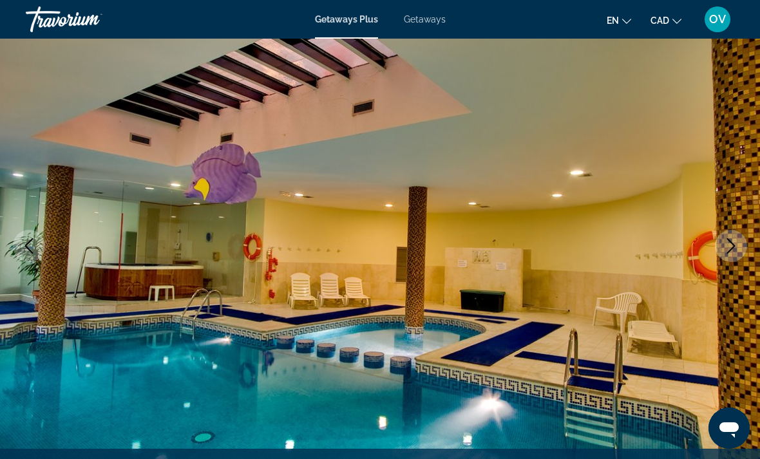
click at [724, 257] on button "Next image" at bounding box center [731, 246] width 32 height 32
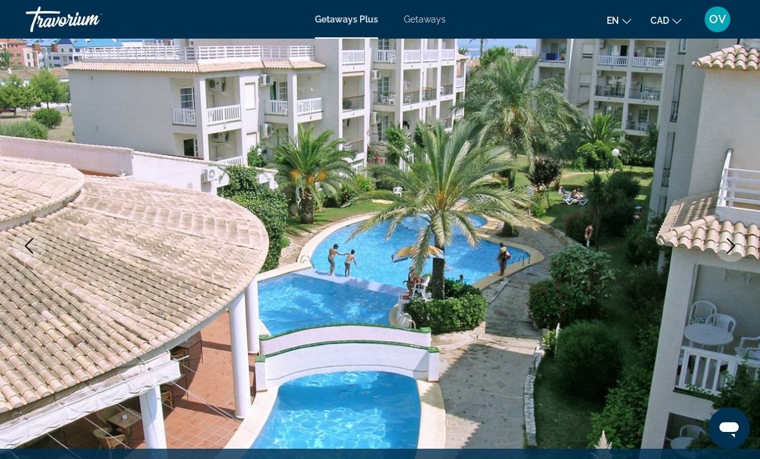
click at [728, 260] on button "Next image" at bounding box center [731, 246] width 32 height 32
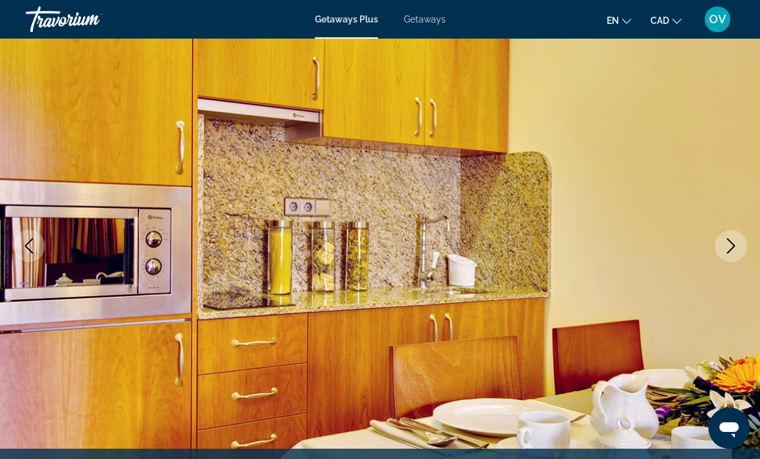
click at [721, 262] on img "Main content" at bounding box center [380, 246] width 760 height 612
click at [725, 262] on img "Main content" at bounding box center [380, 246] width 760 height 612
click at [732, 252] on icon "Next image" at bounding box center [730, 245] width 15 height 15
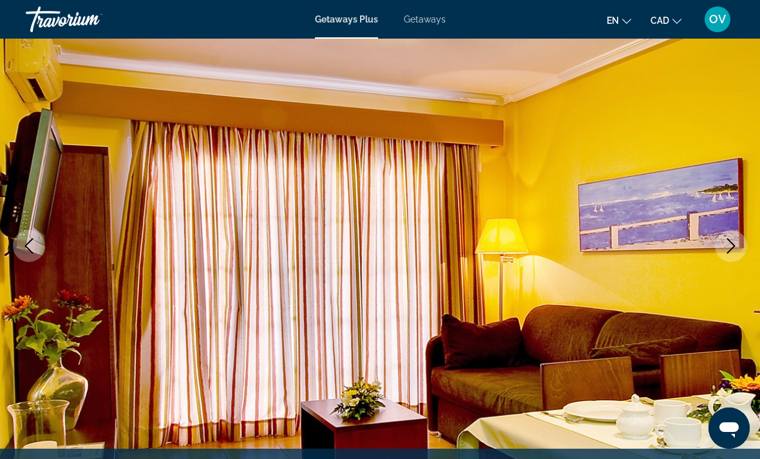
click at [744, 243] on button "Next image" at bounding box center [731, 246] width 32 height 32
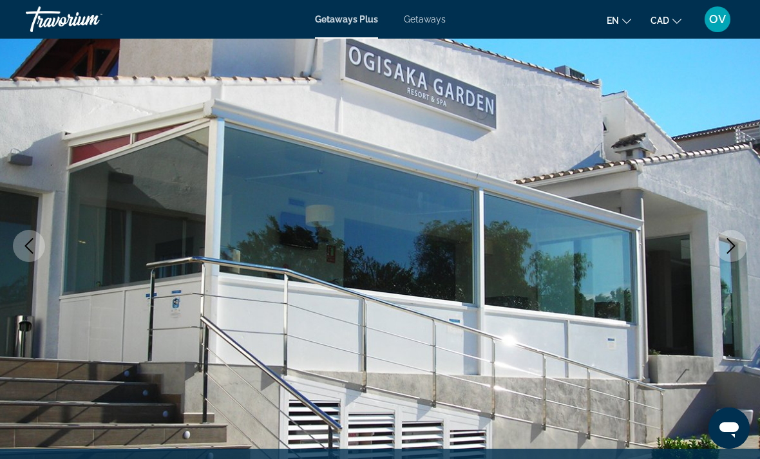
click at [721, 248] on button "Next image" at bounding box center [731, 246] width 32 height 32
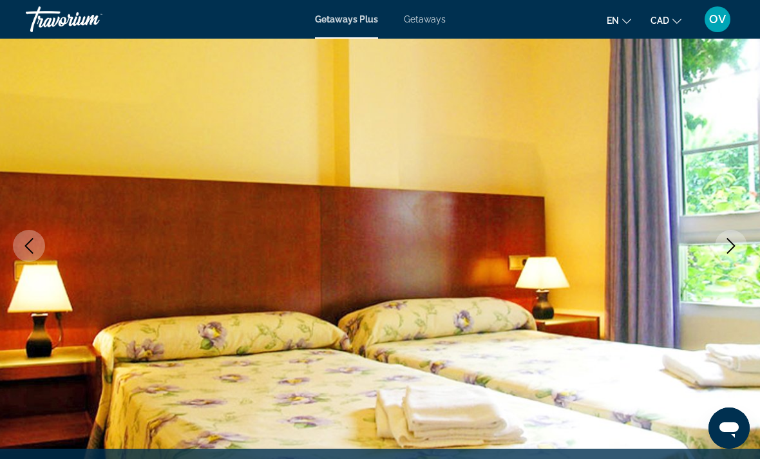
click at [732, 247] on icon "Next image" at bounding box center [730, 245] width 15 height 15
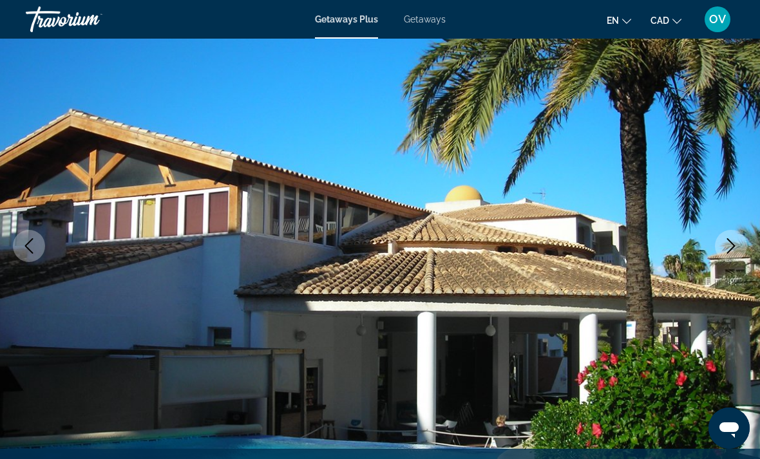
click at [726, 250] on icon "Next image" at bounding box center [730, 245] width 15 height 15
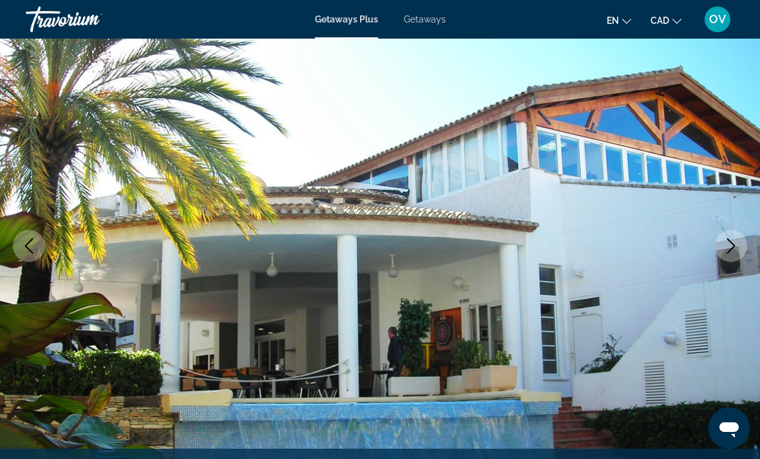
click at [726, 249] on icon "Next image" at bounding box center [730, 245] width 15 height 15
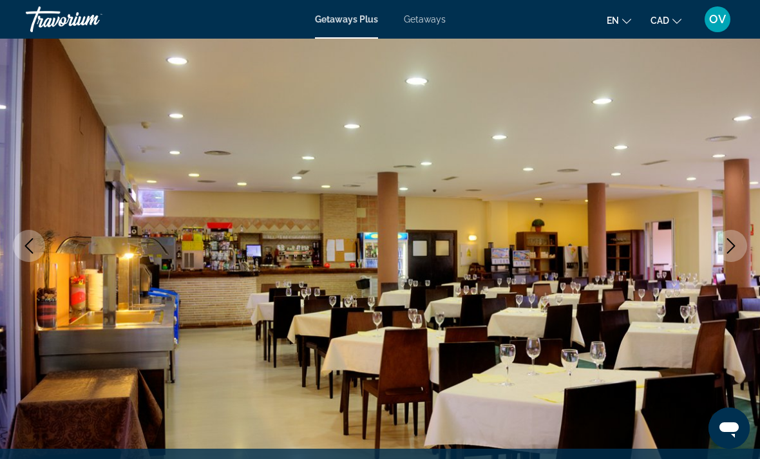
click at [732, 248] on icon "Next image" at bounding box center [731, 245] width 8 height 15
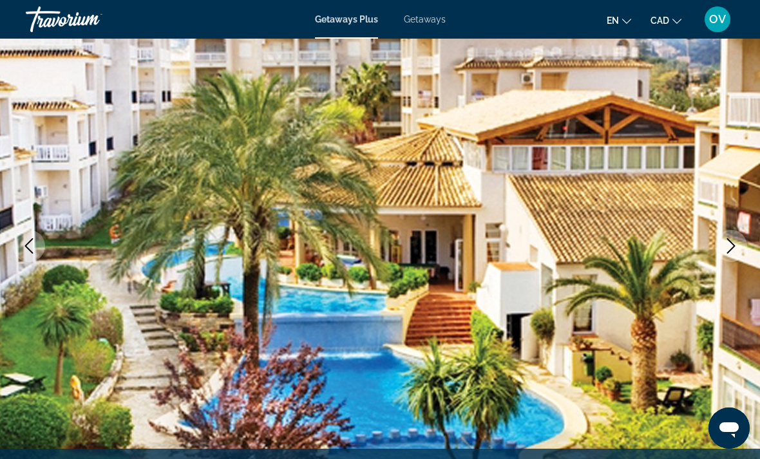
click at [737, 247] on icon "Next image" at bounding box center [730, 245] width 15 height 15
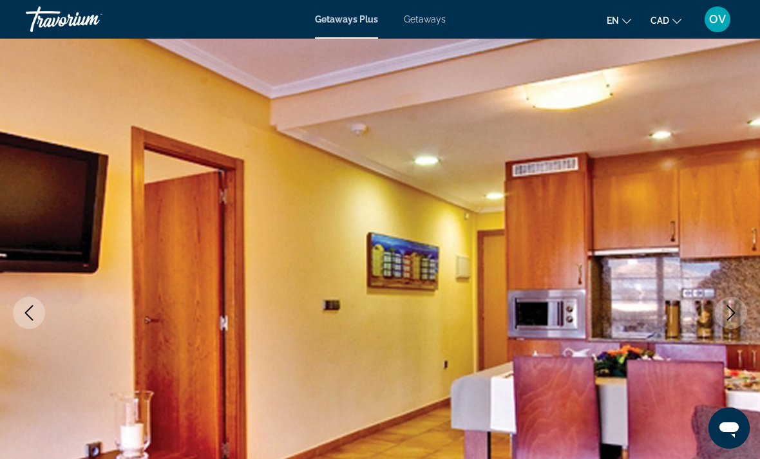
scroll to position [0, 0]
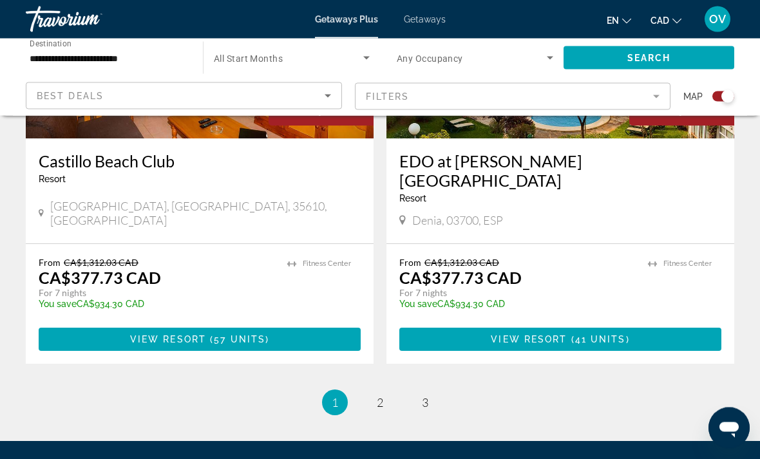
scroll to position [2877, 0]
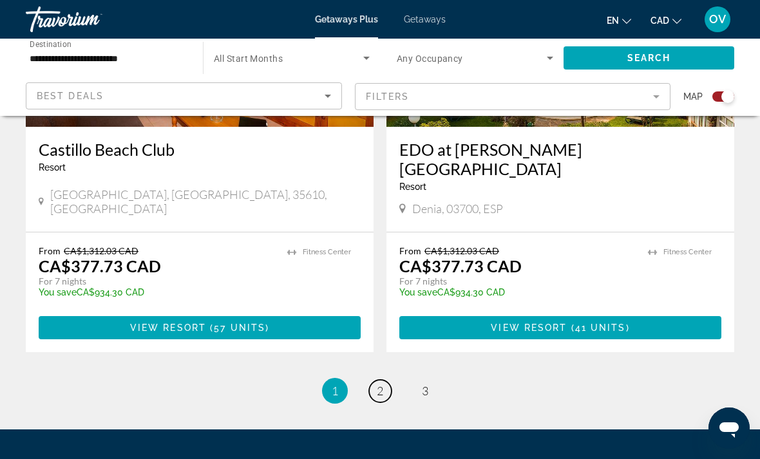
click at [378, 384] on span "2" at bounding box center [380, 391] width 6 height 14
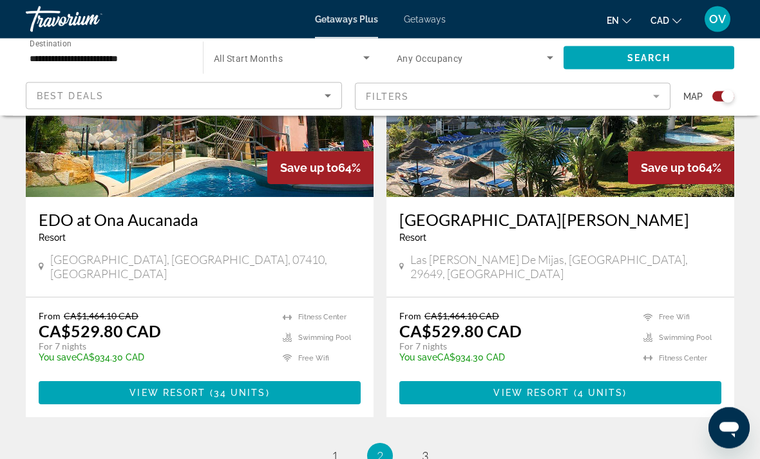
scroll to position [2798, 0]
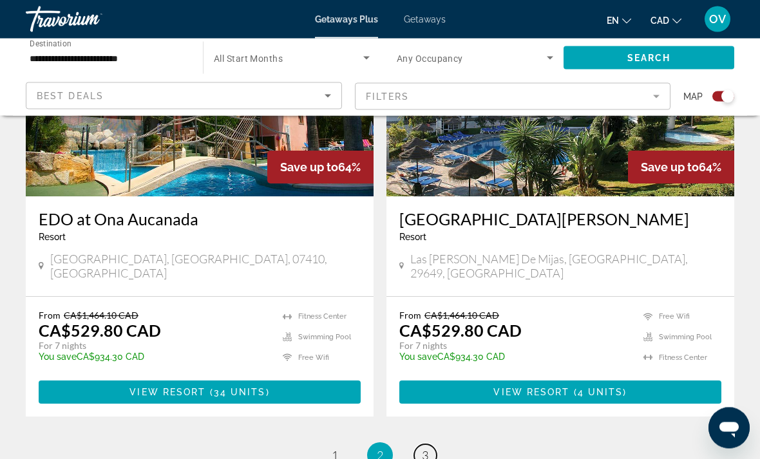
click at [430, 445] on link "page 3" at bounding box center [425, 456] width 23 height 23
